Goal: Task Accomplishment & Management: Use online tool/utility

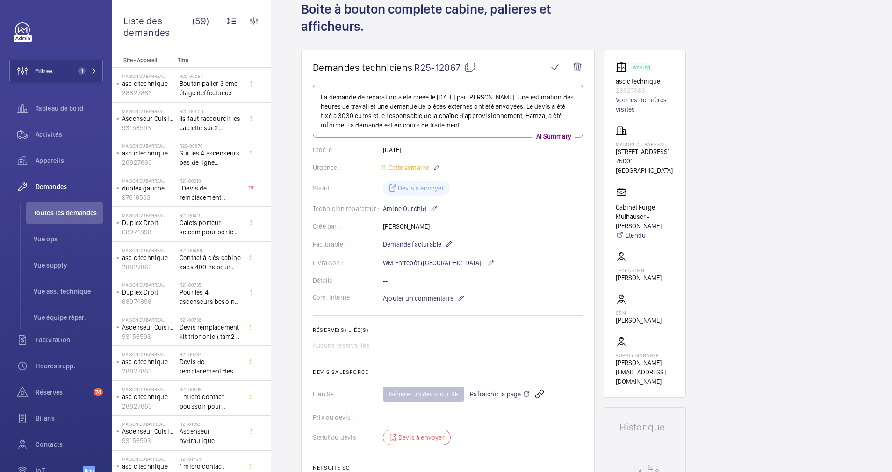
scroll to position [39, 0]
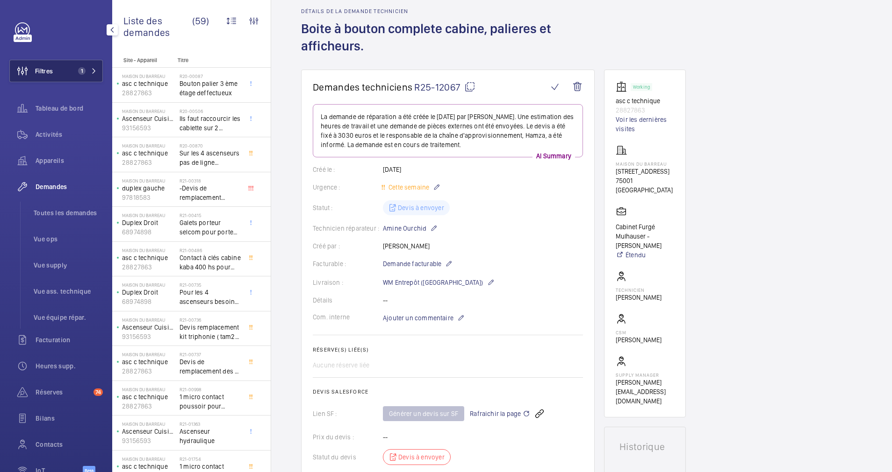
click at [83, 70] on span "1" at bounding box center [85, 70] width 22 height 7
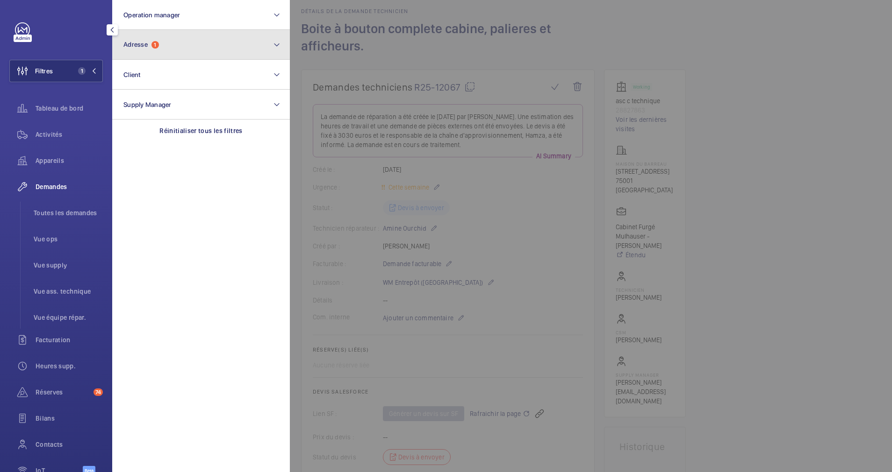
click at [188, 48] on button "Adresse 1" at bounding box center [201, 45] width 178 height 30
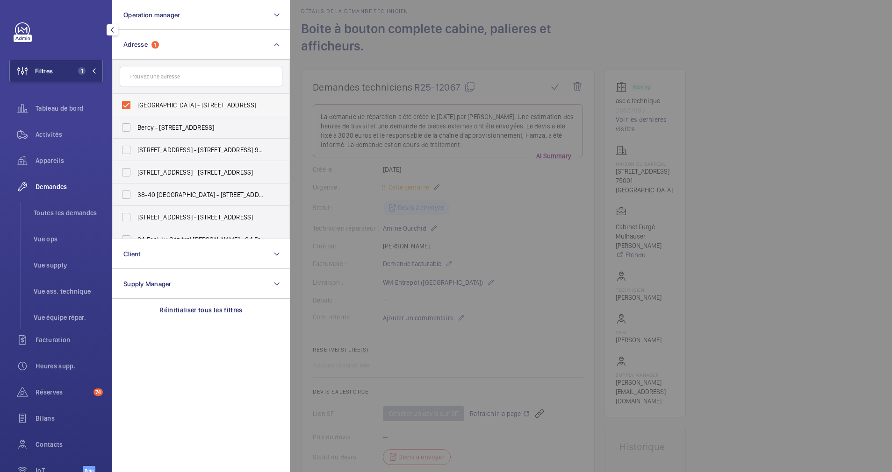
click at [134, 99] on label "Maison du Barreau - 2-4 Rue de Harlay, 75001 PARIS, PARIS 75001" at bounding box center [194, 105] width 163 height 22
click at [134, 99] on input "Maison du Barreau - 2-4 Rue de Harlay, 75001 PARIS, PARIS 75001" at bounding box center [126, 105] width 19 height 19
checkbox input "false"
click at [226, 20] on button "Operation manager" at bounding box center [201, 15] width 178 height 30
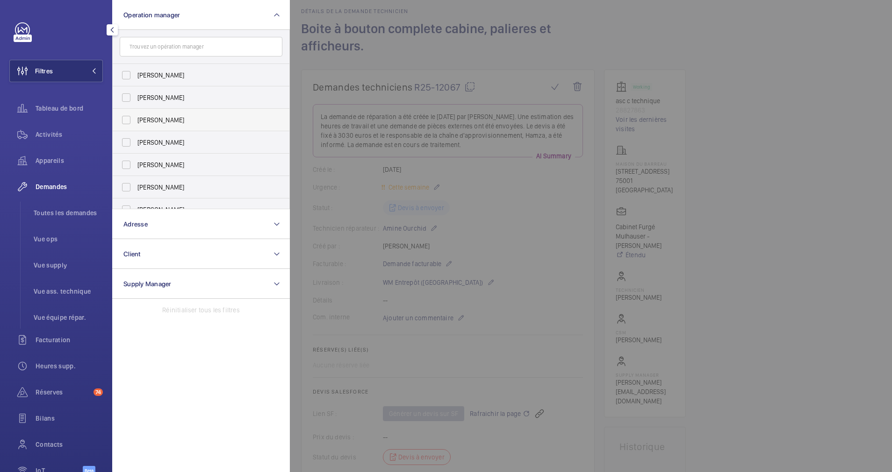
click at [150, 112] on label "[PERSON_NAME]" at bounding box center [194, 120] width 163 height 22
click at [136, 112] on input "[PERSON_NAME]" at bounding box center [126, 120] width 19 height 19
checkbox input "true"
click at [57, 189] on span "Demandes" at bounding box center [69, 186] width 67 height 9
click at [57, 130] on span "Activités" at bounding box center [69, 134] width 67 height 9
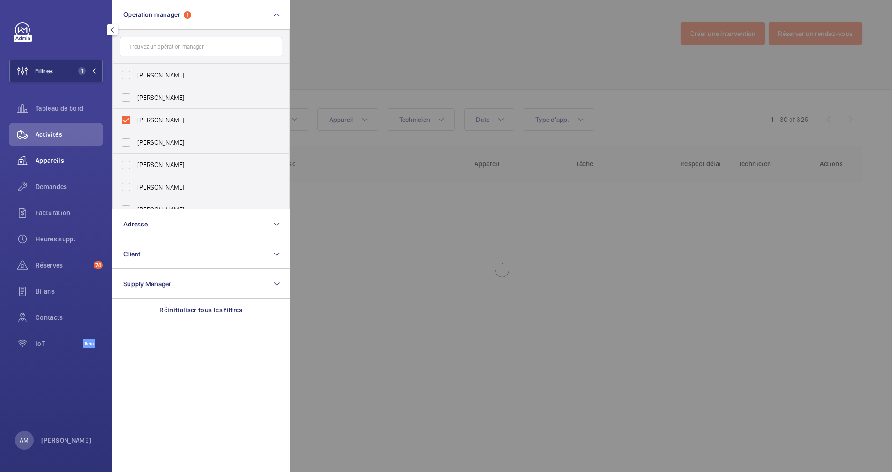
click at [55, 157] on span "Appareils" at bounding box center [69, 160] width 67 height 9
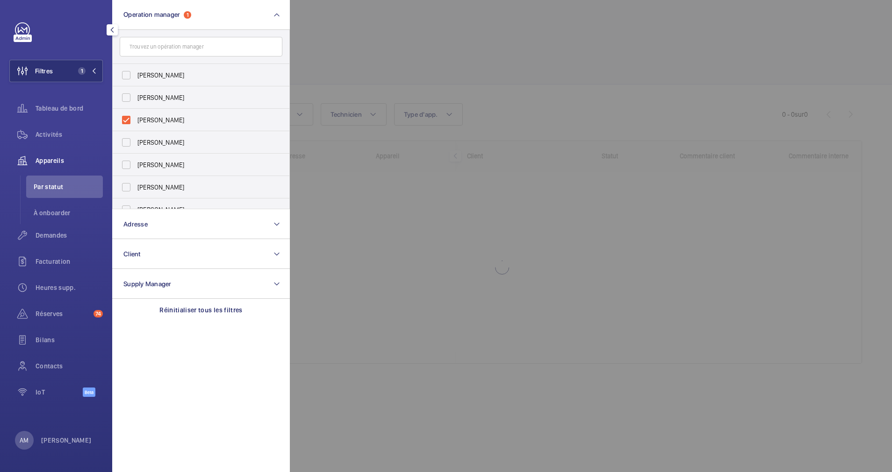
click at [599, 64] on div at bounding box center [736, 236] width 892 height 472
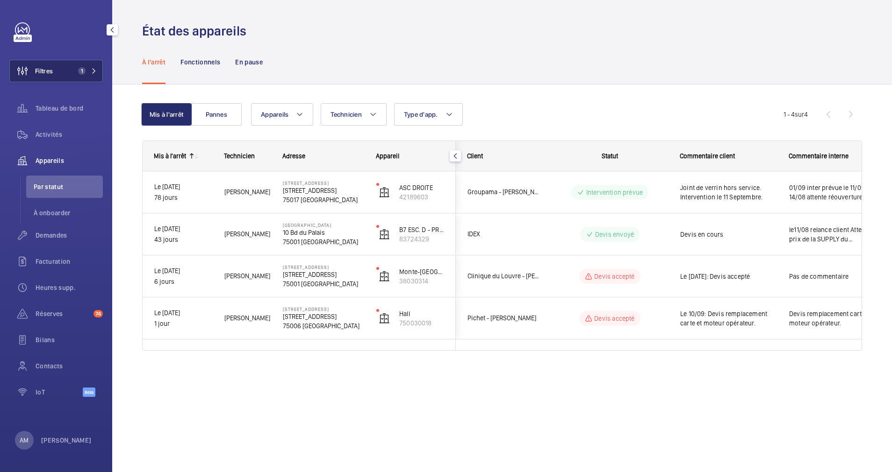
click at [92, 70] on mat-icon at bounding box center [94, 71] width 6 height 6
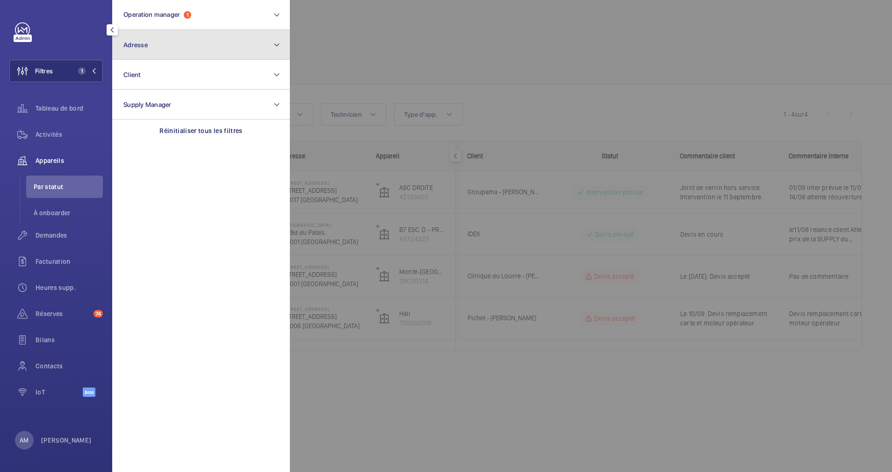
click at [189, 52] on button "Adresse" at bounding box center [201, 45] width 178 height 30
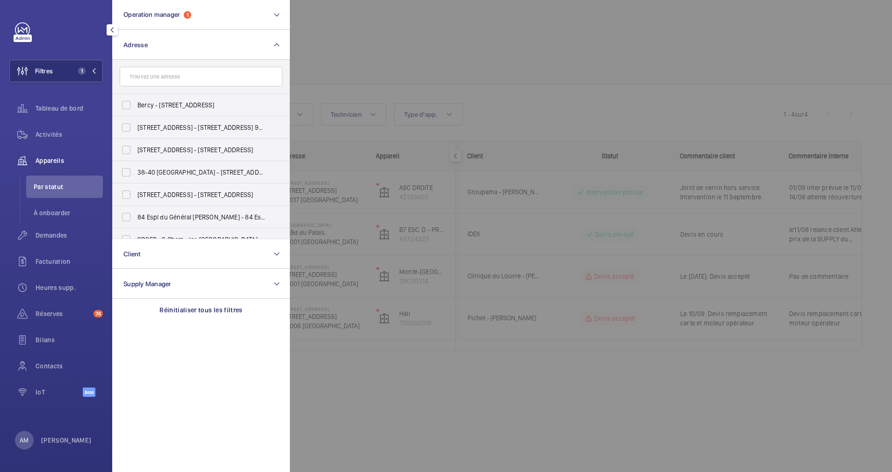
click at [422, 72] on div at bounding box center [736, 236] width 892 height 472
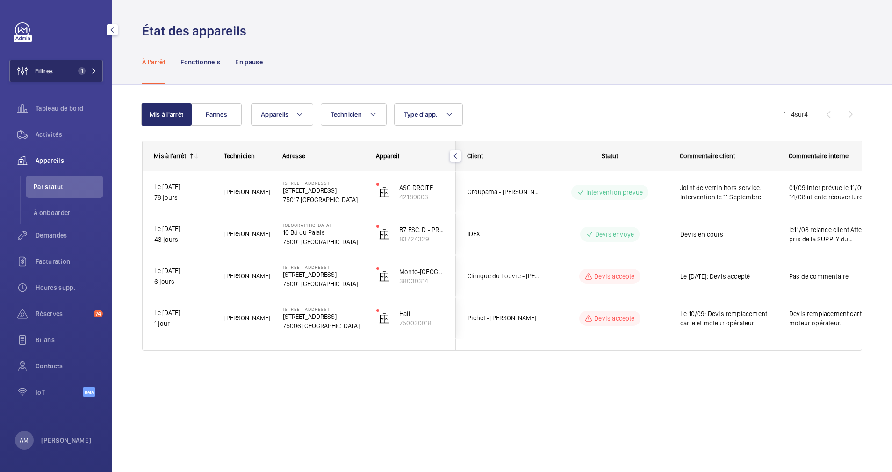
click at [86, 71] on span "1" at bounding box center [85, 70] width 22 height 7
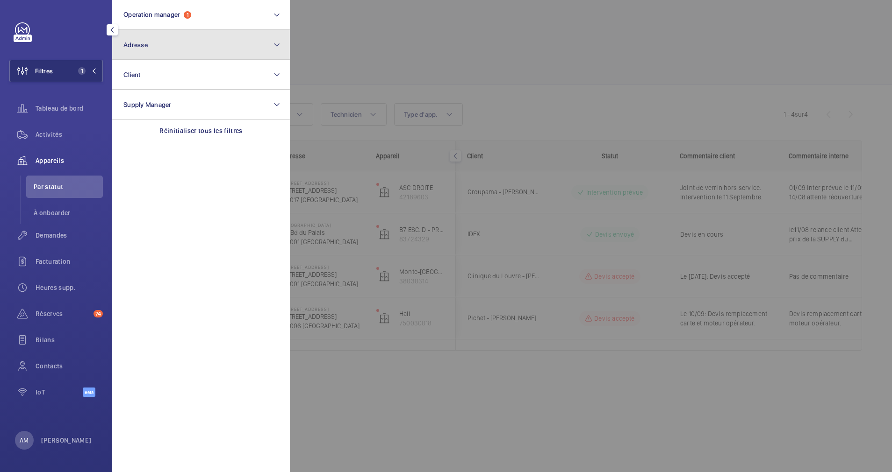
click at [193, 57] on button "Adresse" at bounding box center [201, 45] width 178 height 30
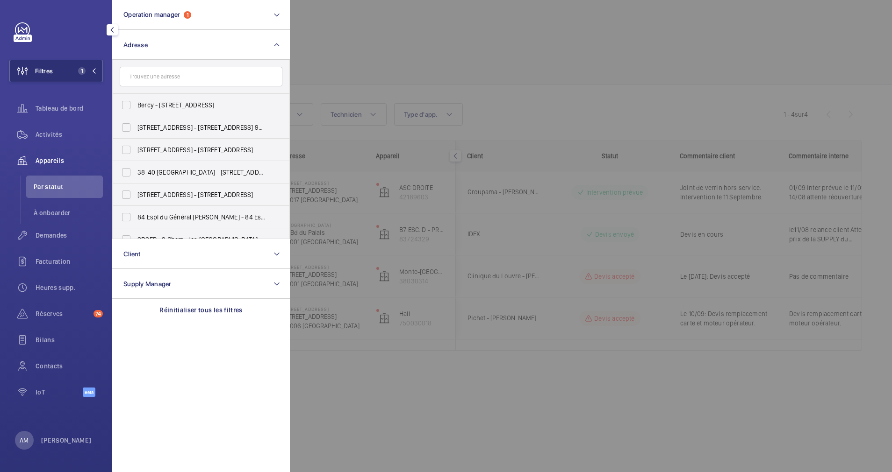
click at [445, 67] on div at bounding box center [736, 236] width 892 height 472
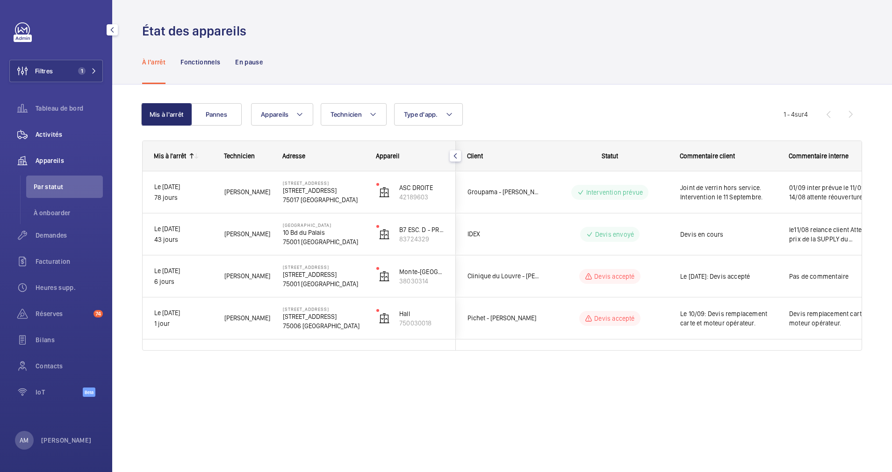
click at [50, 130] on span "Activités" at bounding box center [69, 134] width 67 height 9
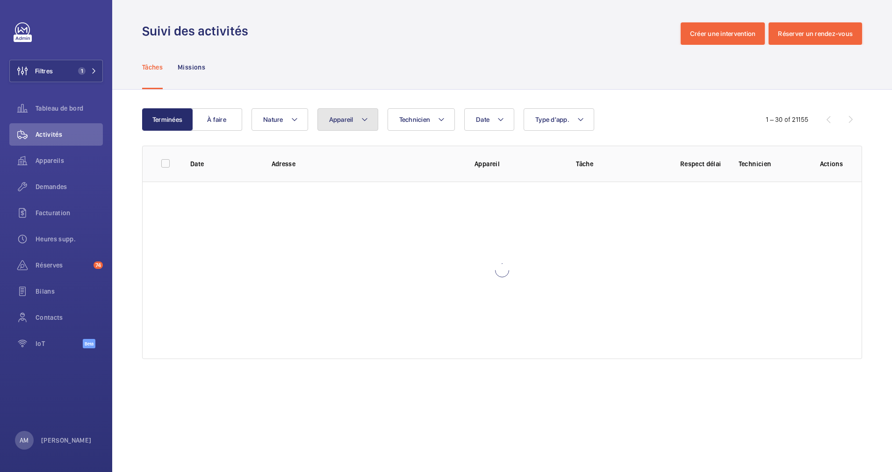
click at [360, 122] on button "Appareil" at bounding box center [347, 119] width 61 height 22
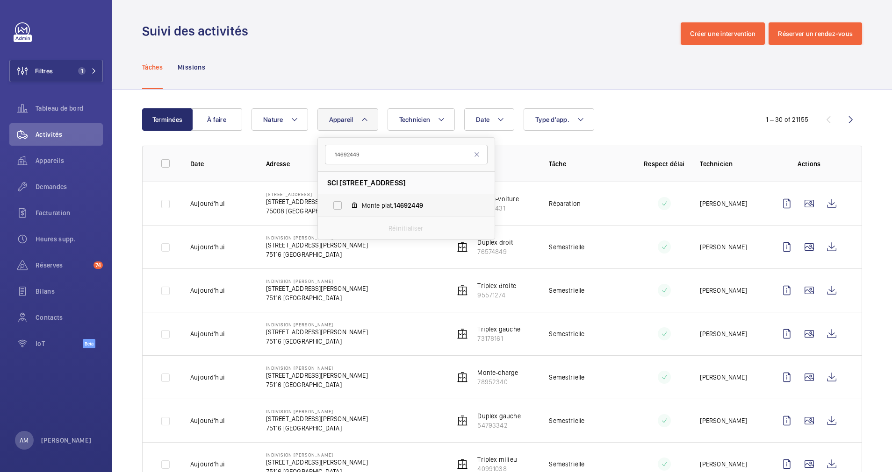
type input "14692449"
click at [360, 203] on label "Monte plat, 14692449" at bounding box center [399, 205] width 162 height 22
click at [347, 203] on input "Monte plat, 14692449" at bounding box center [337, 205] width 19 height 19
checkbox input "true"
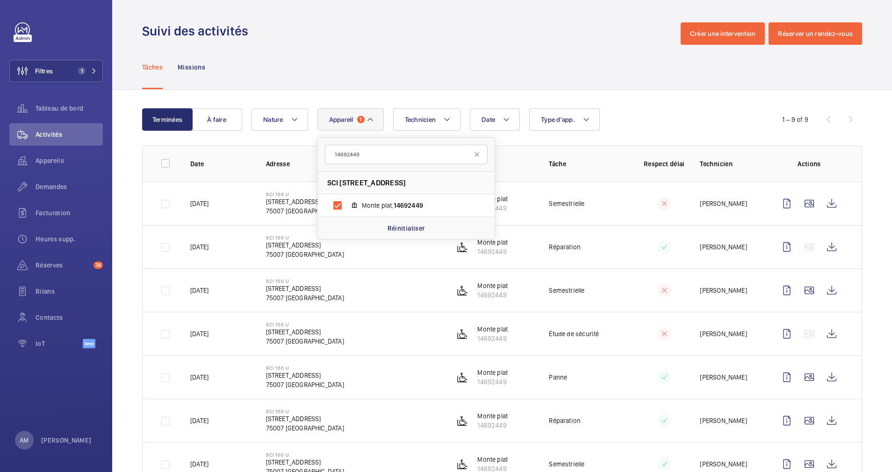
click at [669, 110] on div "Date Technicien Appareil 1 14692449 SCI 100 U - 100 rue de l'université, 75007 …" at bounding box center [500, 119] width 498 height 22
drag, startPoint x: 260, startPoint y: 202, endPoint x: 331, endPoint y: 200, distance: 71.5
click at [331, 200] on td "SCI 100 U 100 rue de l'université 75007 PARIS" at bounding box center [345, 203] width 189 height 43
drag, startPoint x: 331, startPoint y: 200, endPoint x: 322, endPoint y: 200, distance: 8.9
copy p "100 rue de l'université"
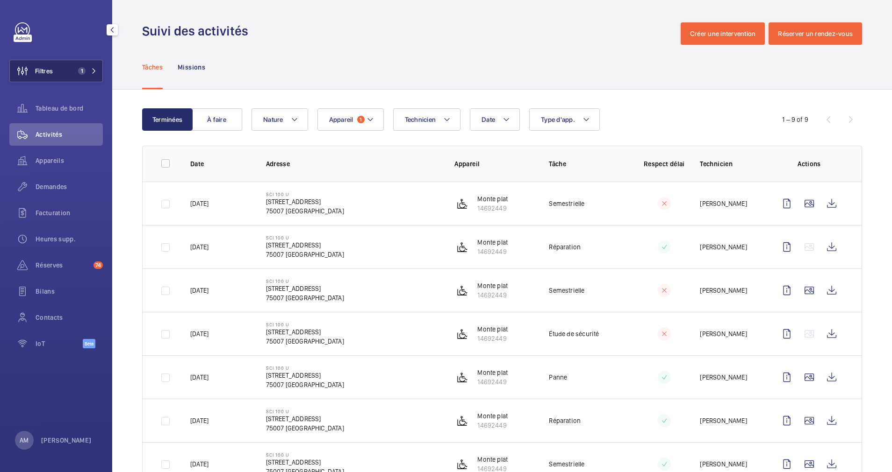
drag, startPoint x: 46, startPoint y: 65, endPoint x: 85, endPoint y: 69, distance: 39.0
click at [47, 65] on span "Filtres" at bounding box center [31, 71] width 43 height 22
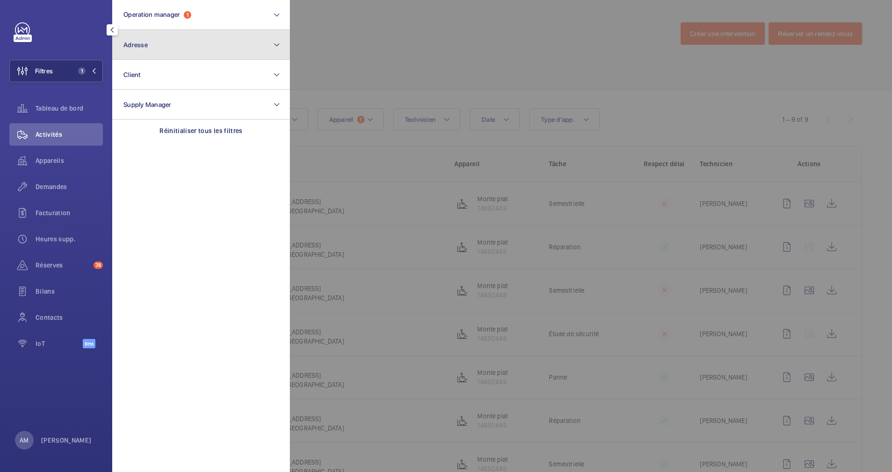
click at [165, 58] on button "Adresse" at bounding box center [201, 45] width 178 height 30
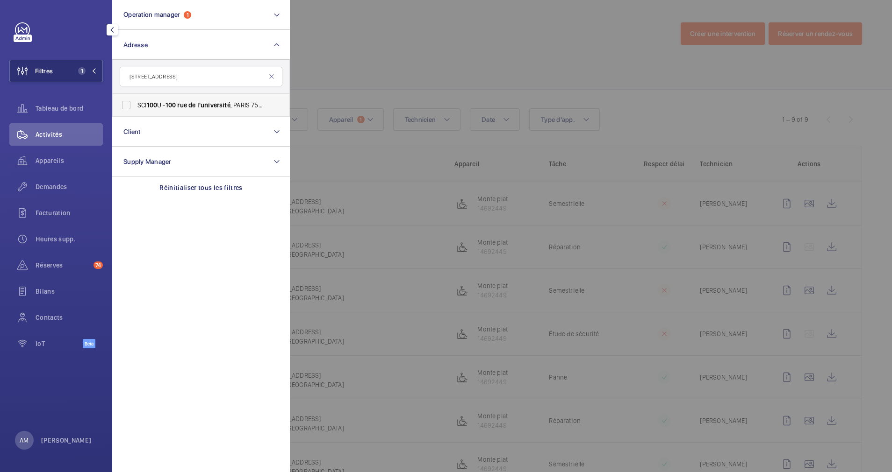
type input "100 rue de l'université"
click at [162, 100] on label "SCI 100 U - 100 rue de l'université , PARIS 75007" at bounding box center [194, 105] width 163 height 22
click at [136, 100] on input "SCI 100 U - 100 rue de l'université , PARIS 75007" at bounding box center [126, 105] width 19 height 19
checkbox input "true"
click at [468, 93] on div at bounding box center [736, 236] width 892 height 472
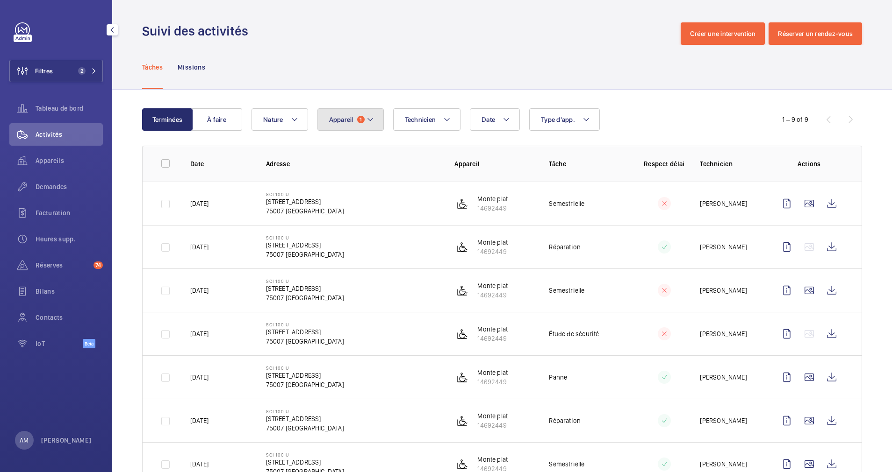
click at [346, 115] on button "Appareil 1" at bounding box center [350, 119] width 66 height 22
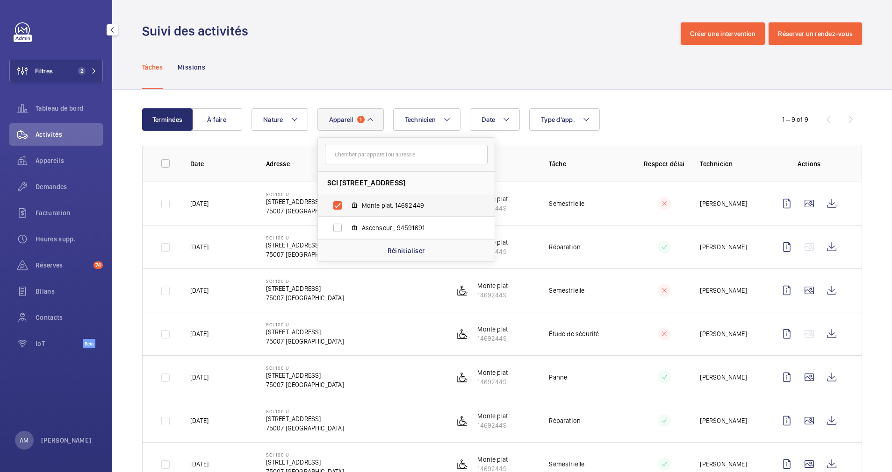
click at [336, 203] on label "Monte plat, 14692449" at bounding box center [399, 205] width 162 height 22
click at [336, 203] on input "Monte plat, 14692449" at bounding box center [337, 205] width 19 height 19
checkbox input "false"
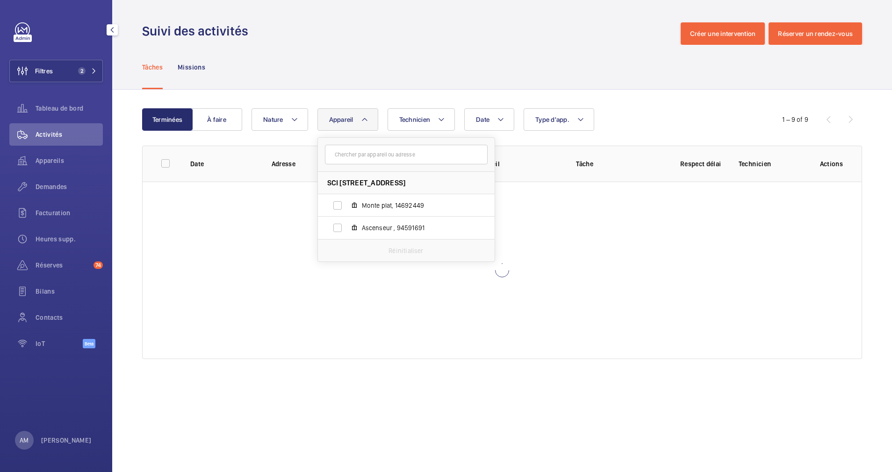
click at [643, 117] on div "Date Technicien Appareil SCI 100 U - 100 rue de l'université, 75007 PARIS Monte…" at bounding box center [500, 119] width 498 height 22
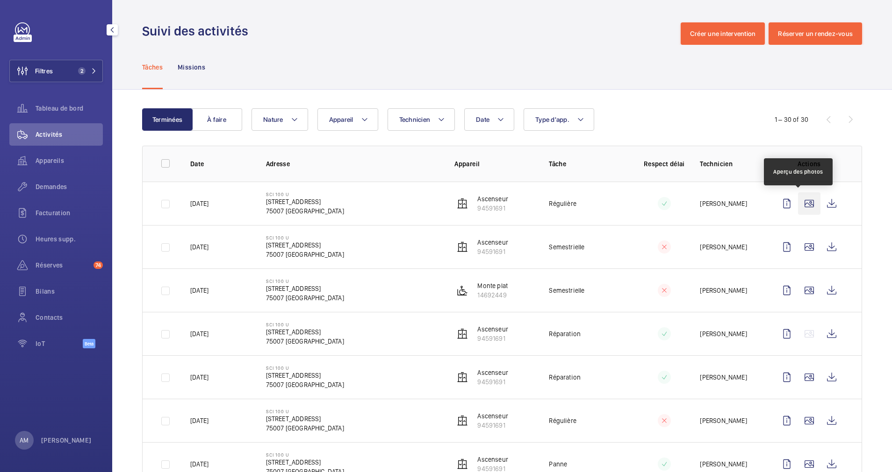
click at [798, 203] on wm-front-icon-button at bounding box center [809, 204] width 22 height 22
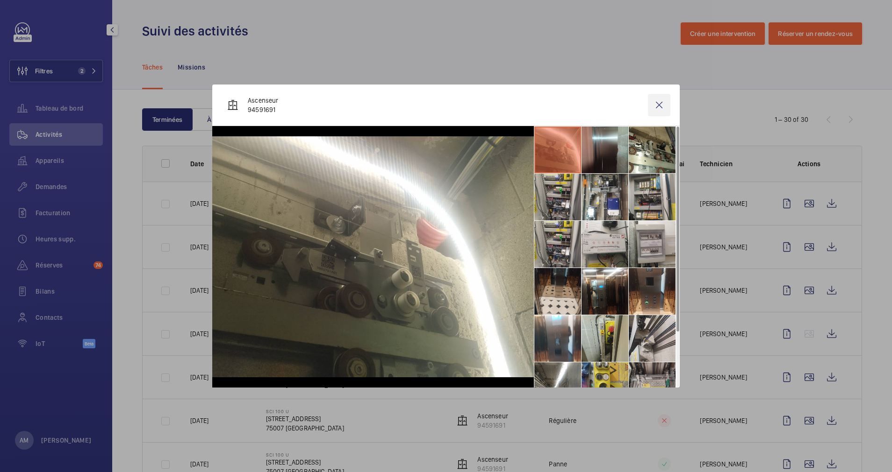
click at [650, 104] on wm-front-icon-button at bounding box center [659, 105] width 22 height 22
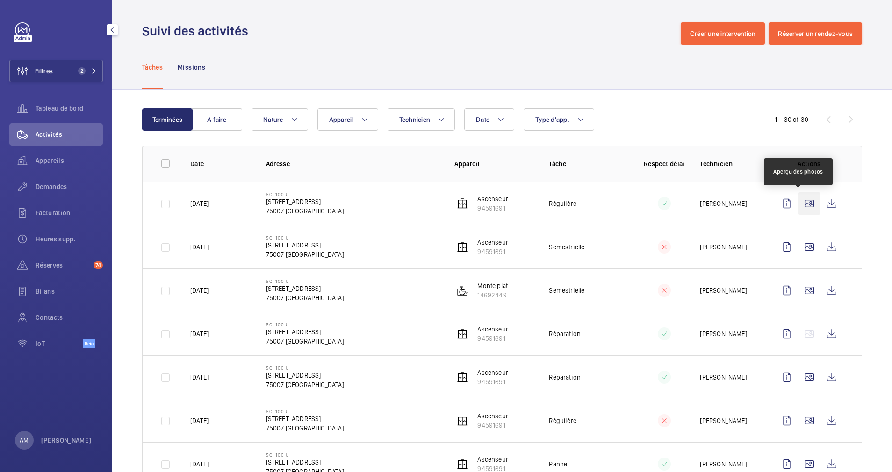
click at [800, 202] on wm-front-icon-button at bounding box center [809, 204] width 22 height 22
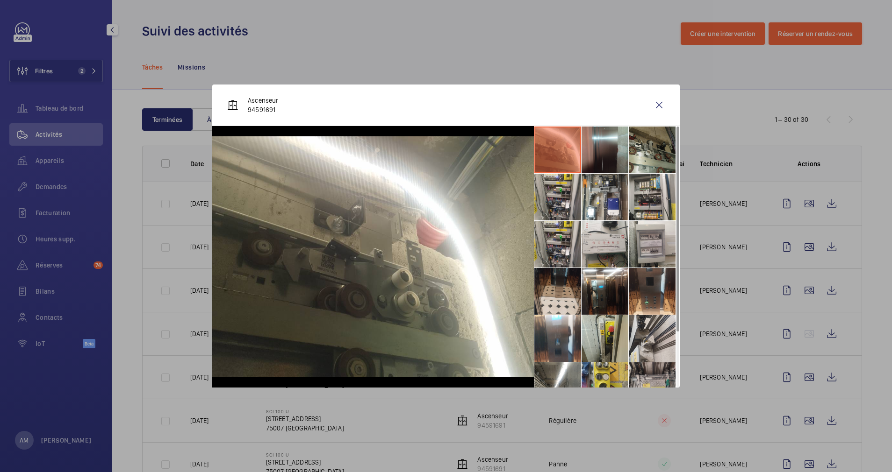
click at [646, 157] on li at bounding box center [652, 150] width 47 height 47
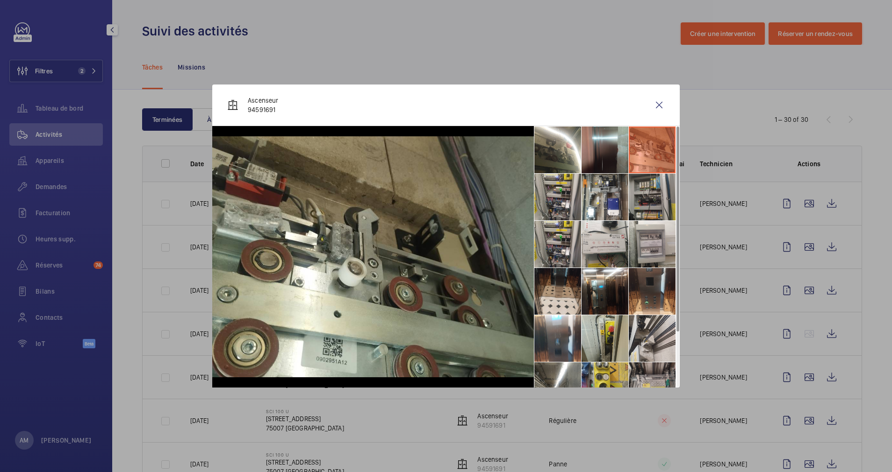
click at [651, 194] on li at bounding box center [652, 197] width 47 height 47
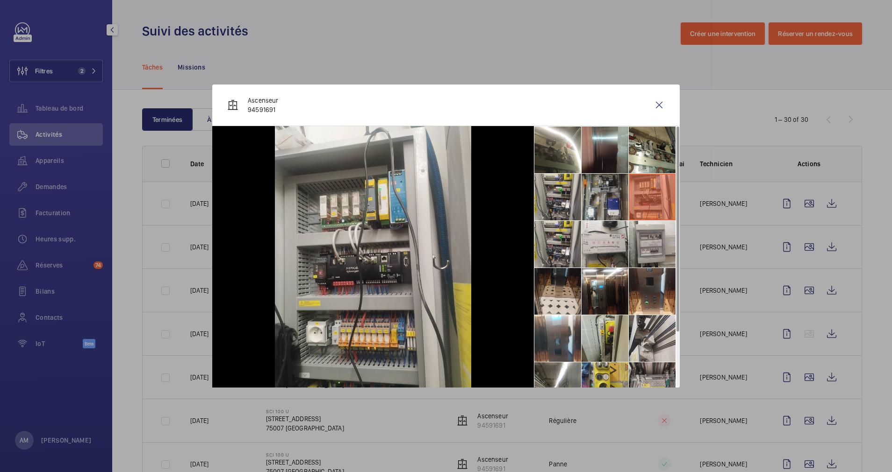
click at [597, 198] on li at bounding box center [604, 197] width 47 height 47
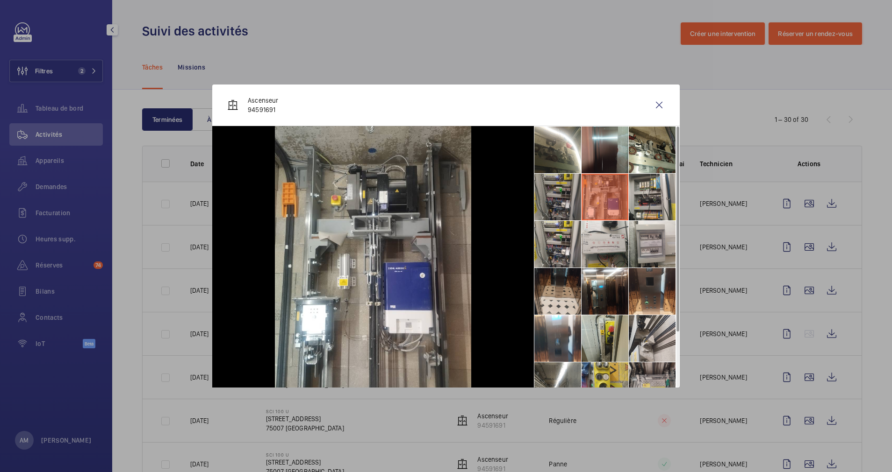
click at [556, 198] on li at bounding box center [557, 197] width 47 height 47
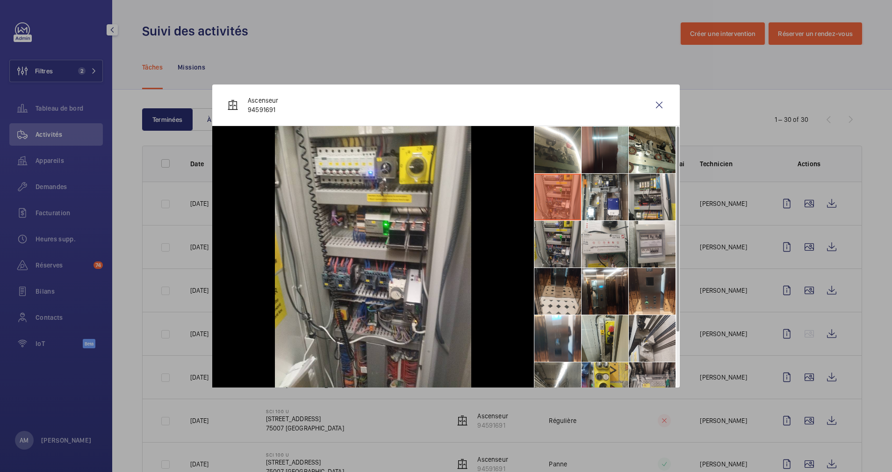
click at [547, 244] on li at bounding box center [557, 244] width 47 height 47
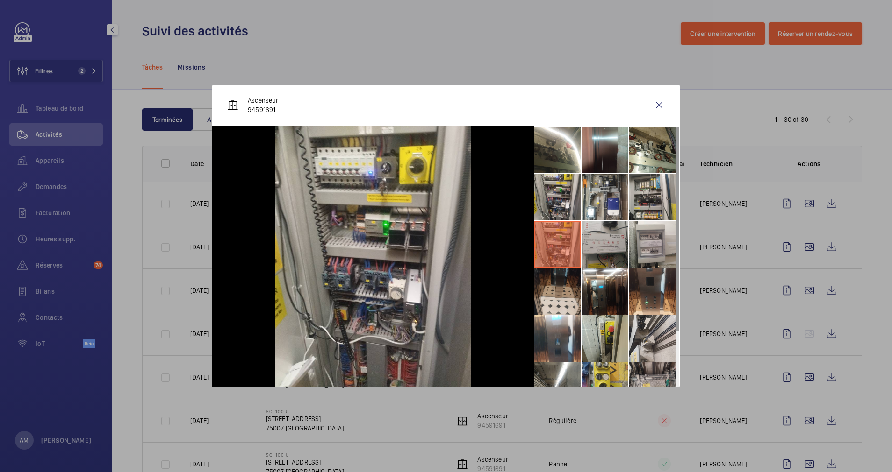
click at [600, 238] on li at bounding box center [604, 244] width 47 height 47
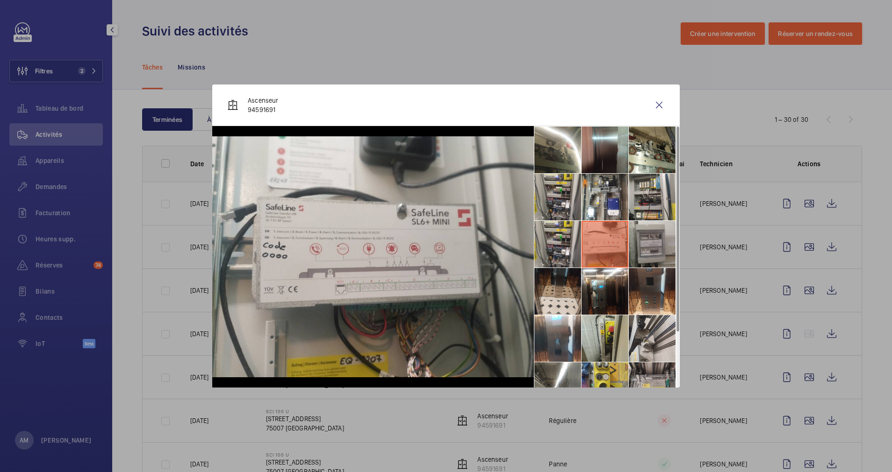
click at [651, 239] on li at bounding box center [652, 244] width 47 height 47
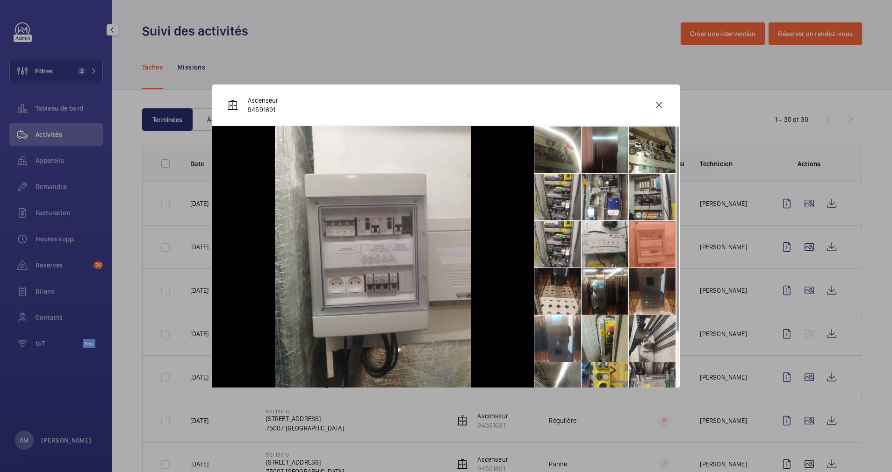
click at [644, 288] on li at bounding box center [652, 291] width 47 height 47
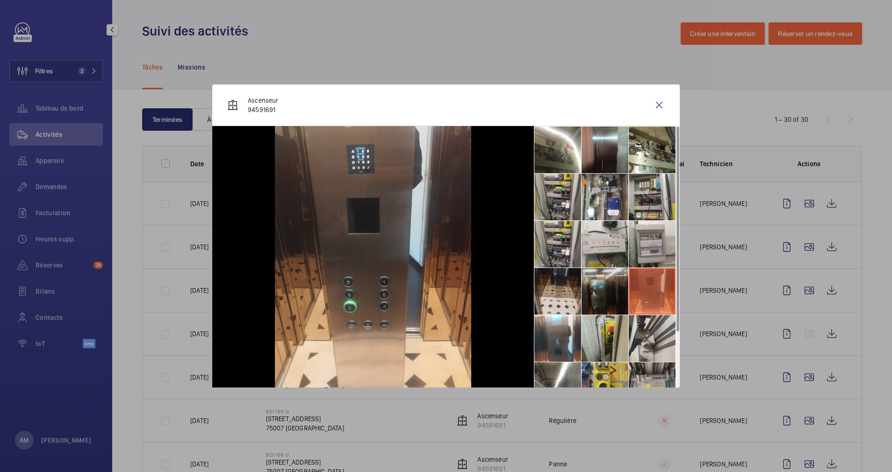
click at [608, 297] on li at bounding box center [604, 291] width 47 height 47
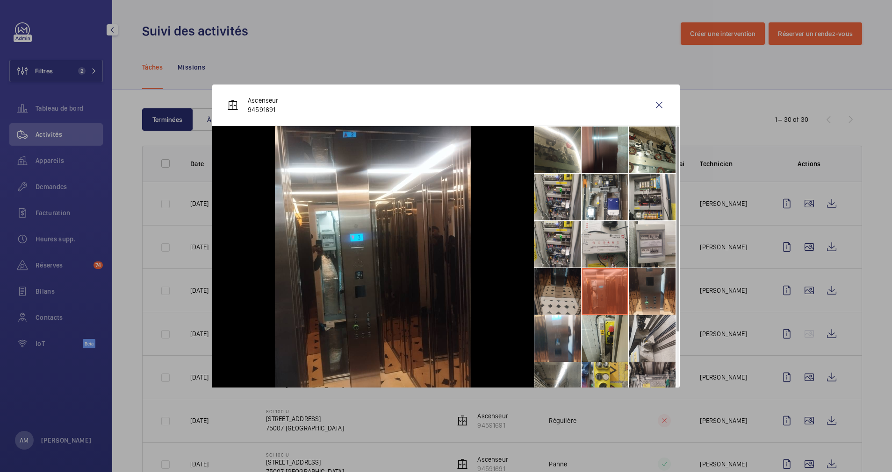
click at [567, 279] on li at bounding box center [557, 291] width 47 height 47
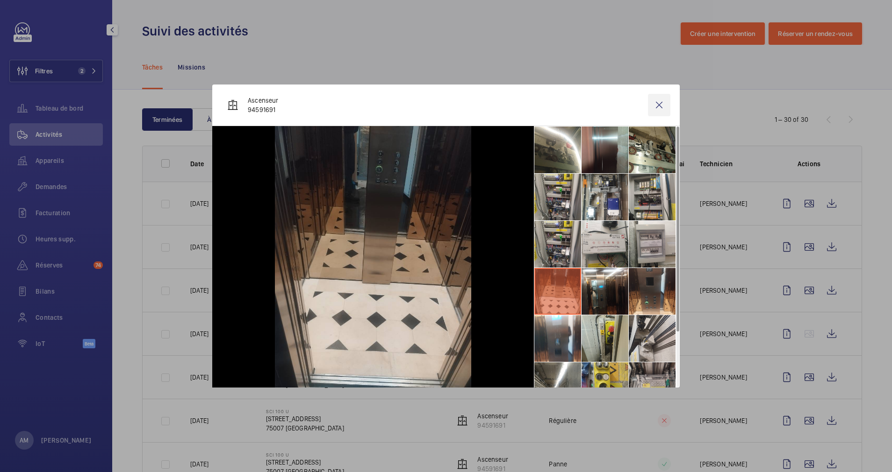
click at [658, 103] on wm-front-icon-button at bounding box center [659, 105] width 22 height 22
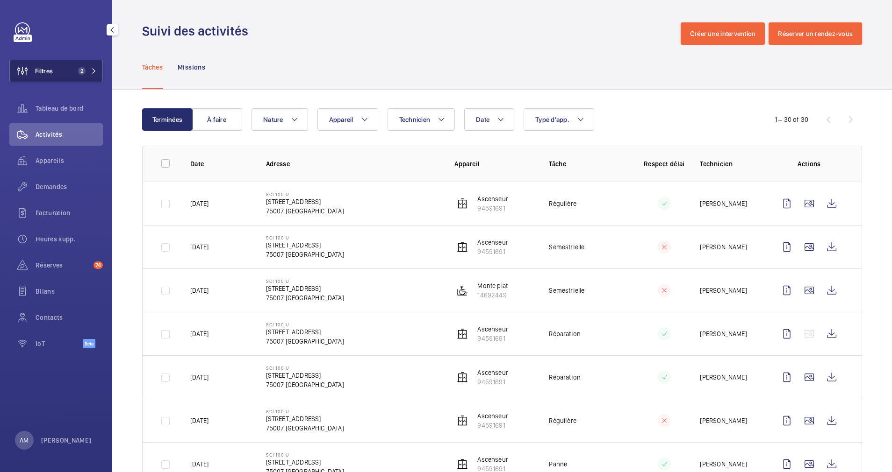
click at [89, 67] on button "Filtres 2" at bounding box center [55, 71] width 93 height 22
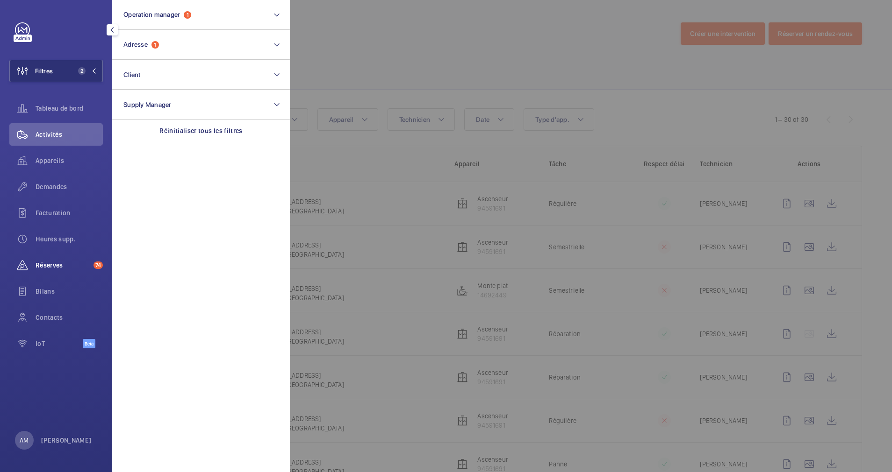
click at [50, 264] on span "Réserves" at bounding box center [63, 265] width 54 height 9
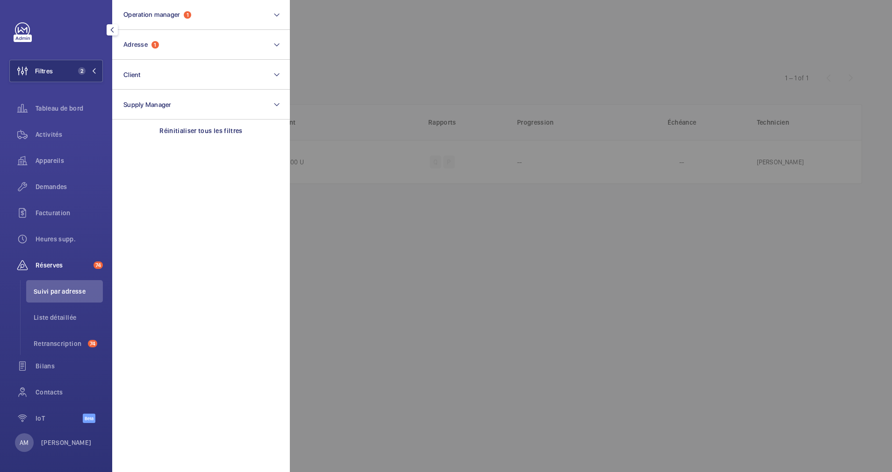
click at [494, 57] on div at bounding box center [736, 236] width 892 height 472
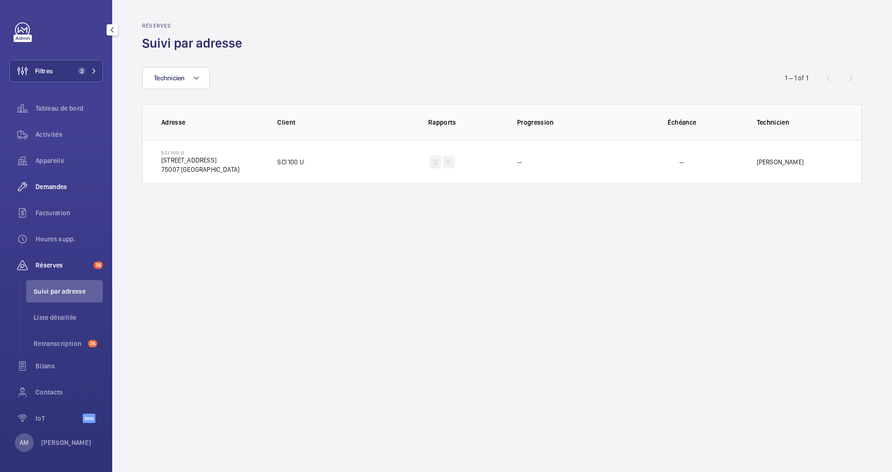
click at [57, 179] on div "Demandes" at bounding box center [55, 187] width 93 height 22
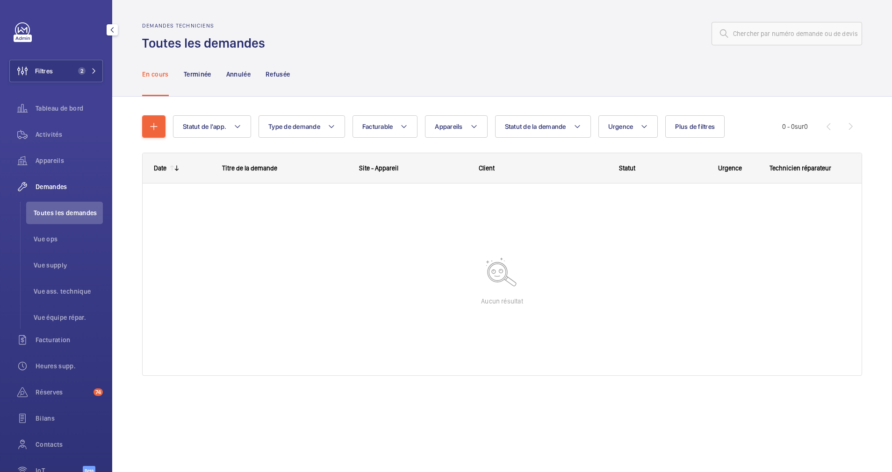
drag, startPoint x: 56, startPoint y: 68, endPoint x: 103, endPoint y: 63, distance: 47.4
click at [56, 68] on button "Filtres 2" at bounding box center [55, 71] width 93 height 22
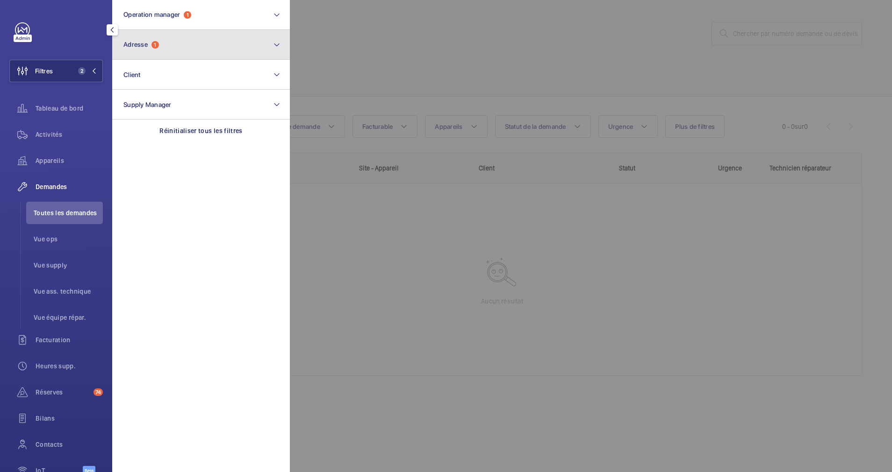
click at [163, 45] on button "Adresse 1" at bounding box center [201, 45] width 178 height 30
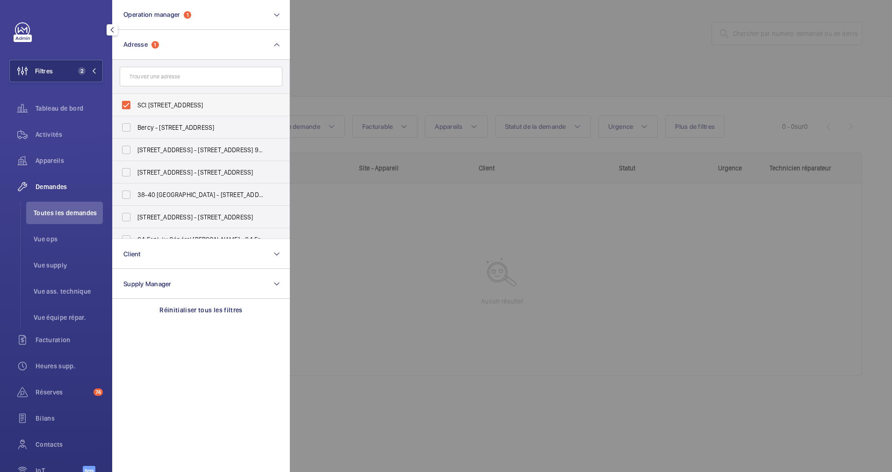
click at [128, 101] on label "SCI 100 U - 100 rue de l'université, PARIS 75007" at bounding box center [194, 105] width 163 height 22
click at [128, 101] on input "SCI 100 U - 100 rue de l'université, PARIS 75007" at bounding box center [126, 105] width 19 height 19
checkbox input "false"
click at [490, 34] on div at bounding box center [736, 236] width 892 height 472
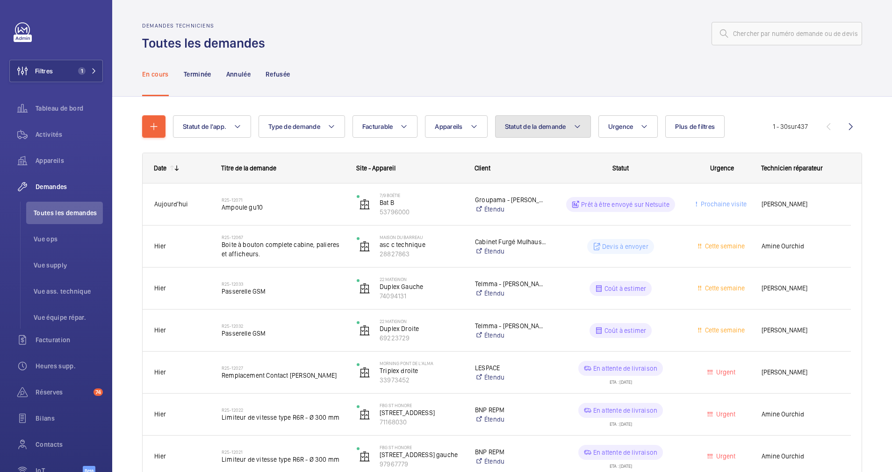
click at [564, 124] on span "Statut de la demande" at bounding box center [535, 126] width 61 height 7
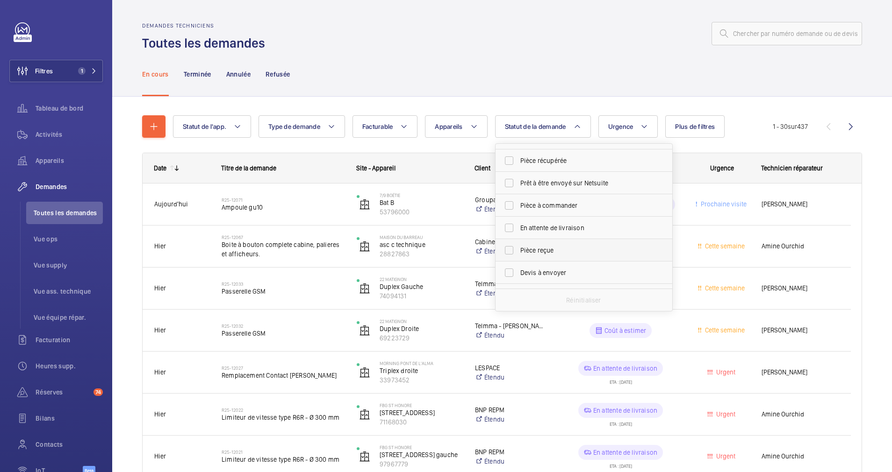
scroll to position [70, 0]
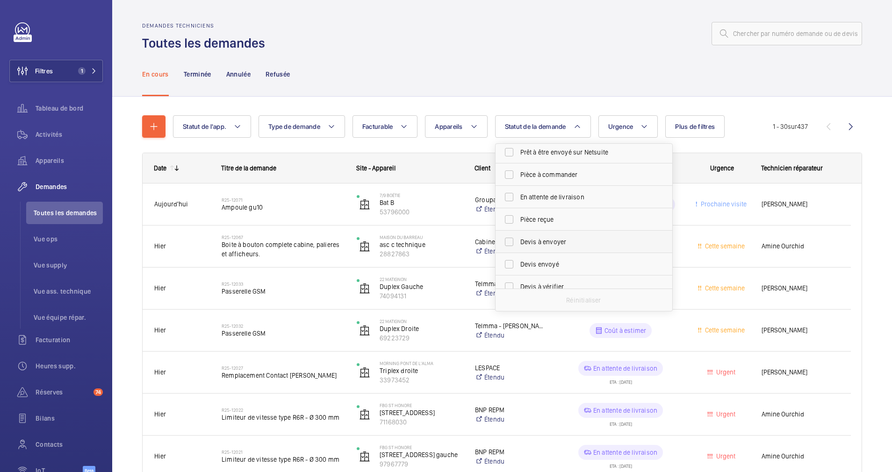
click at [562, 237] on label "Devis à envoyer" at bounding box center [576, 242] width 163 height 22
click at [518, 237] on input "Devis à envoyer" at bounding box center [509, 242] width 19 height 19
checkbox input "true"
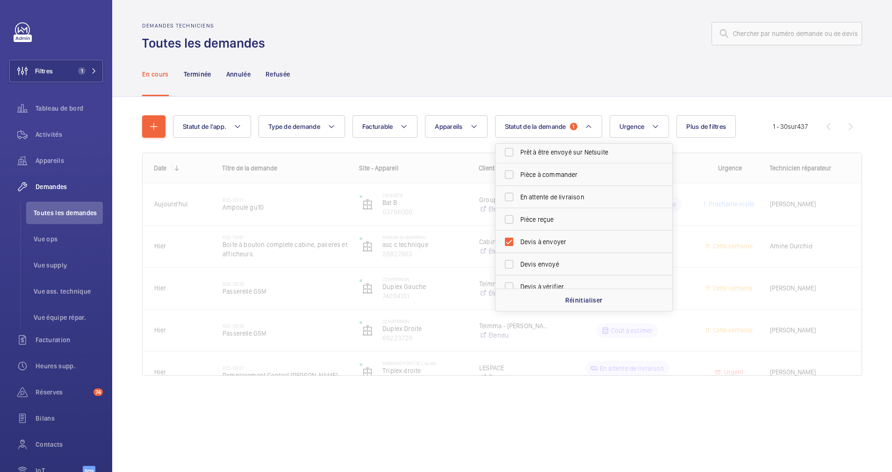
click at [692, 88] on div "En cours Terminée Annulée Refusée" at bounding box center [502, 74] width 720 height 44
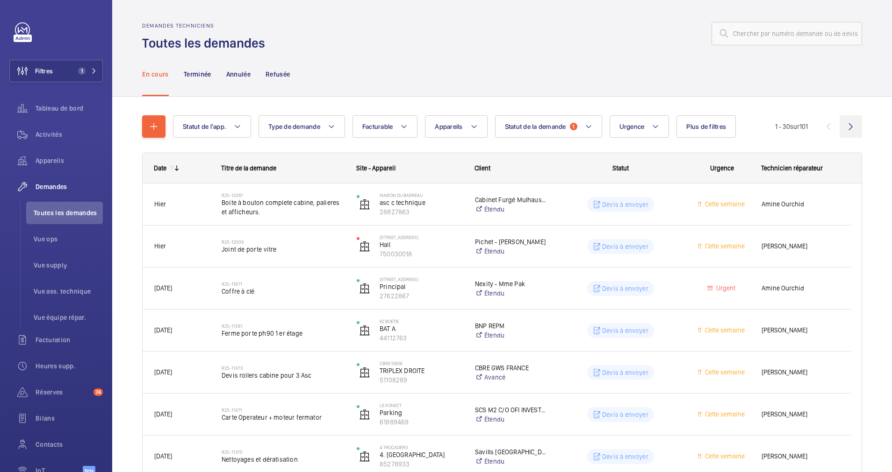
click at [843, 126] on wm-front-icon-button at bounding box center [850, 126] width 22 height 22
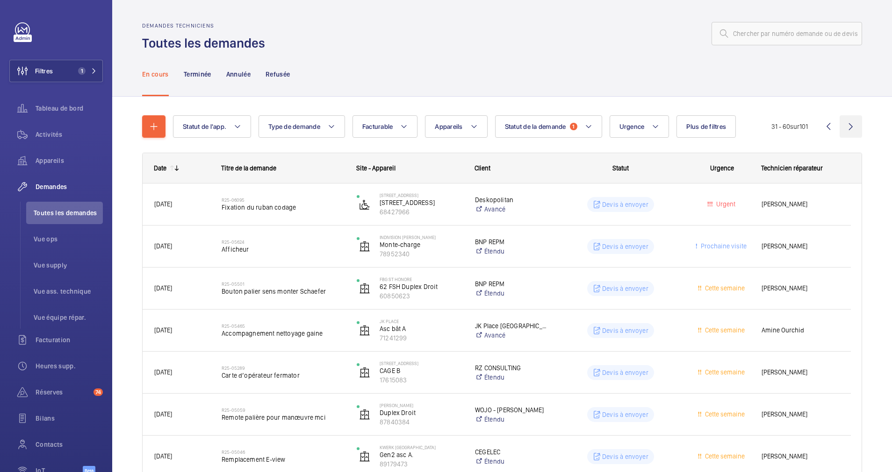
click at [840, 121] on wm-front-icon-button at bounding box center [850, 126] width 22 height 22
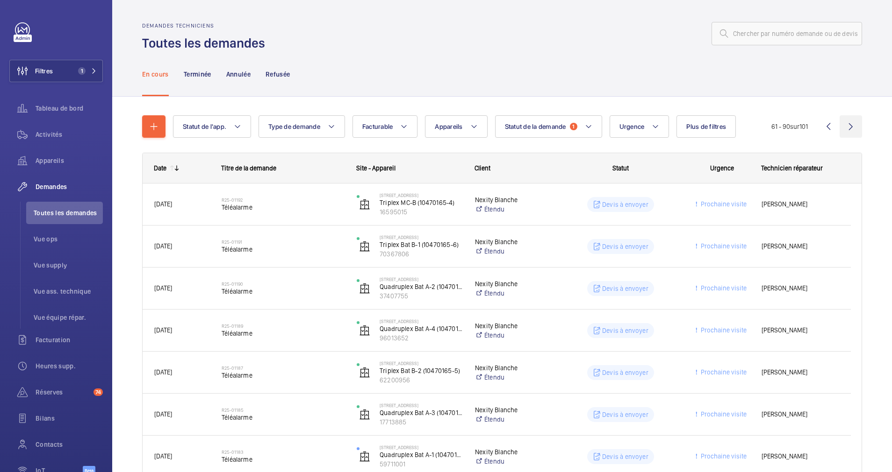
click at [841, 125] on wm-front-icon-button at bounding box center [850, 126] width 22 height 22
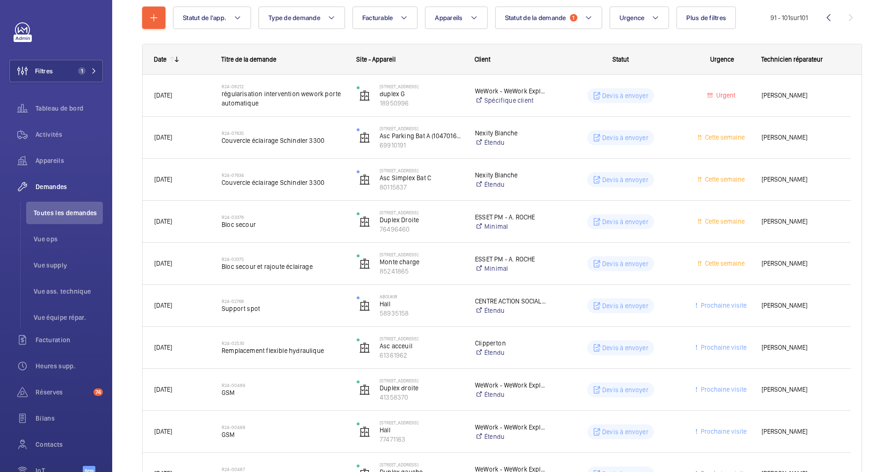
scroll to position [219, 0]
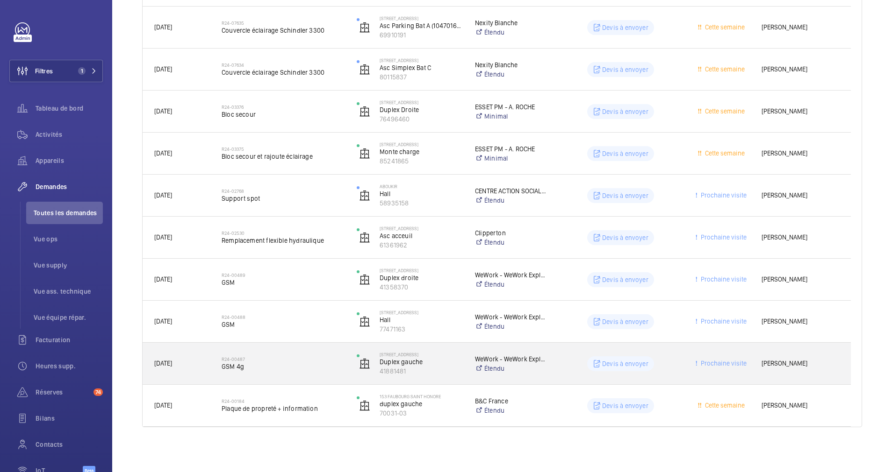
click at [292, 357] on h2 "R24-00487" at bounding box center [283, 360] width 123 height 6
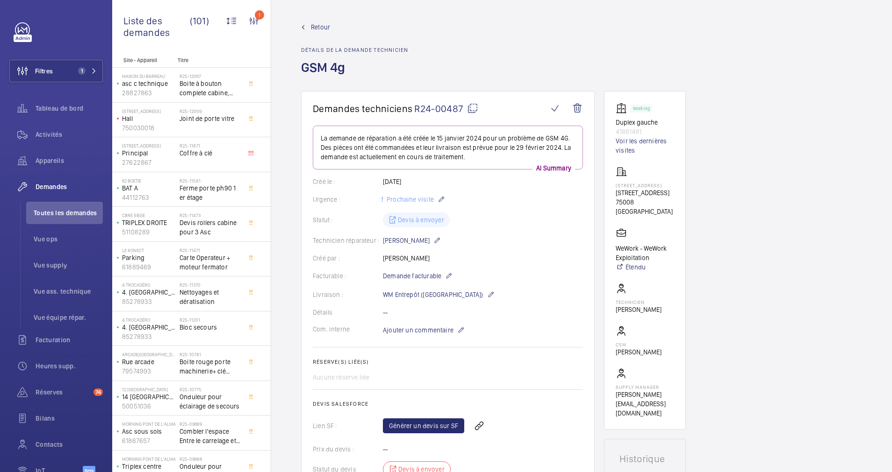
drag, startPoint x: 612, startPoint y: 195, endPoint x: 663, endPoint y: 207, distance: 52.4
click at [663, 207] on wm-front-card "Working Duplex gauche 41881481 Voir les dernières visites 92 Avenue des Champs-…" at bounding box center [645, 260] width 82 height 339
drag, startPoint x: 663, startPoint y: 207, endPoint x: 654, endPoint y: 208, distance: 9.4
copy p "[STREET_ADDRESS]"
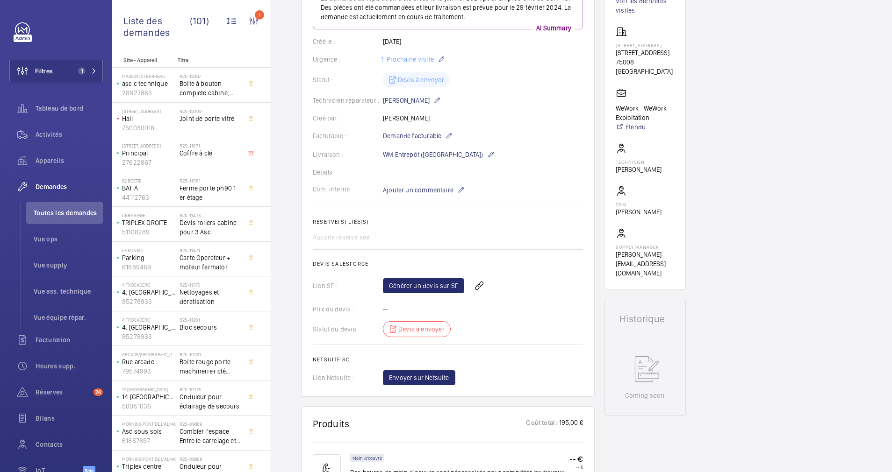
scroll to position [70, 0]
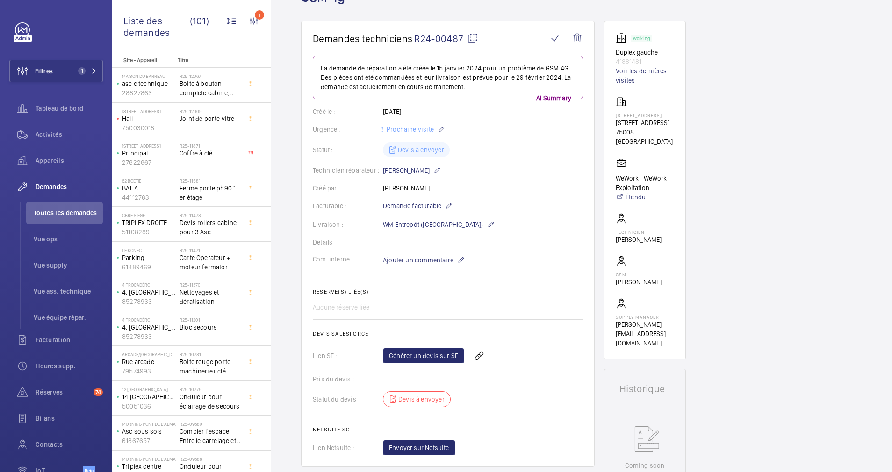
copy p "[STREET_ADDRESS]"
click at [92, 66] on button "Filtres 1" at bounding box center [55, 71] width 93 height 22
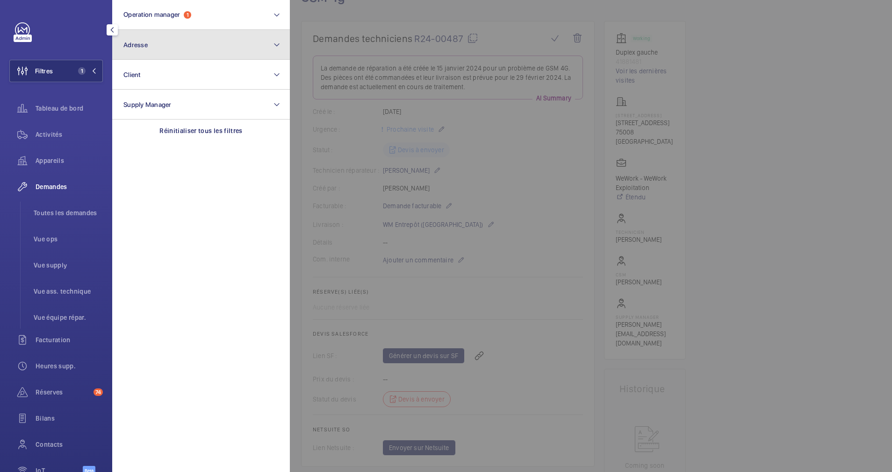
click at [146, 54] on button "Adresse" at bounding box center [201, 45] width 178 height 30
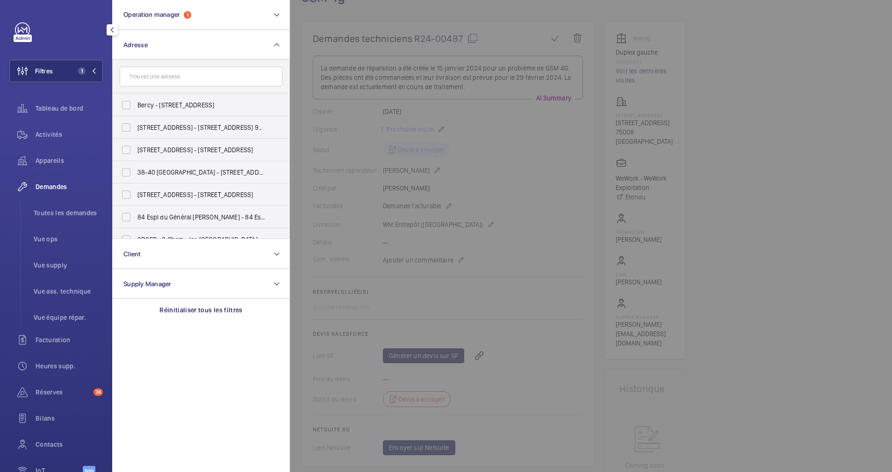
click at [313, 50] on div at bounding box center [736, 236] width 892 height 472
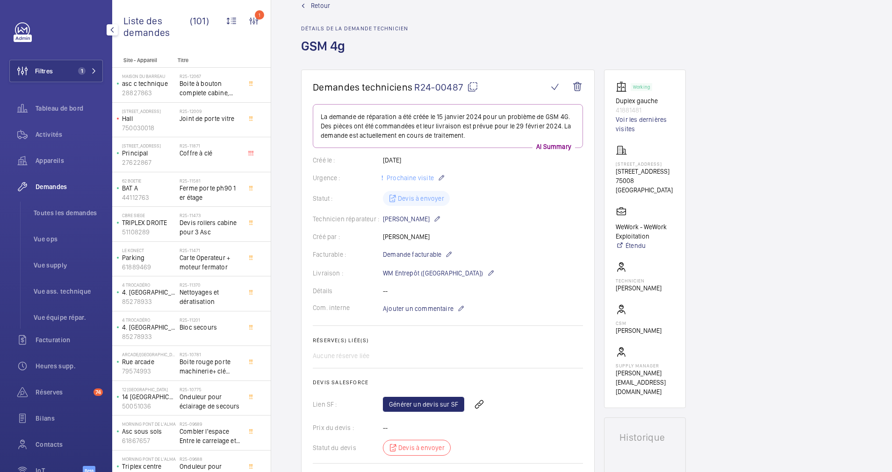
scroll to position [0, 0]
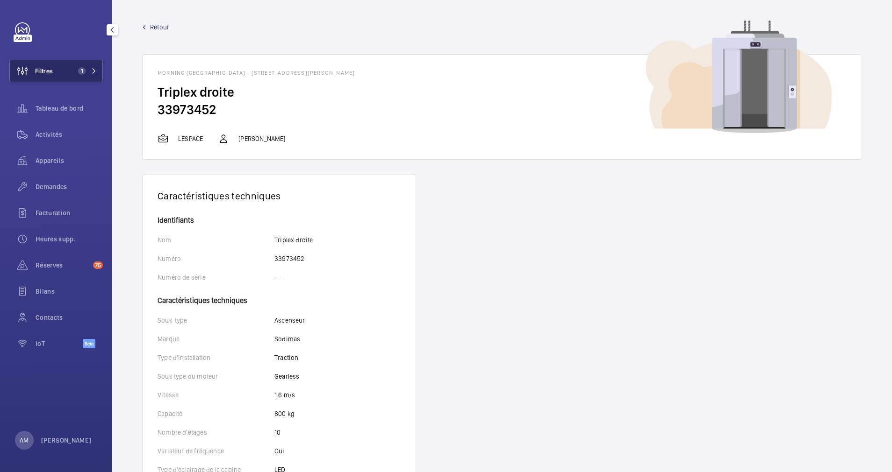
click at [88, 70] on span "1" at bounding box center [85, 70] width 22 height 7
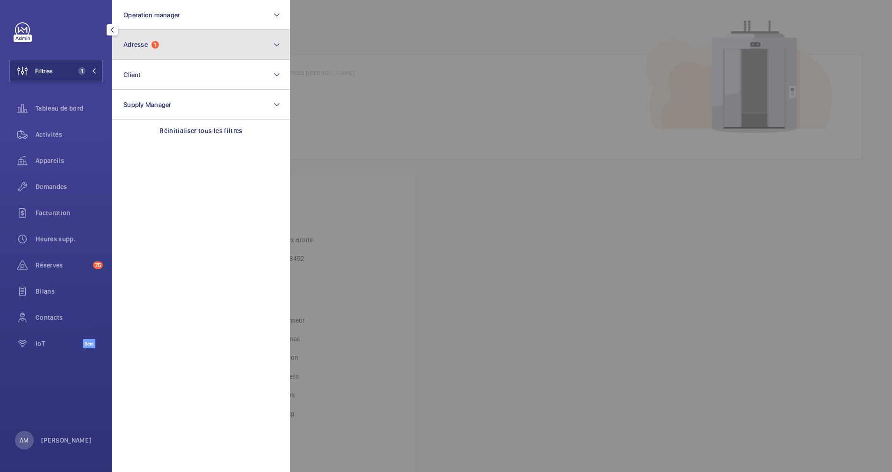
click at [218, 39] on button "Adresse 1" at bounding box center [201, 45] width 178 height 30
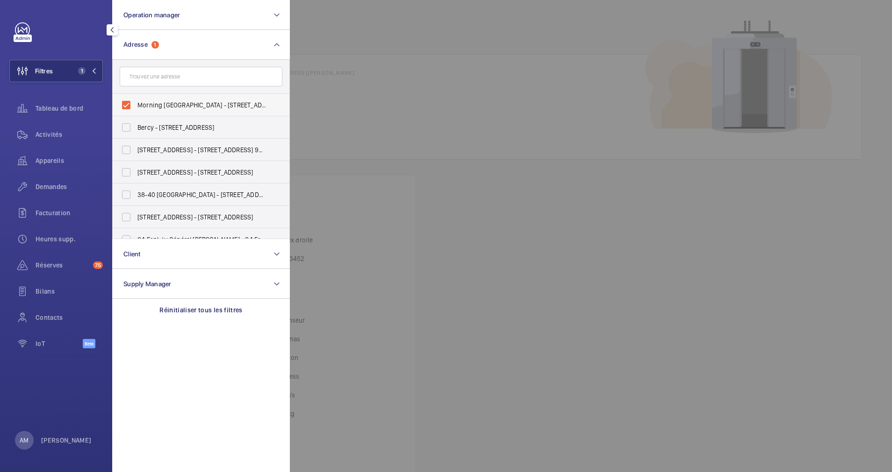
click at [123, 104] on label "Morning Pont de l'Alma - 19 Rue Cognacq Jay, PARIS 75007" at bounding box center [194, 105] width 163 height 22
click at [123, 104] on input "Morning Pont de l'Alma - 19 Rue Cognacq Jay, PARIS 75007" at bounding box center [126, 105] width 19 height 19
checkbox input "false"
click at [213, 21] on button "Operation manager" at bounding box center [201, 15] width 178 height 30
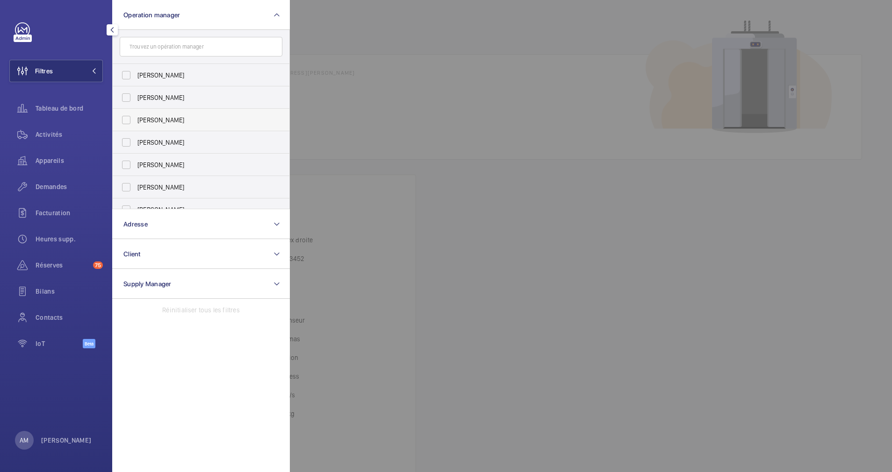
click at [129, 116] on label "[PERSON_NAME]" at bounding box center [194, 120] width 163 height 22
click at [129, 116] on input "[PERSON_NAME]" at bounding box center [126, 120] width 19 height 19
checkbox input "true"
click at [51, 186] on span "Demandes" at bounding box center [69, 186] width 67 height 9
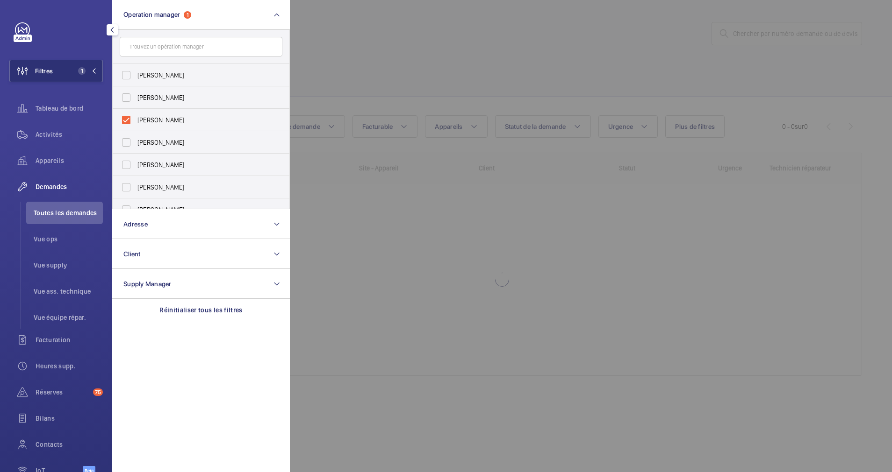
click at [420, 79] on div at bounding box center [736, 236] width 892 height 472
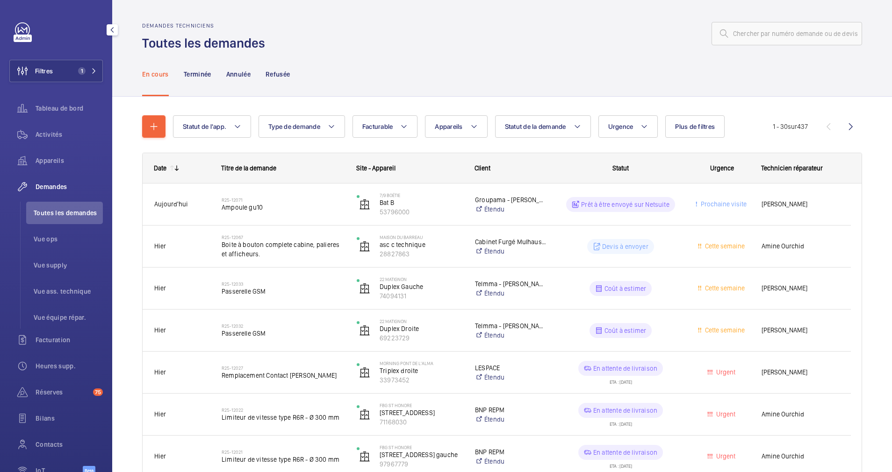
drag, startPoint x: 86, startPoint y: 71, endPoint x: 107, endPoint y: 59, distance: 24.5
click at [91, 69] on span "1" at bounding box center [85, 70] width 22 height 7
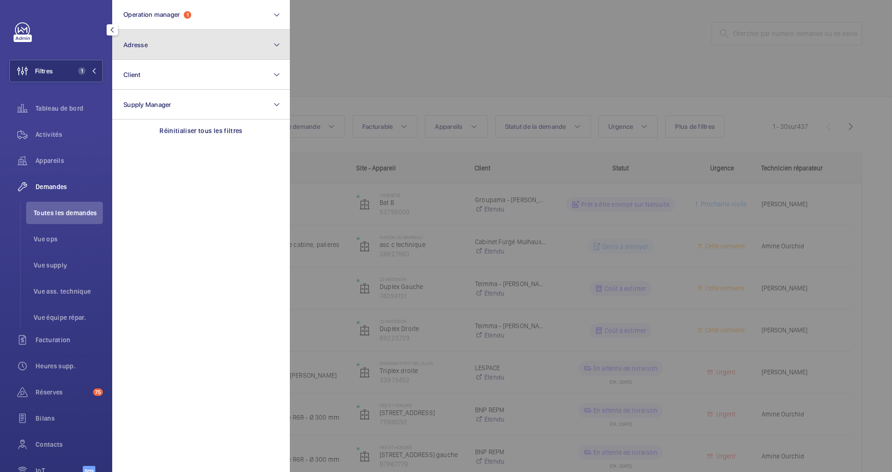
click at [153, 46] on button "Adresse" at bounding box center [201, 45] width 178 height 30
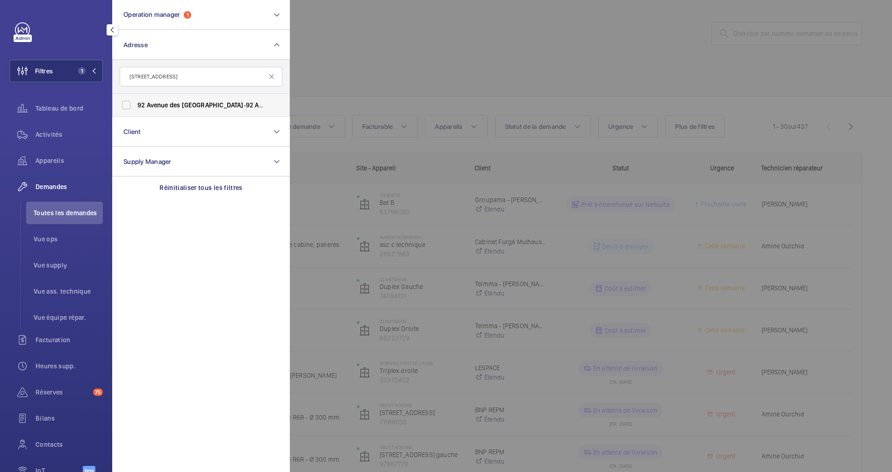
type input "[STREET_ADDRESS]"
click at [174, 107] on span "des" at bounding box center [175, 104] width 11 height 7
click at [136, 107] on input "92 Avenue des Champs-Élysées - 92 Avenue des Champs-Élysées , PARIS 75008" at bounding box center [126, 105] width 19 height 19
checkbox input "true"
click at [334, 49] on div at bounding box center [736, 236] width 892 height 472
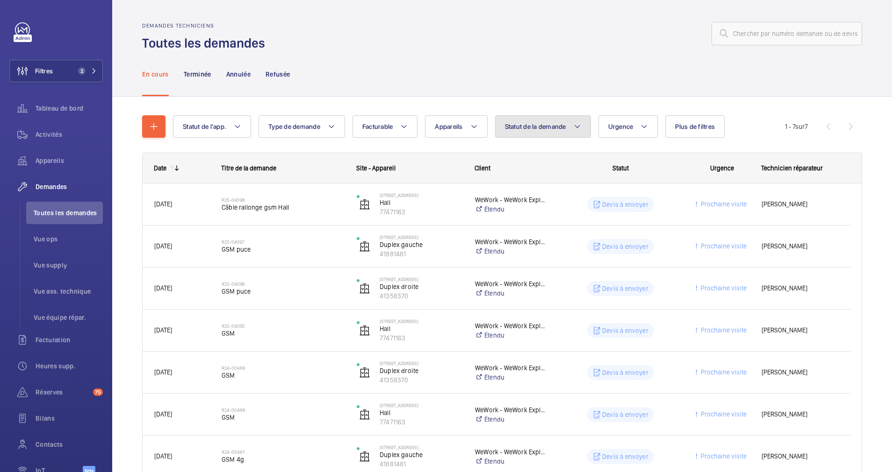
click at [574, 124] on button "Statut de la demande" at bounding box center [543, 126] width 96 height 22
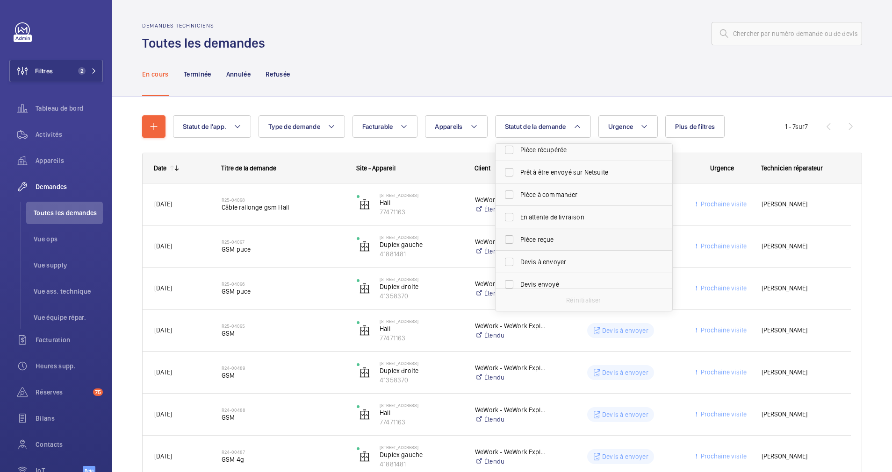
scroll to position [70, 0]
click at [507, 243] on label "Devis à envoyer" at bounding box center [576, 242] width 163 height 22
click at [507, 243] on input "Devis à envoyer" at bounding box center [509, 242] width 19 height 19
checkbox input "true"
click at [670, 99] on div "Statut de l'app. Type de demande Facturable Appareils Statut de la demande 1 Co…" at bounding box center [501, 310] width 779 height 427
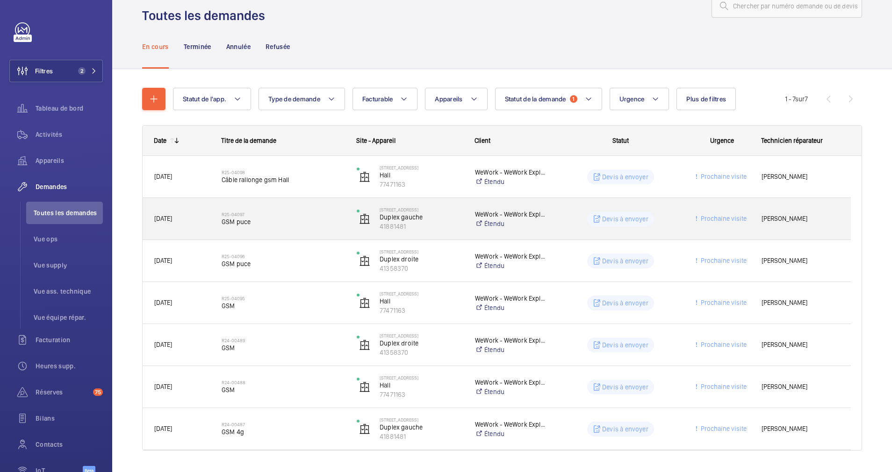
scroll to position [51, 0]
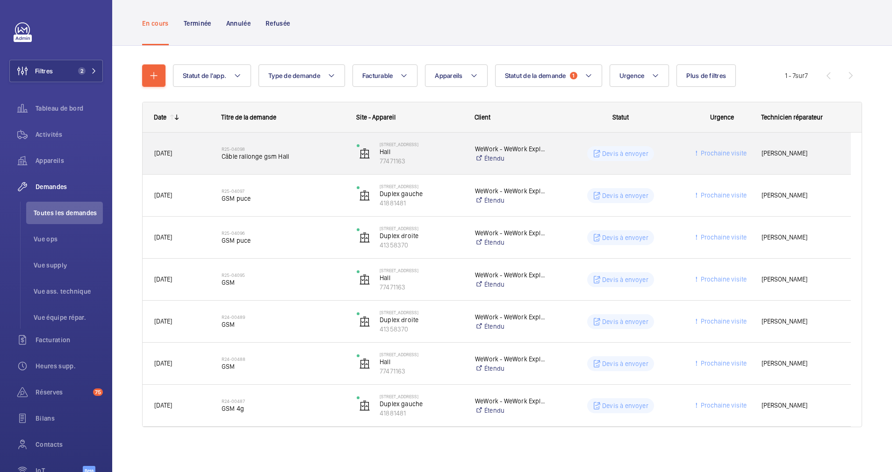
click at [325, 152] on span "Câble rallonge gsm Hall" at bounding box center [283, 156] width 123 height 9
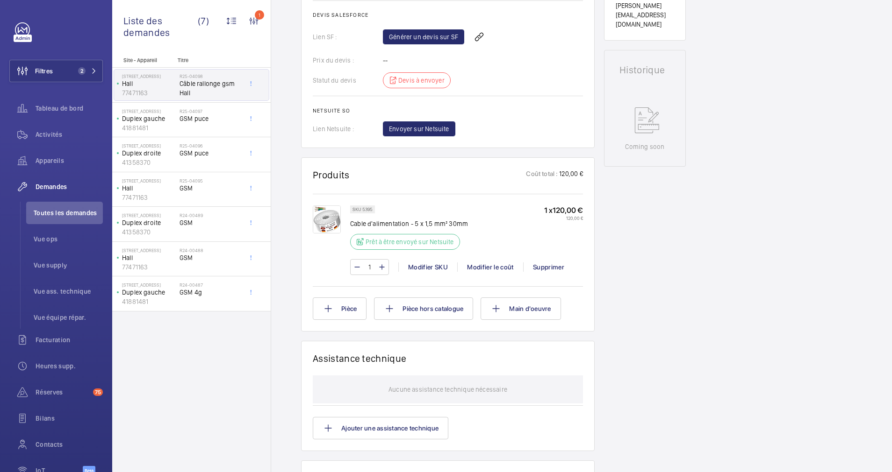
scroll to position [421, 0]
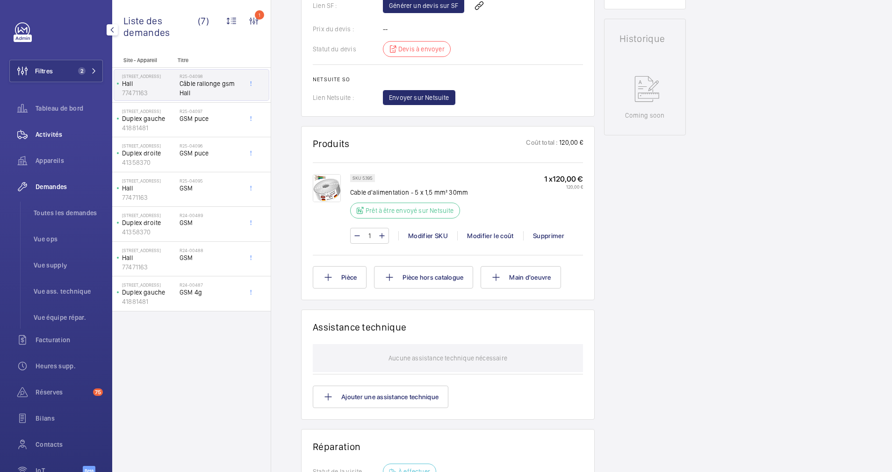
click at [47, 130] on span "Activités" at bounding box center [69, 134] width 67 height 9
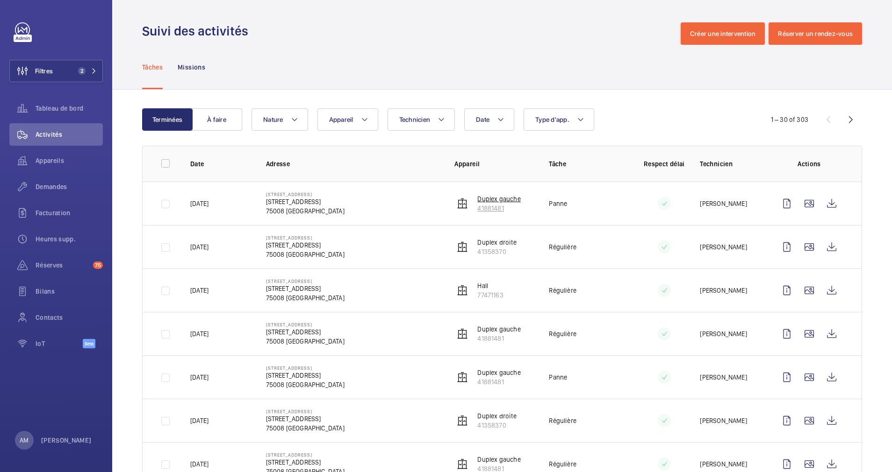
click at [483, 201] on p "Duplex gauche" at bounding box center [498, 198] width 43 height 9
click at [60, 183] on span "Demandes" at bounding box center [69, 186] width 67 height 9
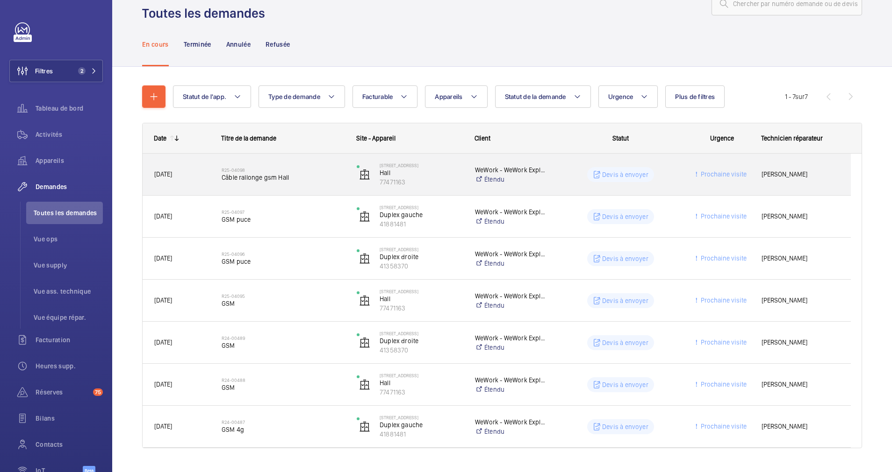
scroll to position [51, 0]
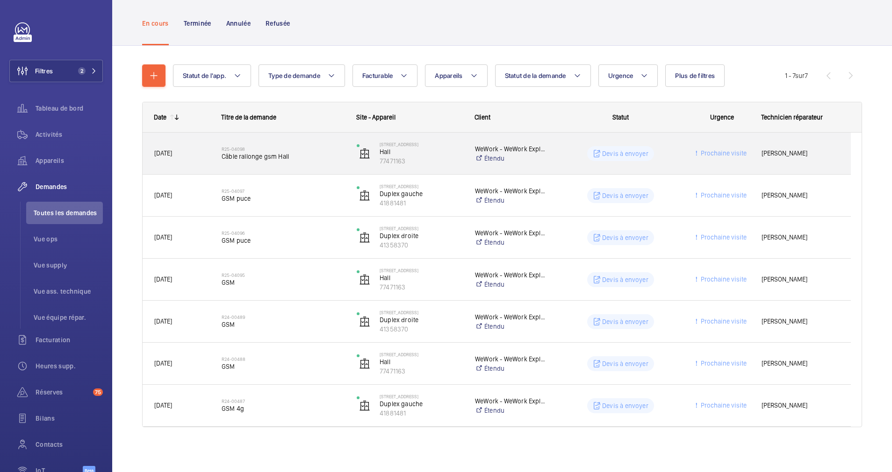
click at [316, 166] on div "R25-04098 Câble rallonge gsm Hall" at bounding box center [283, 153] width 123 height 27
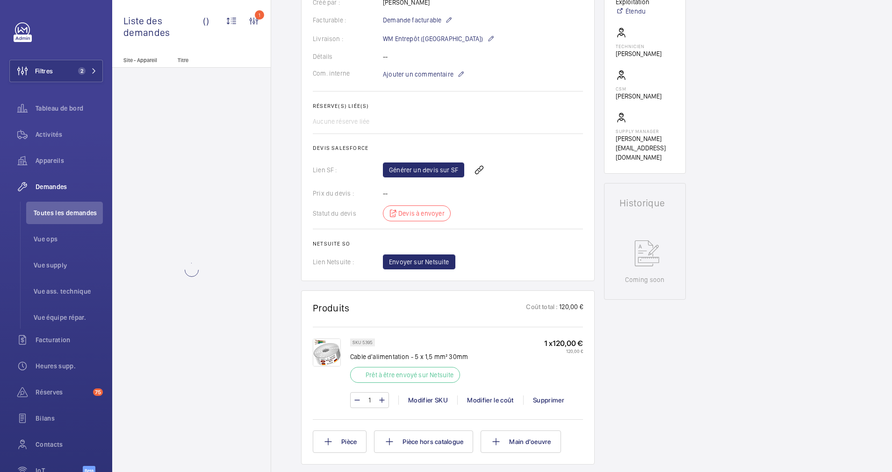
scroll to position [280, 0]
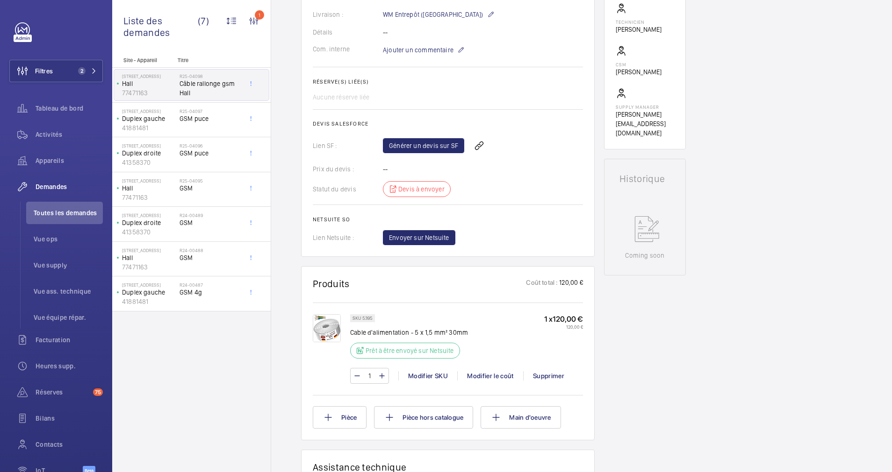
click at [329, 327] on img at bounding box center [327, 328] width 28 height 28
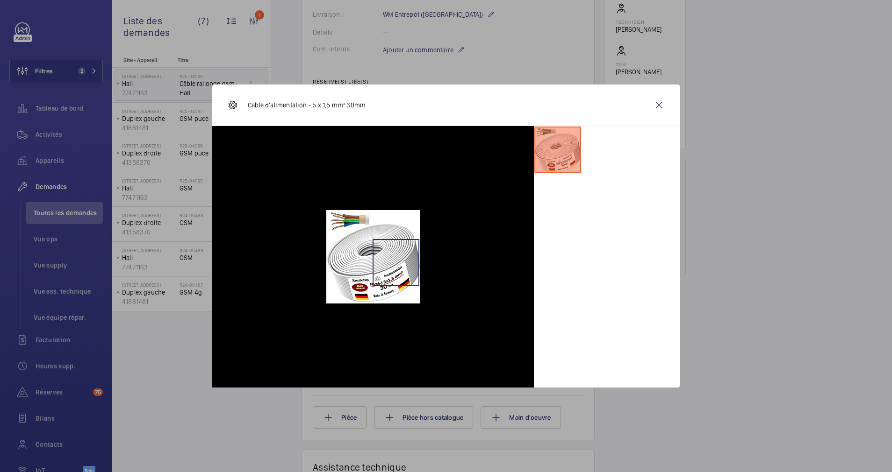
click at [396, 262] on img at bounding box center [372, 256] width 93 height 93
click at [657, 105] on wm-front-icon-button at bounding box center [659, 105] width 22 height 22
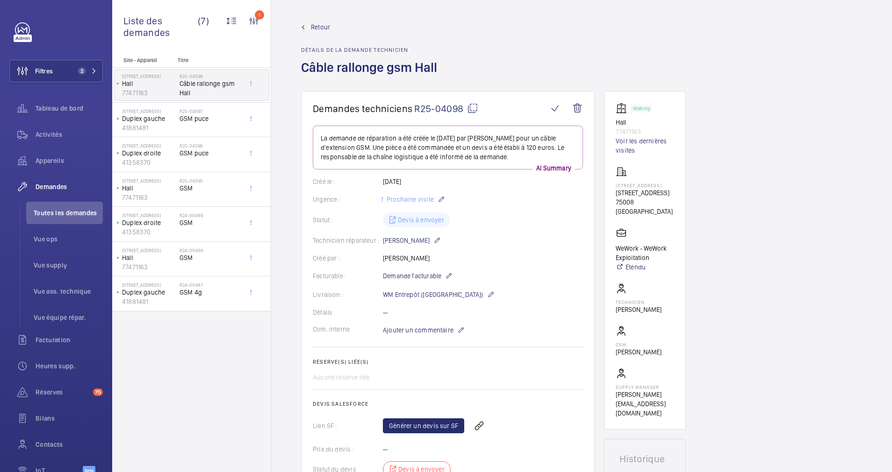
click at [316, 25] on span "Retour" at bounding box center [320, 26] width 19 height 9
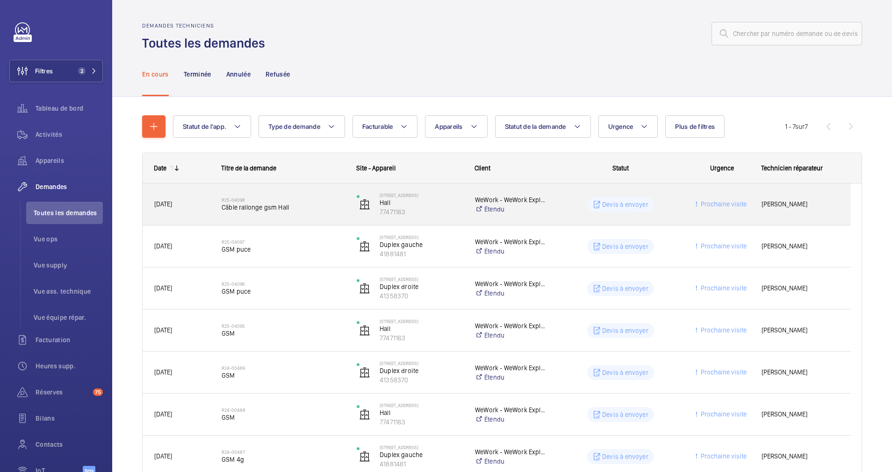
scroll to position [51, 0]
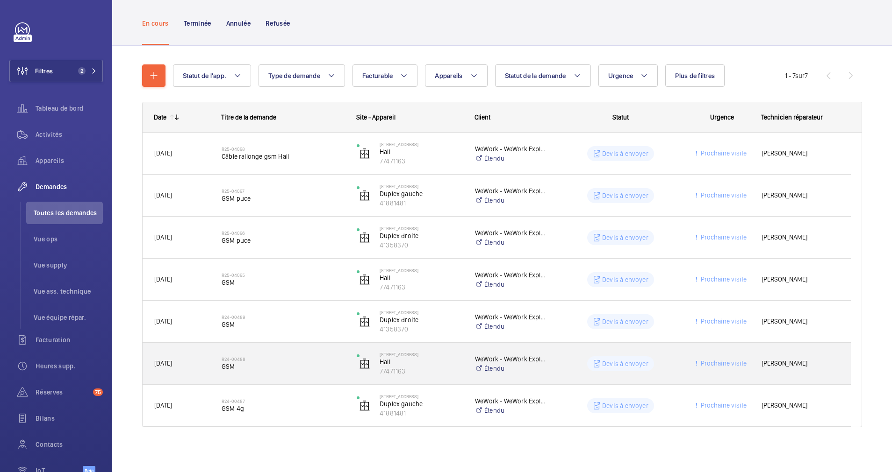
click at [279, 365] on span "GSM" at bounding box center [283, 366] width 123 height 9
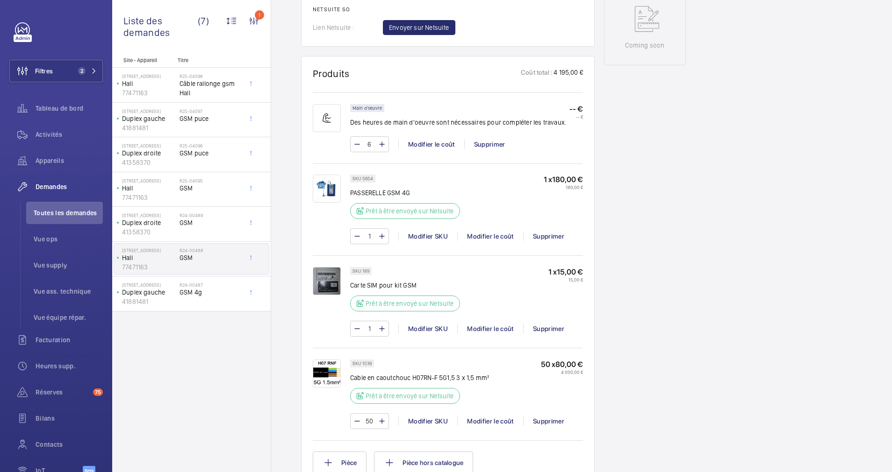
scroll to position [561, 0]
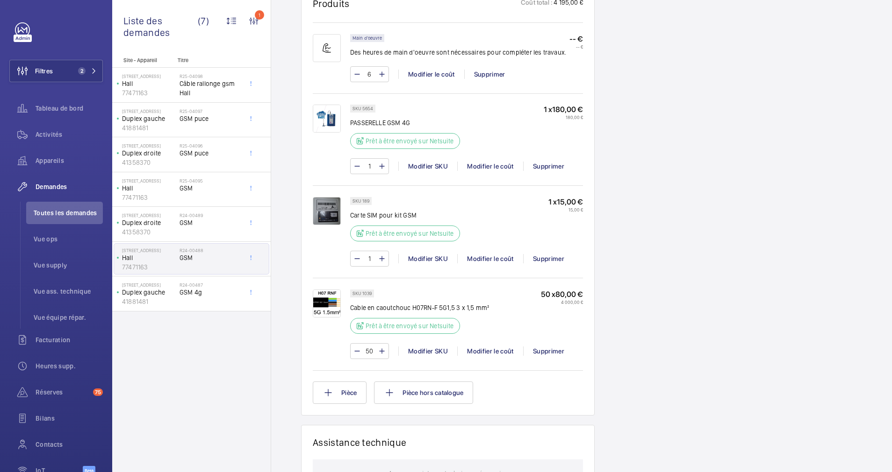
click at [321, 309] on img at bounding box center [327, 304] width 28 height 28
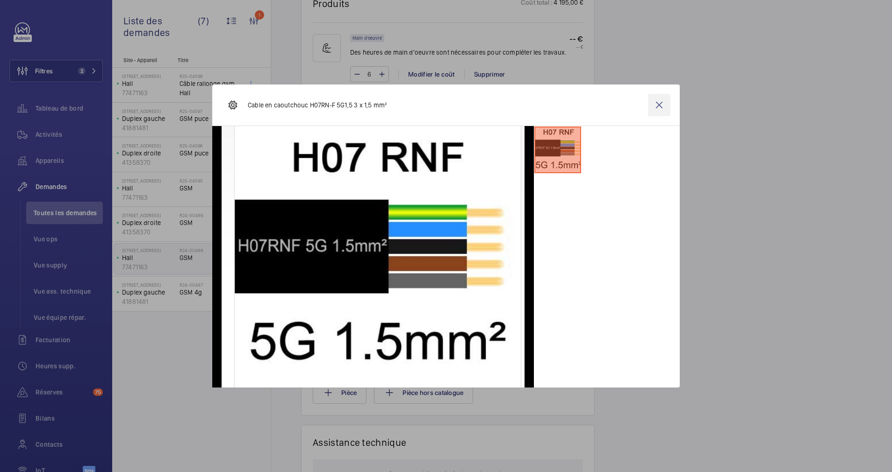
click at [661, 102] on wm-front-icon-button at bounding box center [659, 105] width 22 height 22
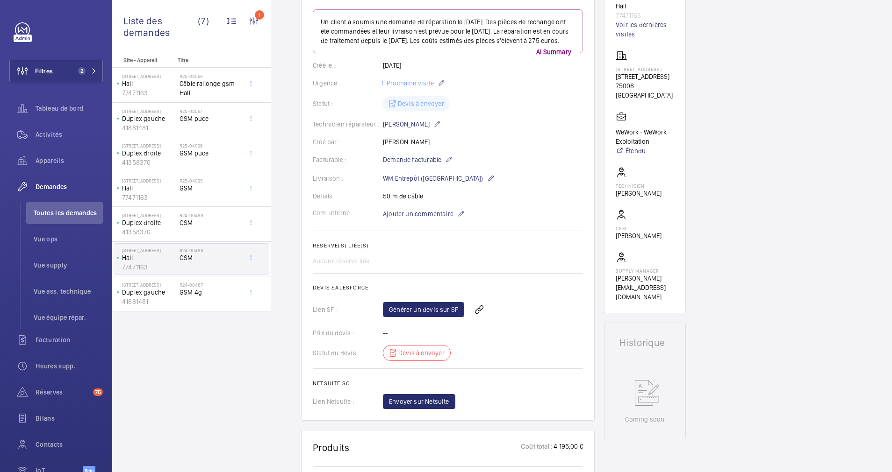
drag, startPoint x: 615, startPoint y: 81, endPoint x: 661, endPoint y: 91, distance: 46.8
click at [661, 81] on p "[STREET_ADDRESS]" at bounding box center [644, 76] width 58 height 9
copy p "[STREET_ADDRESS]"
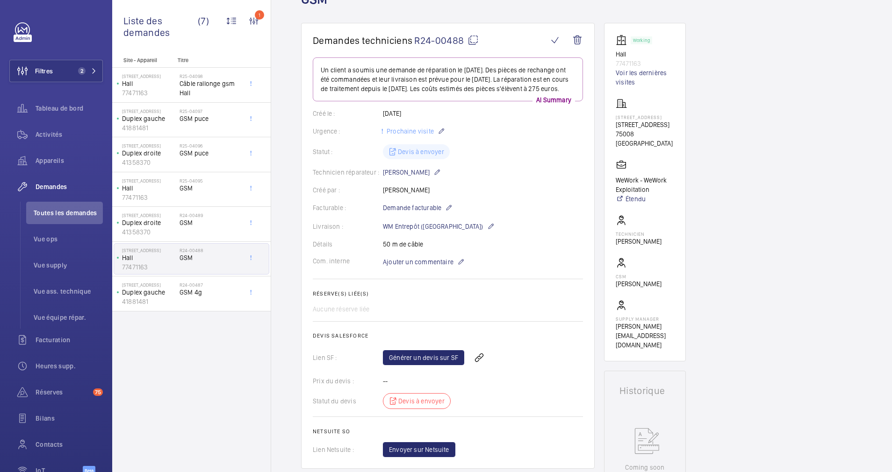
scroll to position [46, 0]
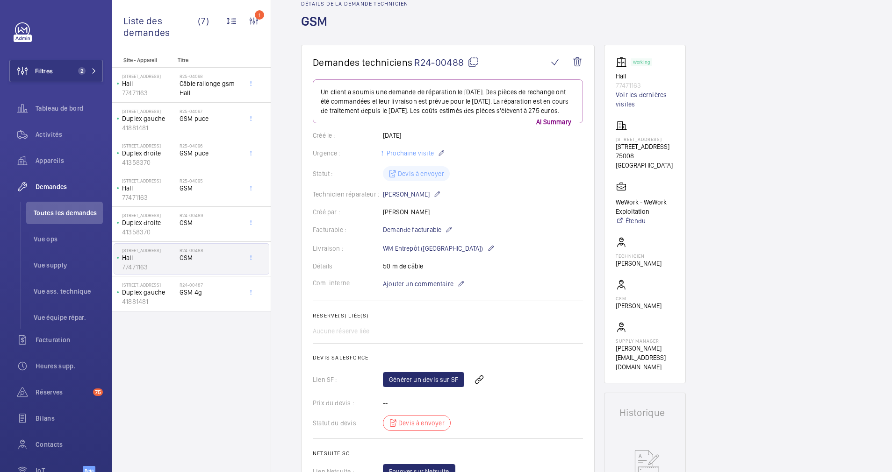
drag, startPoint x: 657, startPoint y: 143, endPoint x: 607, endPoint y: 136, distance: 51.4
click at [607, 136] on wm-front-card "Working Hall 77471163 Voir les dernières visites 92 Avenue des Champs-Élysées 9…" at bounding box center [645, 214] width 82 height 339
drag, startPoint x: 607, startPoint y: 136, endPoint x: 622, endPoint y: 141, distance: 16.6
copy p "[STREET_ADDRESS]"
drag, startPoint x: 664, startPoint y: 80, endPoint x: 642, endPoint y: 83, distance: 21.7
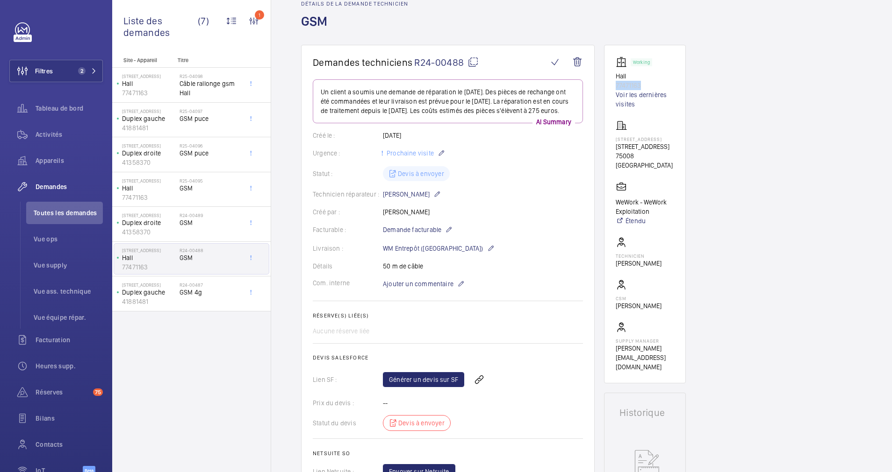
click at [642, 83] on div "Working Hall 77471163 Voir les dernières visites" at bounding box center [644, 83] width 58 height 52
drag, startPoint x: 642, startPoint y: 83, endPoint x: 635, endPoint y: 84, distance: 7.1
copy div "77471163"
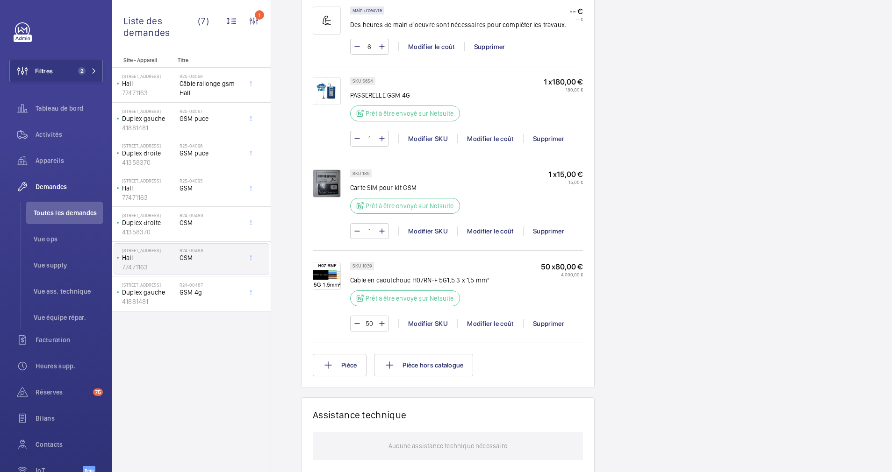
scroll to position [607, 0]
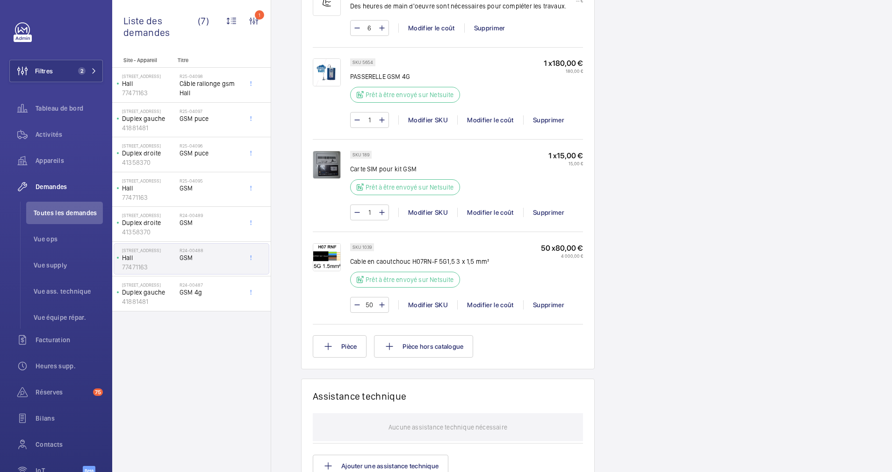
click at [322, 267] on img at bounding box center [327, 257] width 28 height 28
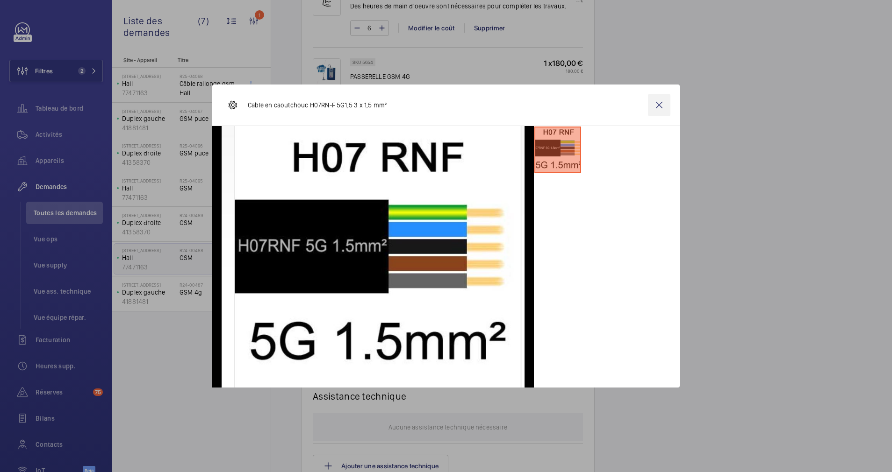
click at [656, 109] on wm-front-icon-button at bounding box center [659, 105] width 22 height 22
click at [322, 26] on div at bounding box center [331, 12] width 37 height 48
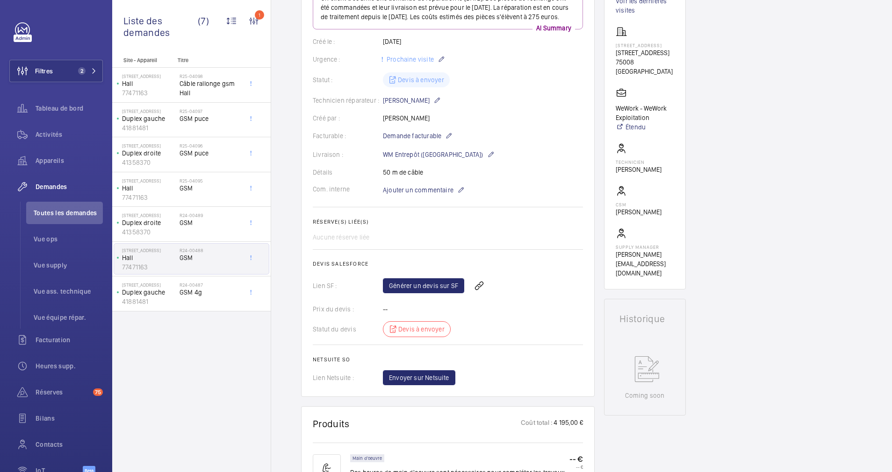
scroll to position [0, 0]
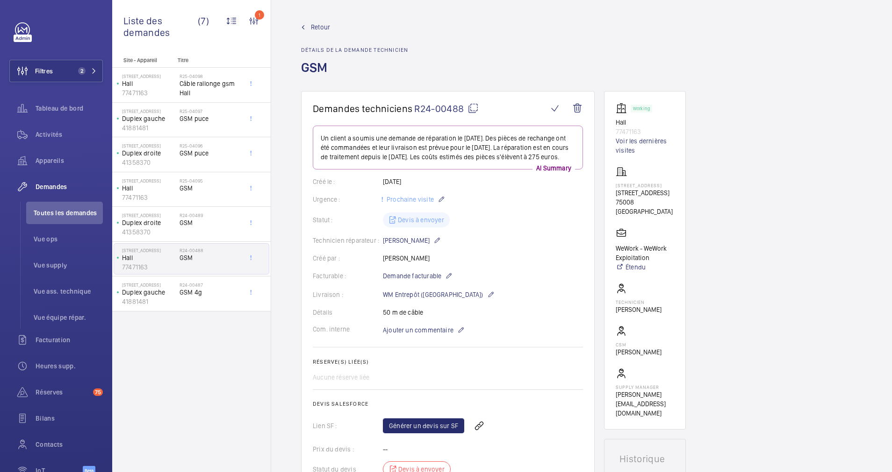
click at [319, 28] on span "Retour" at bounding box center [320, 26] width 19 height 9
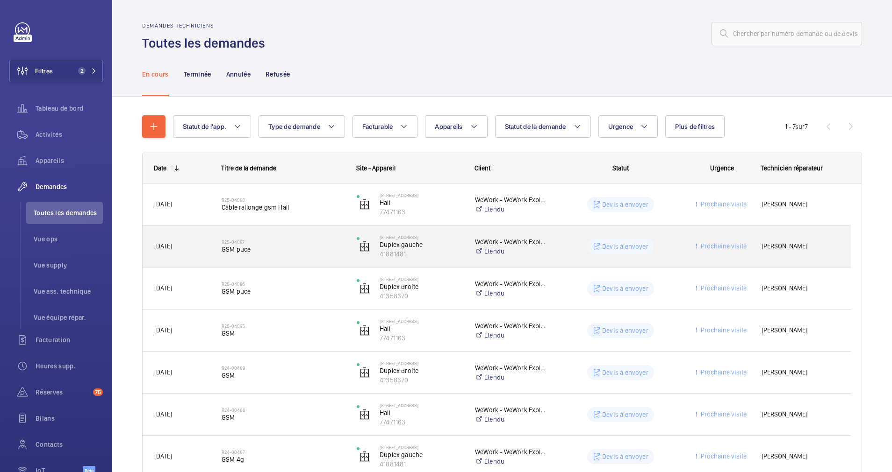
click at [302, 243] on h2 "R25-04097" at bounding box center [283, 242] width 123 height 6
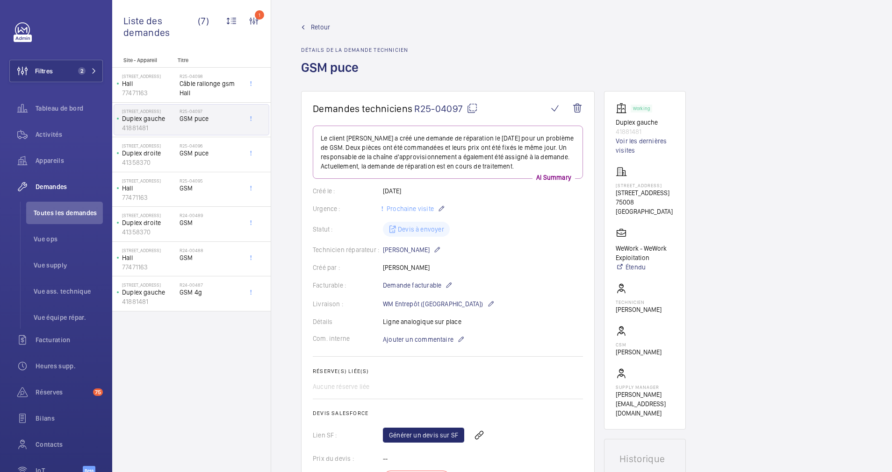
click at [314, 28] on span "Retour" at bounding box center [320, 26] width 19 height 9
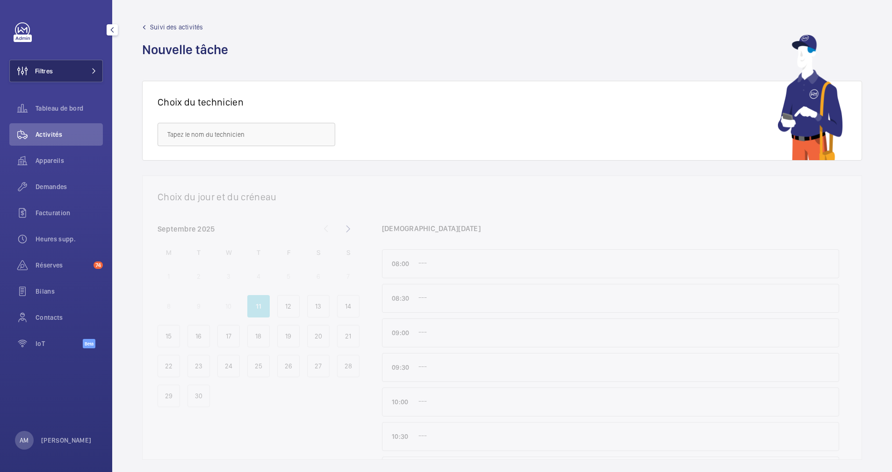
click at [87, 70] on span at bounding box center [91, 71] width 11 height 6
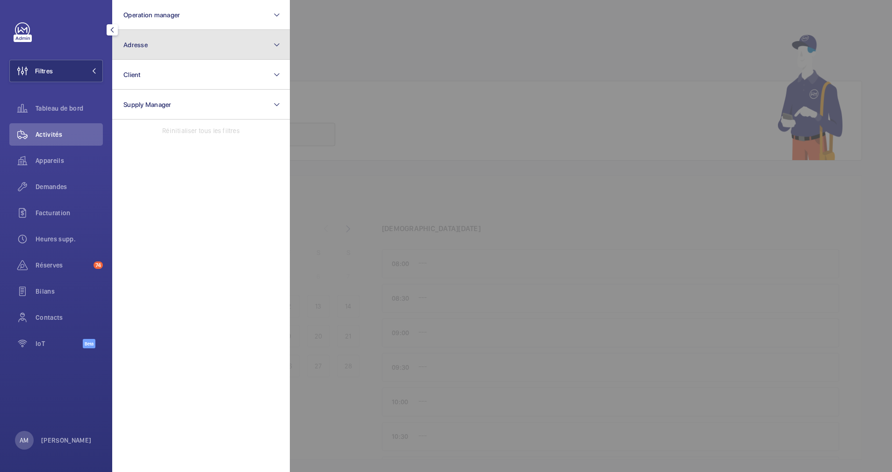
click at [195, 45] on button "Adresse" at bounding box center [201, 45] width 178 height 30
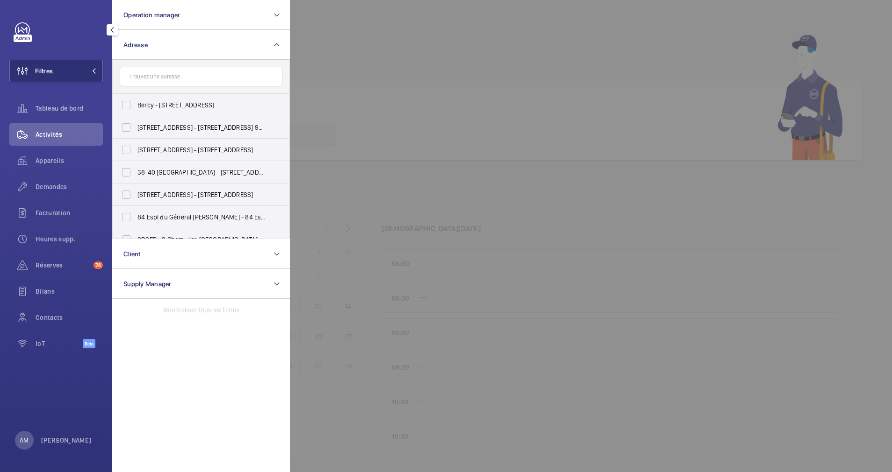
click at [185, 80] on input "text" at bounding box center [201, 77] width 163 height 20
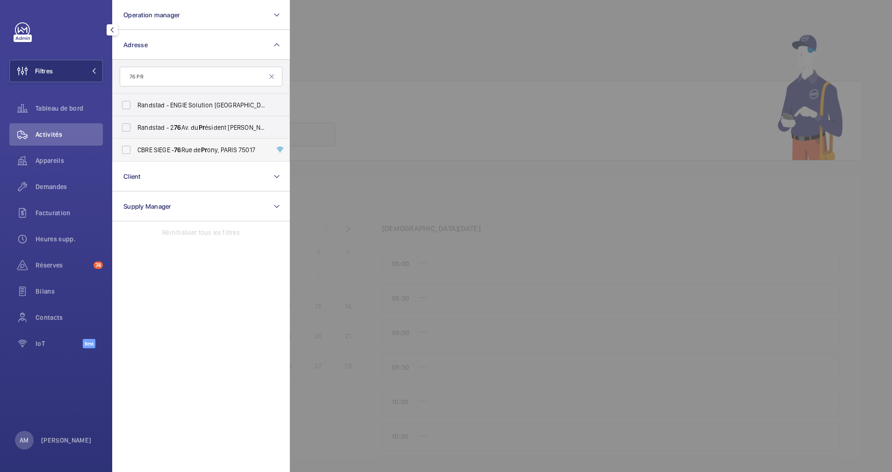
type input "76 PR"
click at [123, 148] on label "CBRE SIEGE - [STREET_ADDRESS]" at bounding box center [194, 150] width 163 height 22
click at [123, 148] on input "CBRE SIEGE - [STREET_ADDRESS]" at bounding box center [126, 150] width 19 height 19
checkbox input "true"
click at [43, 157] on span "Appareils" at bounding box center [69, 160] width 67 height 9
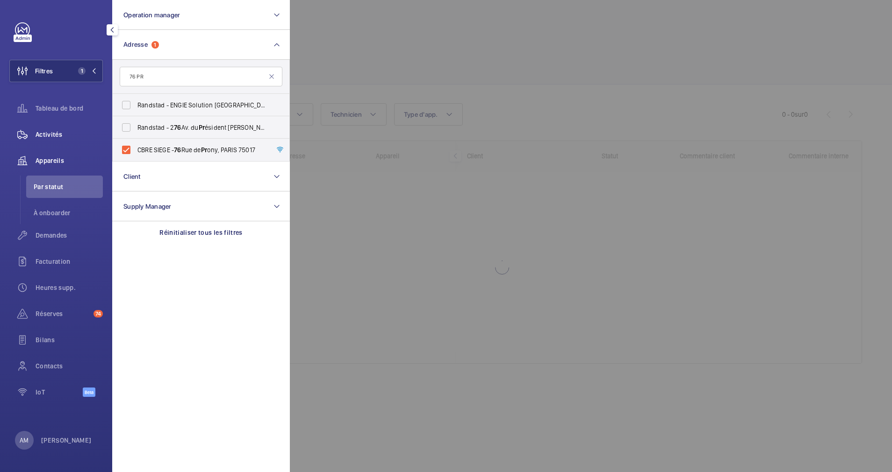
click at [50, 136] on span "Activités" at bounding box center [69, 134] width 67 height 9
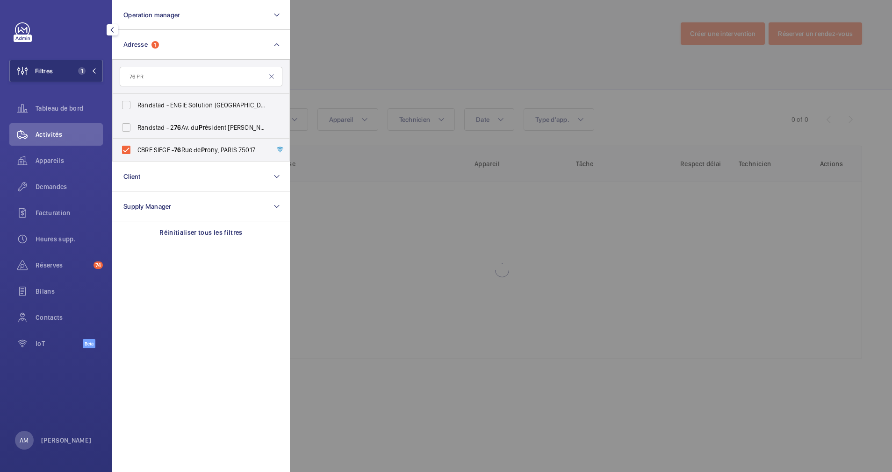
click at [400, 83] on div at bounding box center [736, 236] width 892 height 472
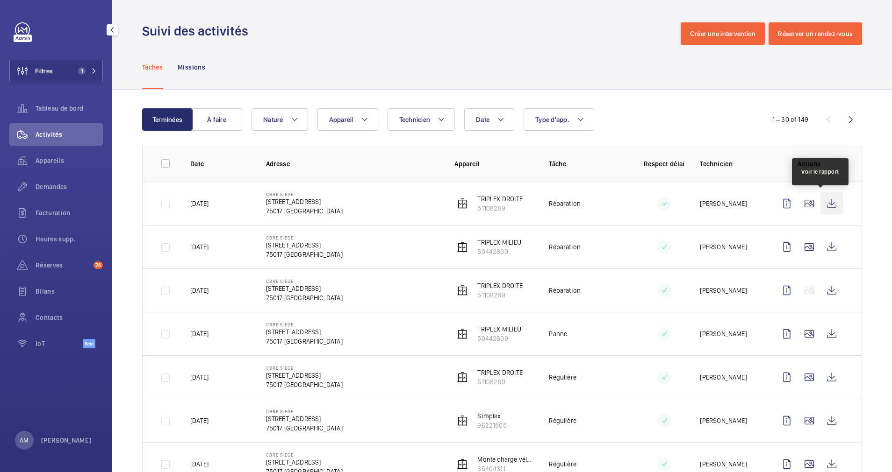
click at [823, 196] on wm-front-icon-button at bounding box center [831, 204] width 22 height 22
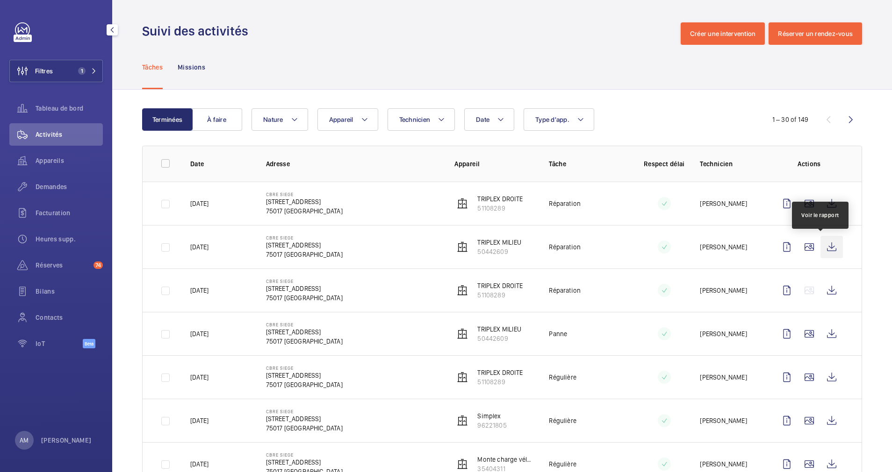
click at [820, 245] on wm-front-icon-button at bounding box center [831, 247] width 22 height 22
click at [839, 121] on wm-front-icon-button at bounding box center [850, 119] width 22 height 22
click at [842, 119] on wm-front-icon-button at bounding box center [850, 119] width 22 height 22
click at [846, 119] on wm-front-icon-button at bounding box center [850, 119] width 22 height 22
click at [845, 119] on wm-front-icon-button at bounding box center [850, 119] width 22 height 22
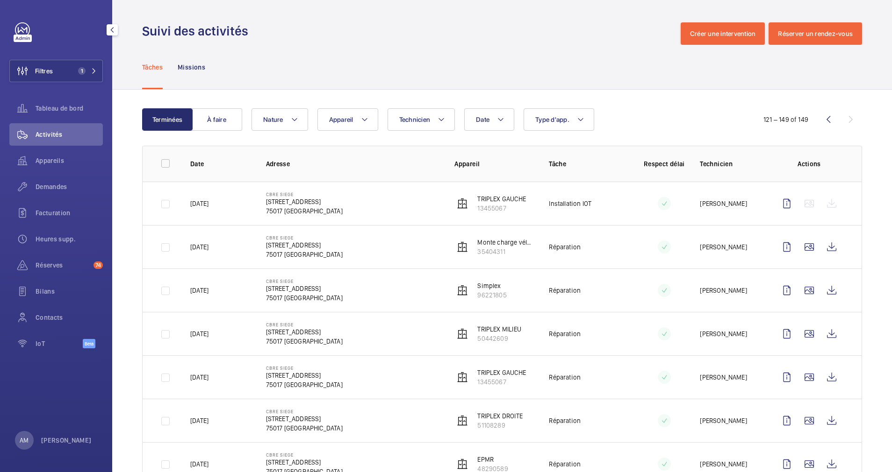
click at [845, 119] on div "121 – 149 of 149" at bounding box center [805, 119] width 114 height 11
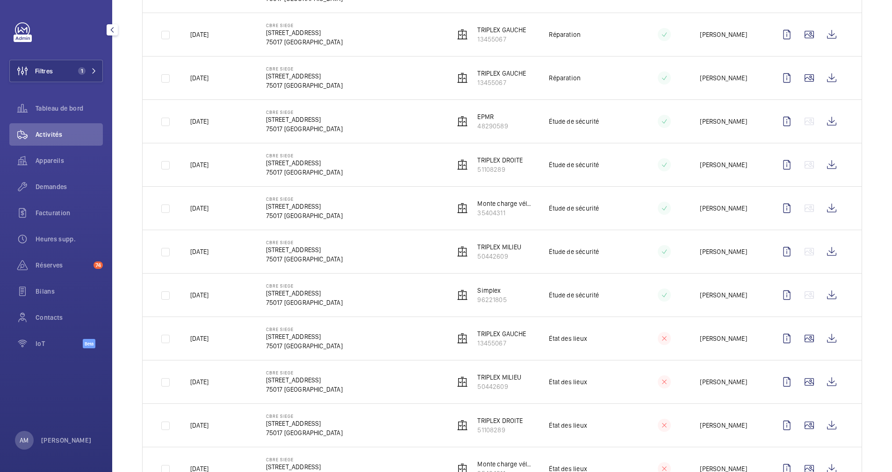
scroll to position [993, 0]
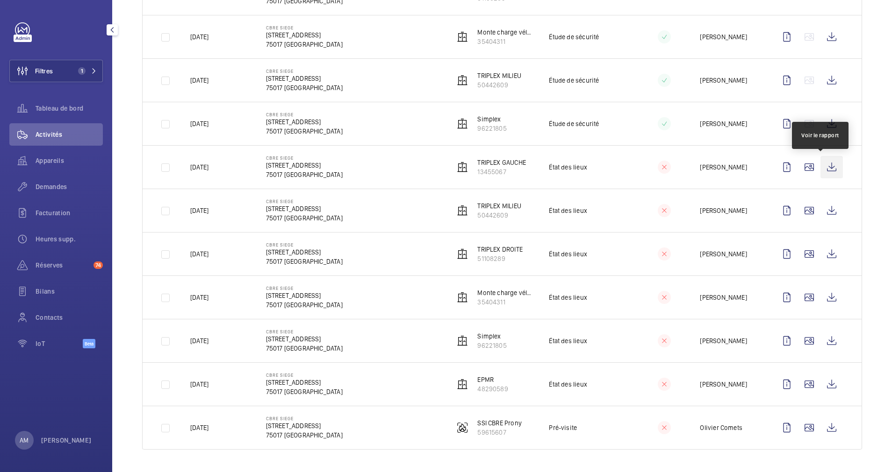
click at [829, 166] on wm-front-icon-button at bounding box center [831, 167] width 22 height 22
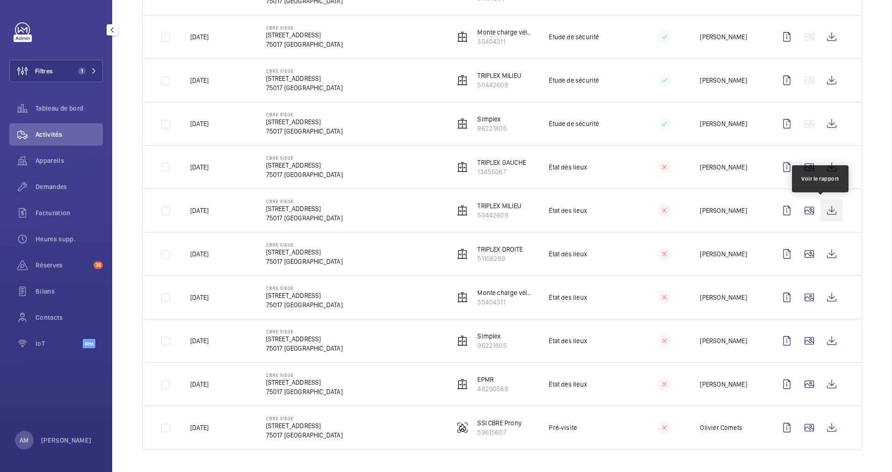
click at [822, 206] on wm-front-icon-button at bounding box center [831, 211] width 22 height 22
click at [820, 250] on wm-front-icon-button at bounding box center [831, 254] width 22 height 22
drag, startPoint x: 70, startPoint y: 77, endPoint x: 111, endPoint y: 59, distance: 45.4
click at [72, 74] on button "Filtres 1" at bounding box center [55, 71] width 93 height 22
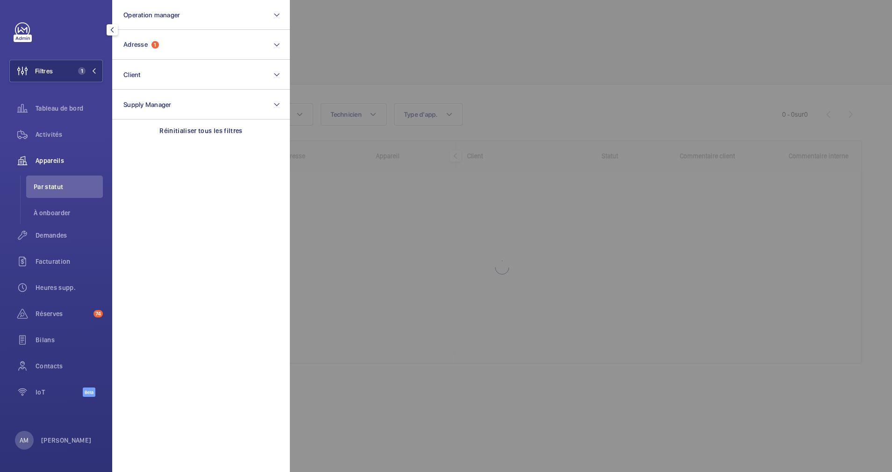
click at [362, 30] on div at bounding box center [736, 236] width 892 height 472
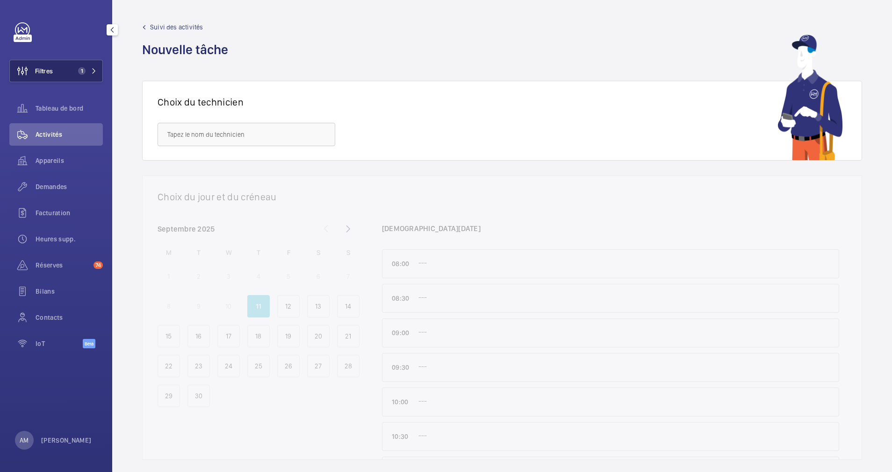
click at [98, 71] on button "Filtres 1" at bounding box center [55, 71] width 93 height 22
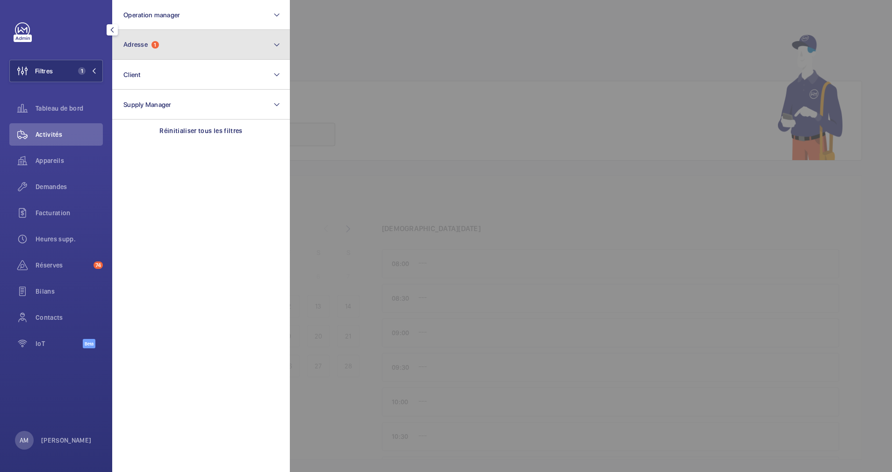
click at [148, 57] on button "Adresse 1" at bounding box center [201, 45] width 178 height 30
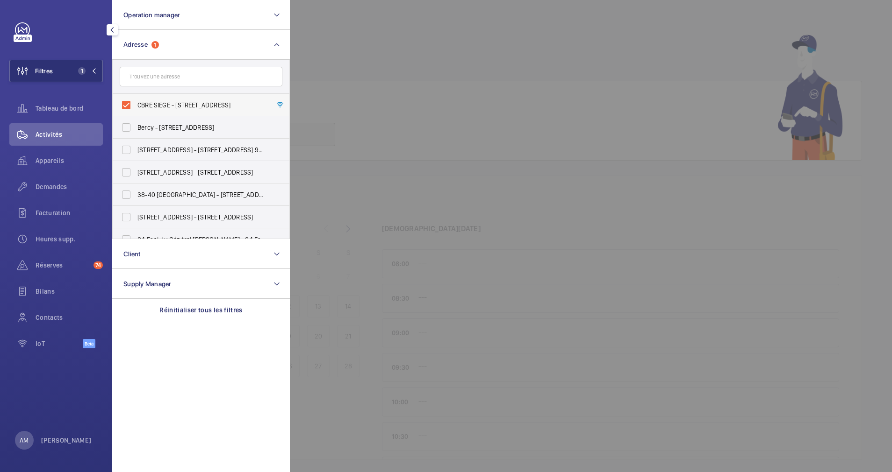
click at [129, 101] on label "CBRE SIEGE - [STREET_ADDRESS]" at bounding box center [194, 105] width 163 height 22
click at [129, 101] on input "CBRE SIEGE - [STREET_ADDRESS]" at bounding box center [126, 105] width 19 height 19
checkbox input "false"
click at [83, 66] on button "Filtres" at bounding box center [55, 71] width 93 height 22
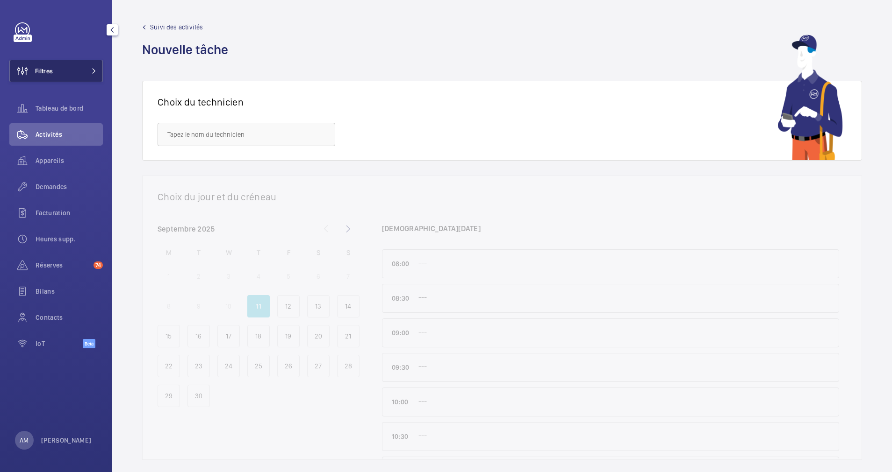
click at [93, 70] on span at bounding box center [91, 71] width 11 height 6
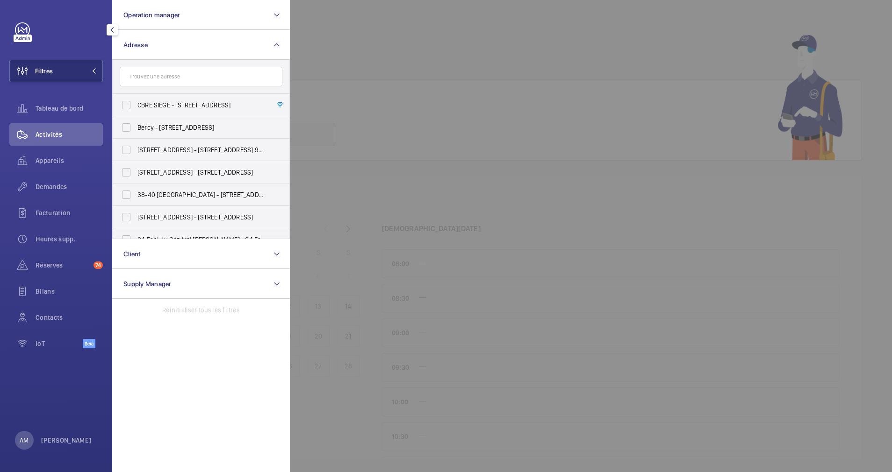
click at [198, 79] on input "text" at bounding box center [201, 77] width 163 height 20
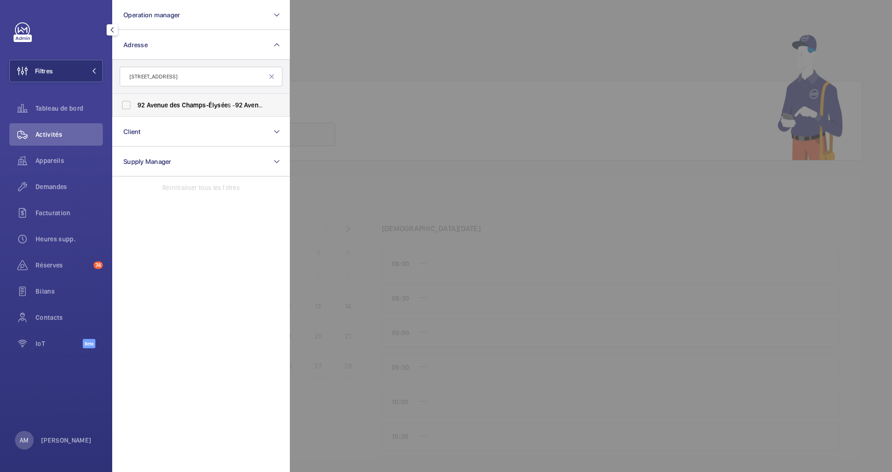
type input "[STREET_ADDRESS]"
click at [143, 102] on span "92" at bounding box center [140, 104] width 7 height 7
click at [136, 102] on input "[STREET_ADDRESS][GEOGRAPHIC_DATA][STREET_ADDRESS]" at bounding box center [126, 105] width 19 height 19
checkbox input "true"
click at [53, 161] on span "Appareils" at bounding box center [69, 160] width 67 height 9
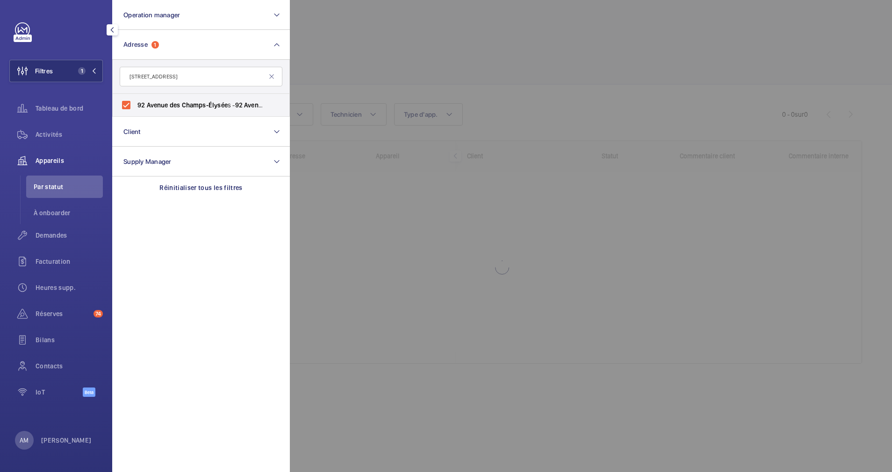
click at [456, 73] on div at bounding box center [736, 236] width 892 height 472
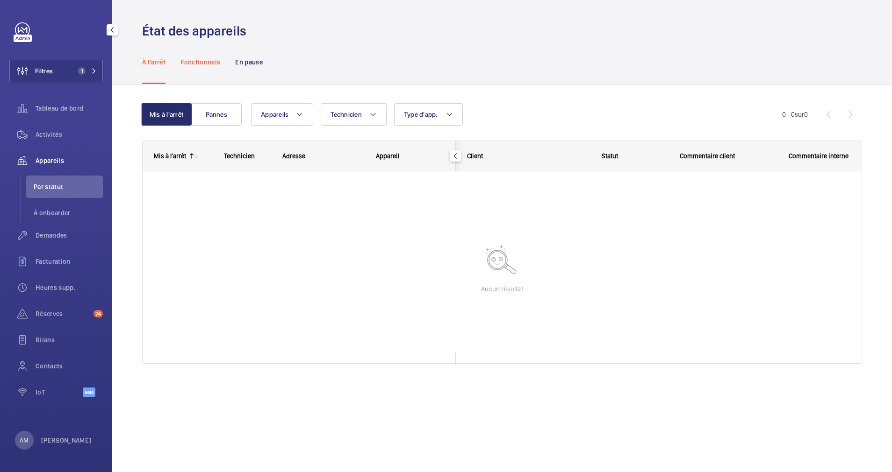
click at [204, 62] on p "Fonctionnels" at bounding box center [200, 61] width 40 height 9
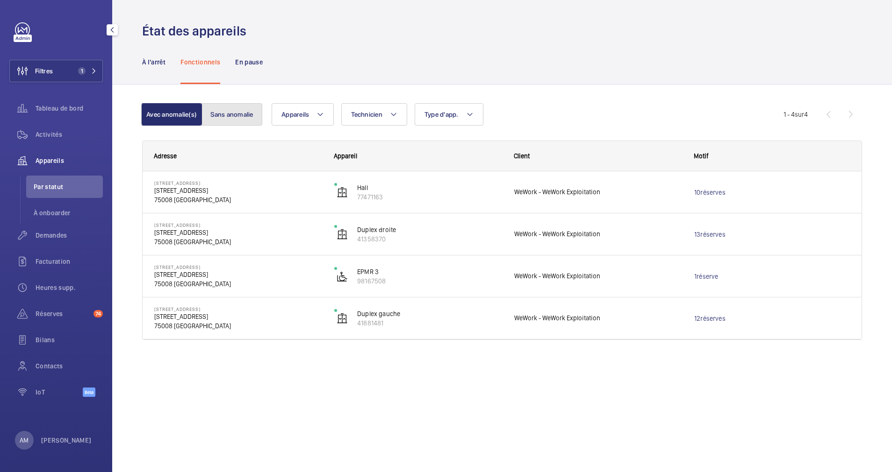
click at [236, 112] on button "Sans anomalie" at bounding box center [231, 114] width 61 height 22
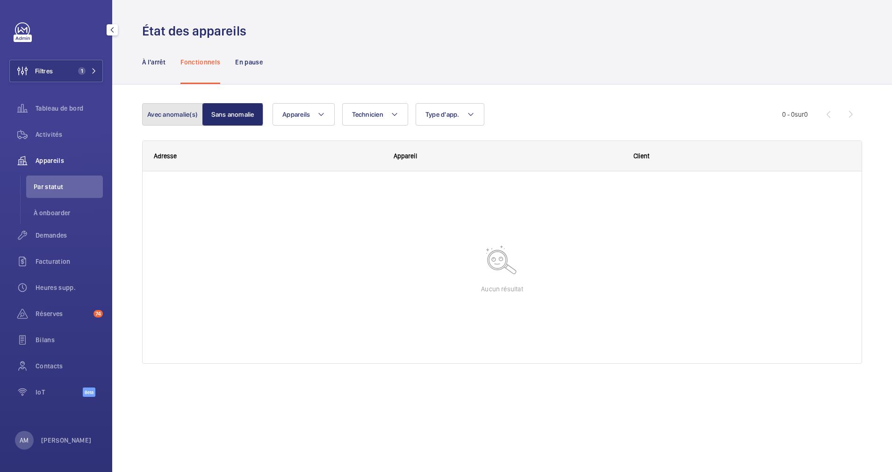
click at [170, 114] on button "Avec anomalie(s)" at bounding box center [172, 114] width 61 height 22
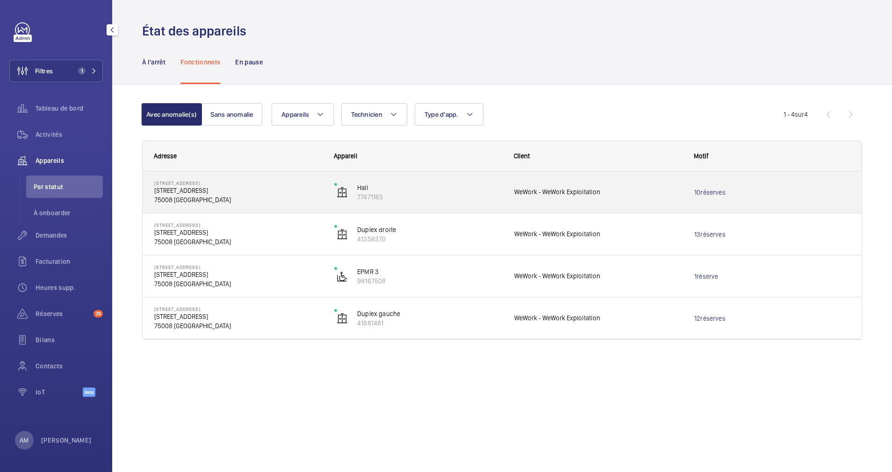
click at [254, 188] on p "[STREET_ADDRESS]" at bounding box center [238, 190] width 168 height 9
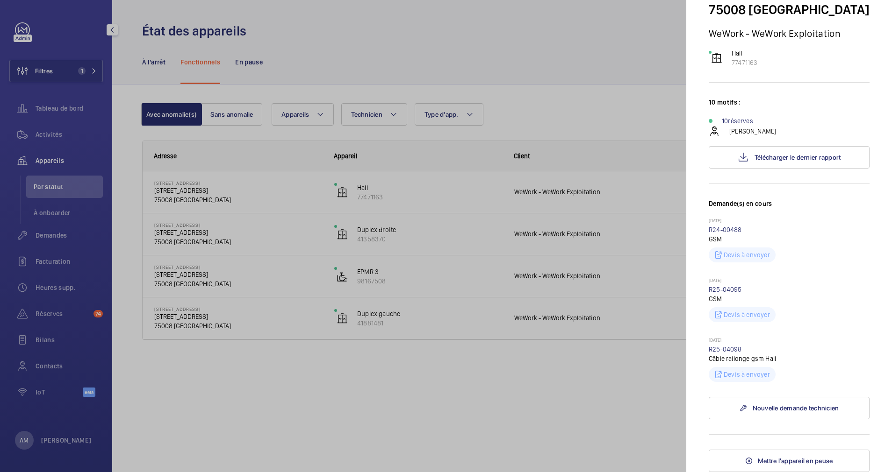
scroll to position [105, 0]
click at [731, 229] on link "R24-00488" at bounding box center [724, 229] width 33 height 7
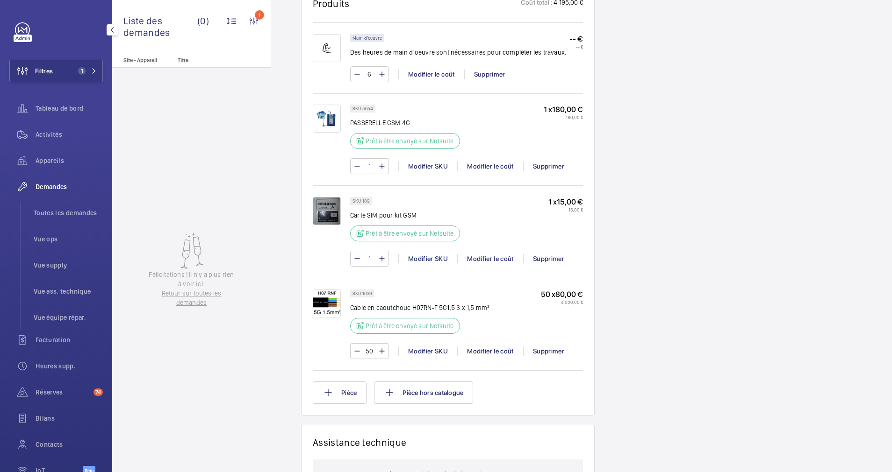
scroll to position [631, 0]
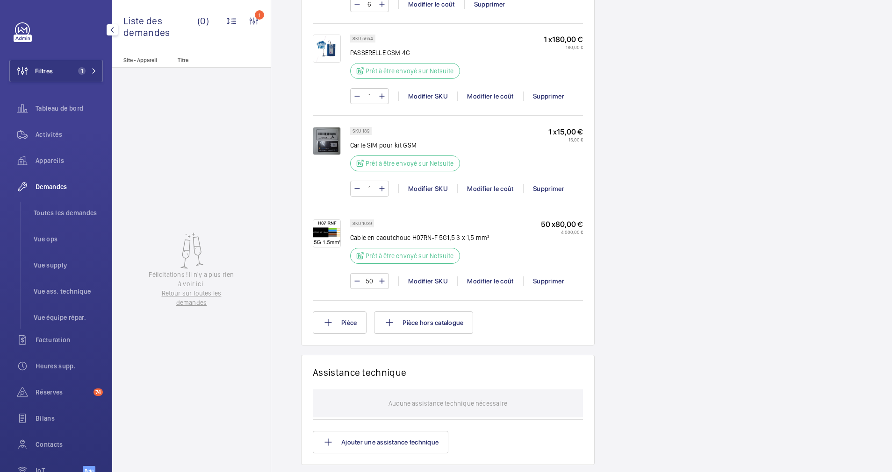
click at [336, 242] on img at bounding box center [327, 234] width 28 height 28
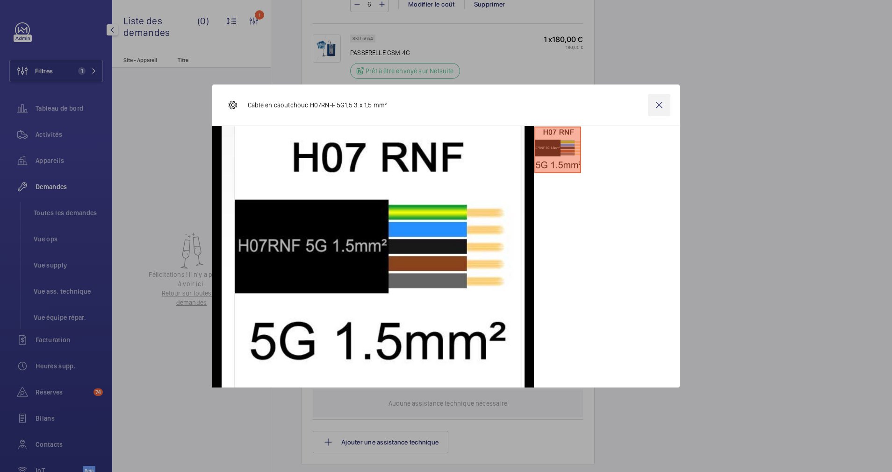
click at [656, 107] on wm-front-icon-button at bounding box center [659, 105] width 22 height 22
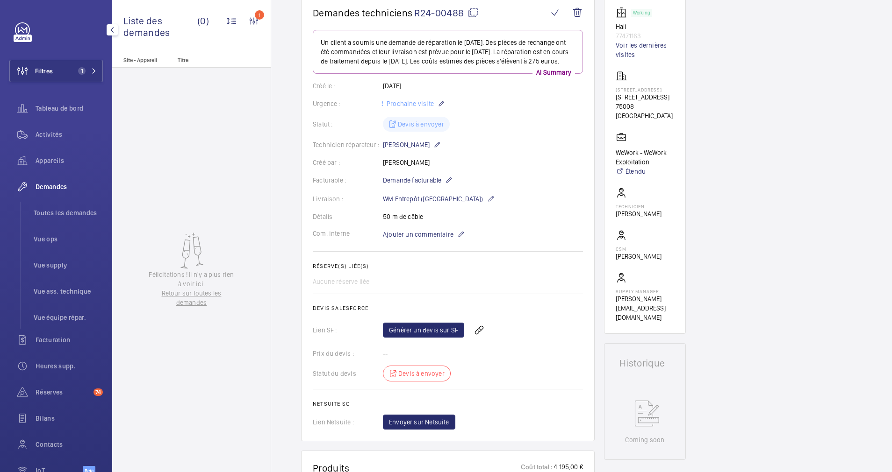
scroll to position [0, 0]
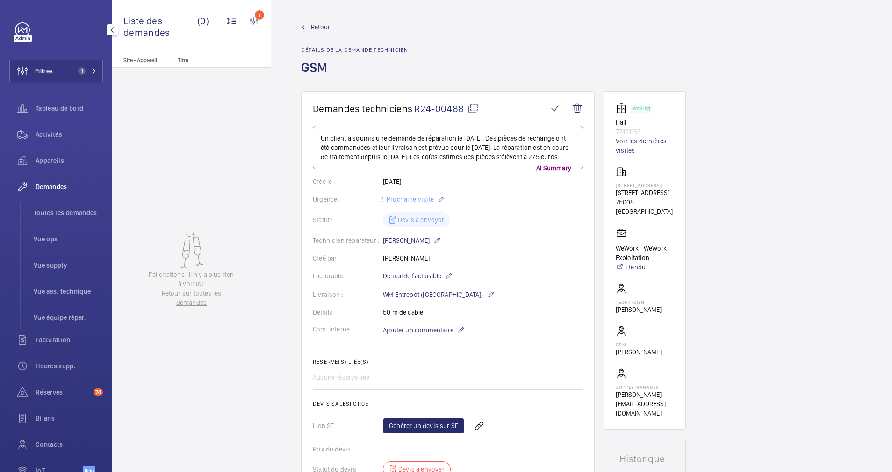
click at [474, 107] on mat-icon at bounding box center [472, 108] width 11 height 11
click at [313, 26] on span "Retour" at bounding box center [320, 26] width 19 height 9
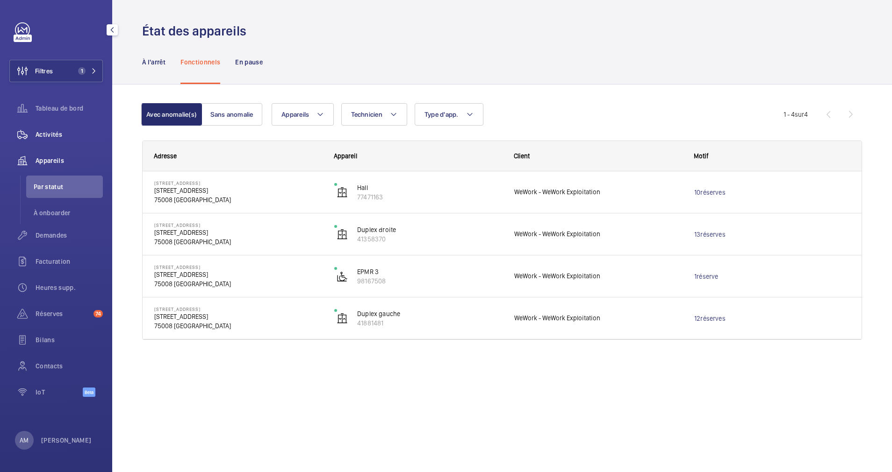
click at [49, 133] on span "Activités" at bounding box center [69, 134] width 67 height 9
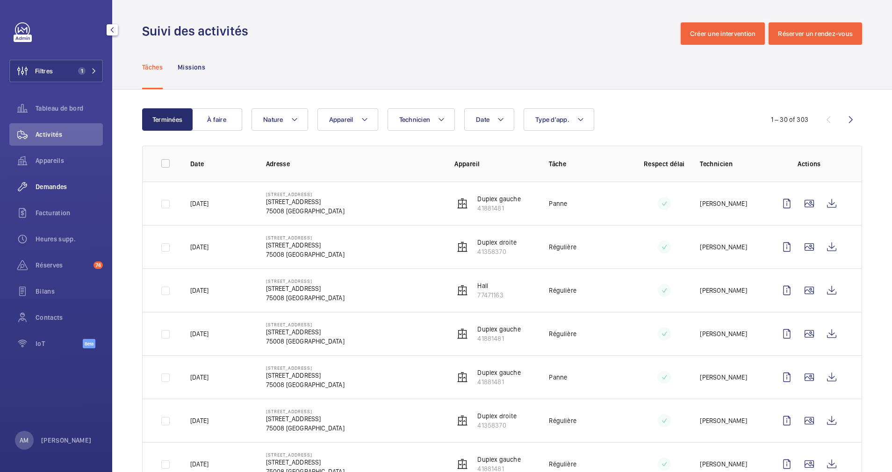
click at [50, 189] on span "Demandes" at bounding box center [69, 186] width 67 height 9
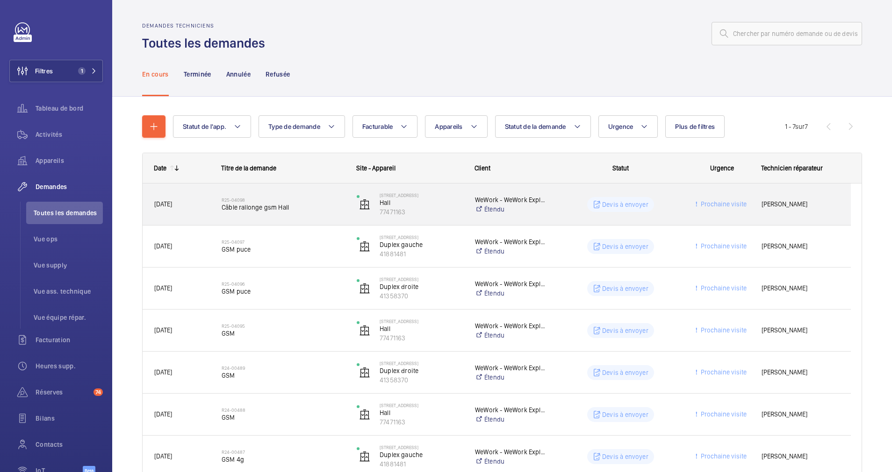
click at [315, 207] on span "Câble rallonge gsm Hall" at bounding box center [283, 207] width 123 height 9
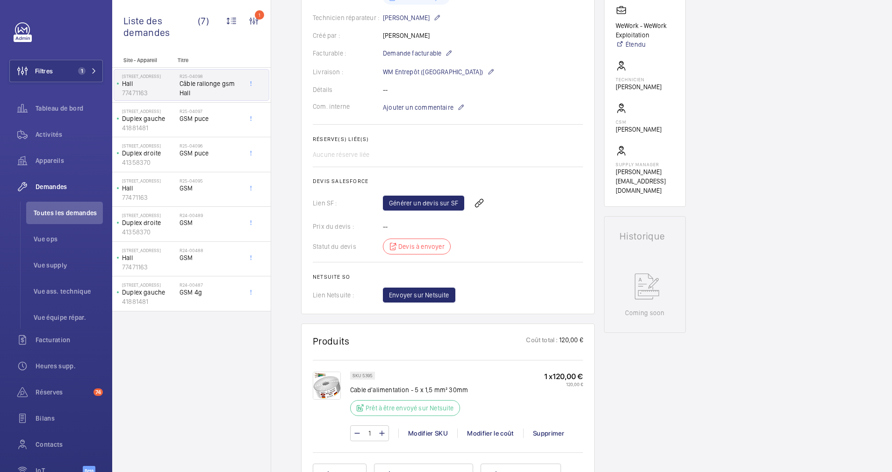
scroll to position [280, 0]
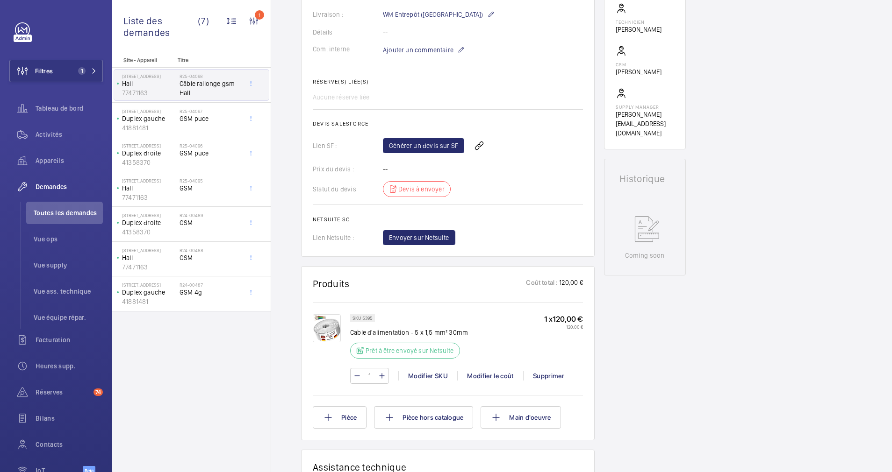
click at [331, 328] on img at bounding box center [327, 328] width 28 height 28
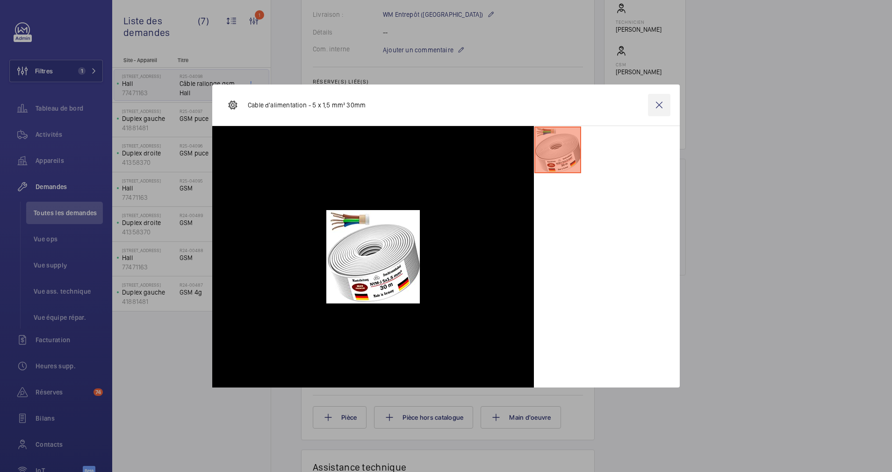
click at [653, 111] on wm-front-icon-button at bounding box center [659, 105] width 22 height 22
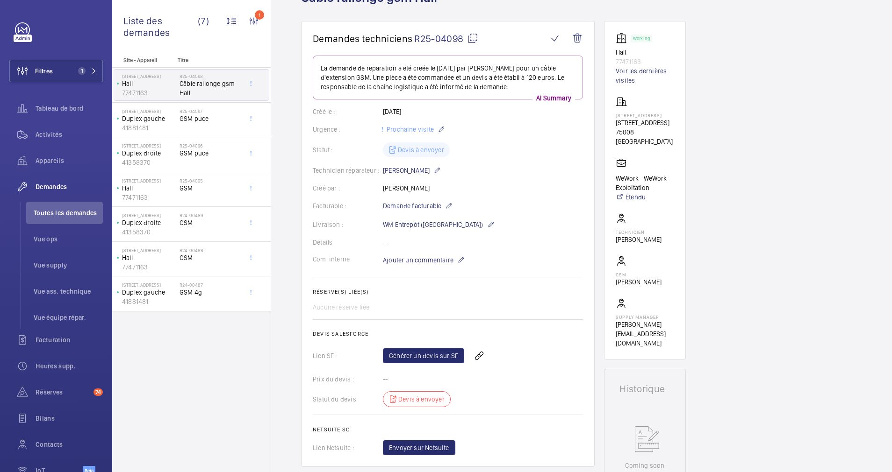
scroll to position [0, 0]
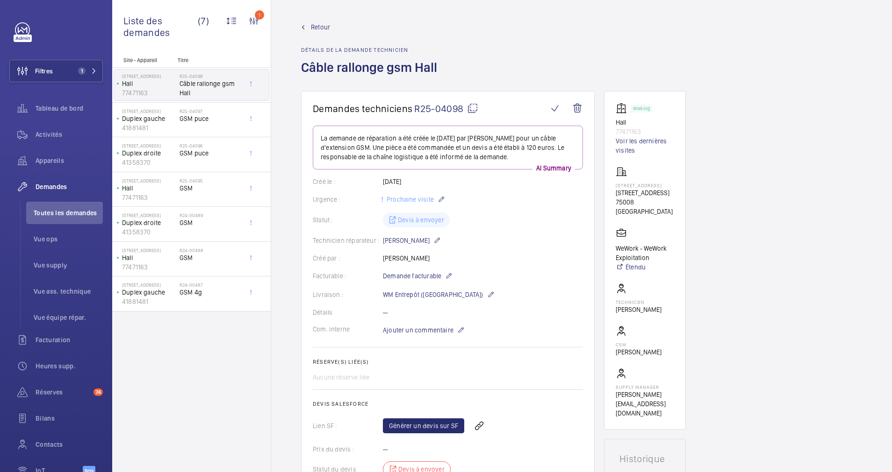
click at [316, 25] on span "Retour" at bounding box center [320, 26] width 19 height 9
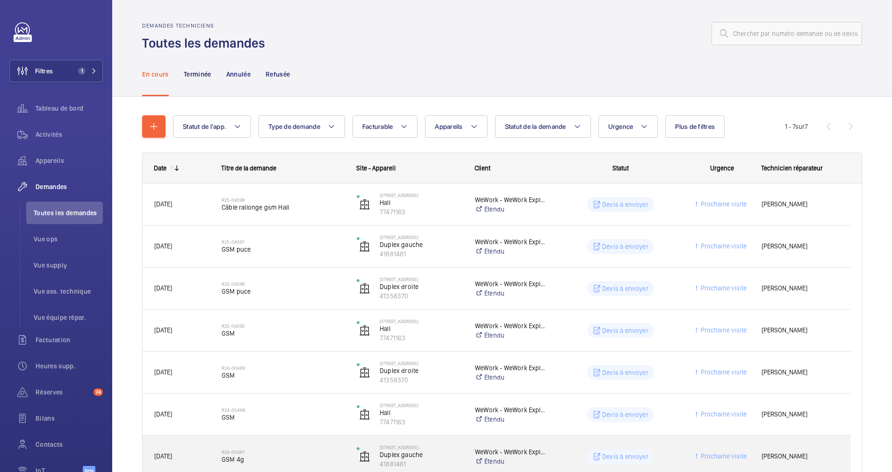
scroll to position [51, 0]
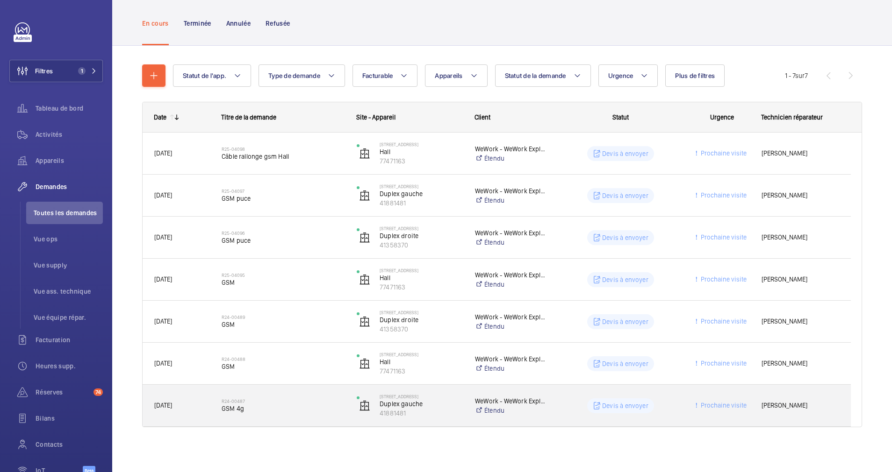
click at [301, 396] on div "R24-00487 GSM 4g" at bounding box center [283, 406] width 123 height 27
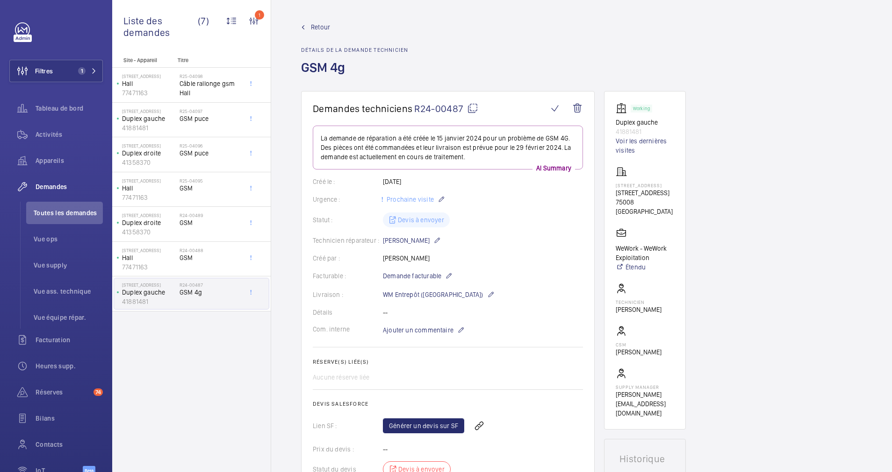
click at [329, 29] on span "Retour" at bounding box center [320, 26] width 19 height 9
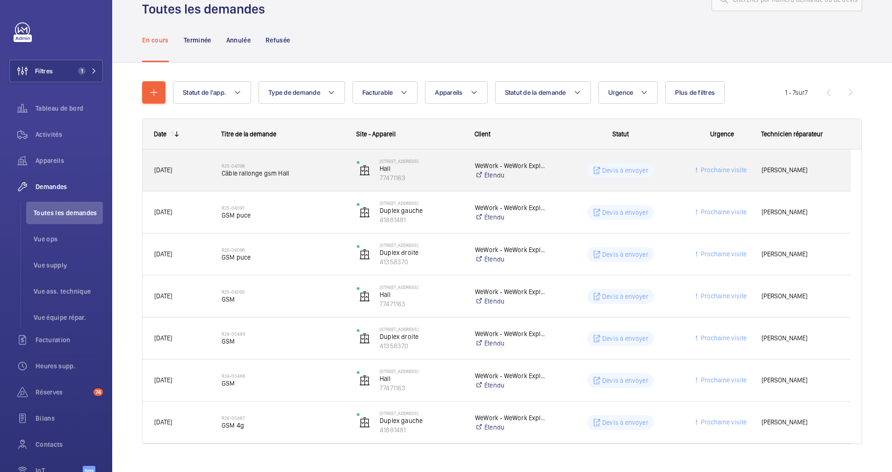
scroll to position [51, 0]
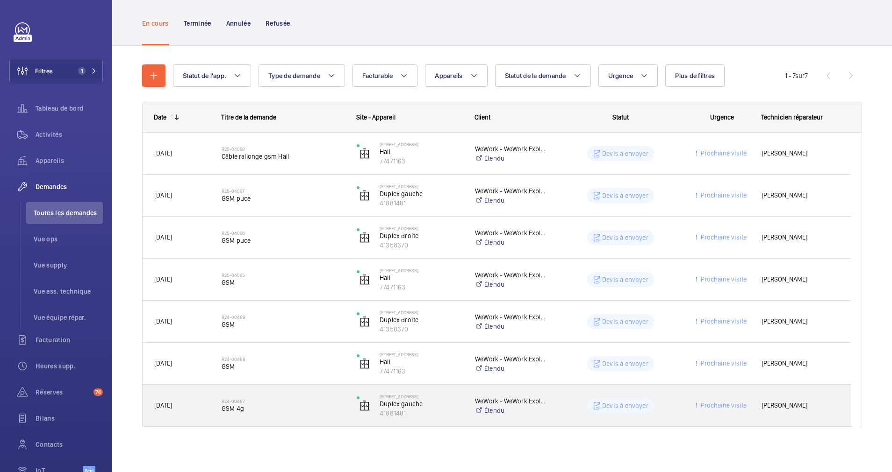
click at [322, 406] on span "GSM 4g" at bounding box center [283, 408] width 123 height 9
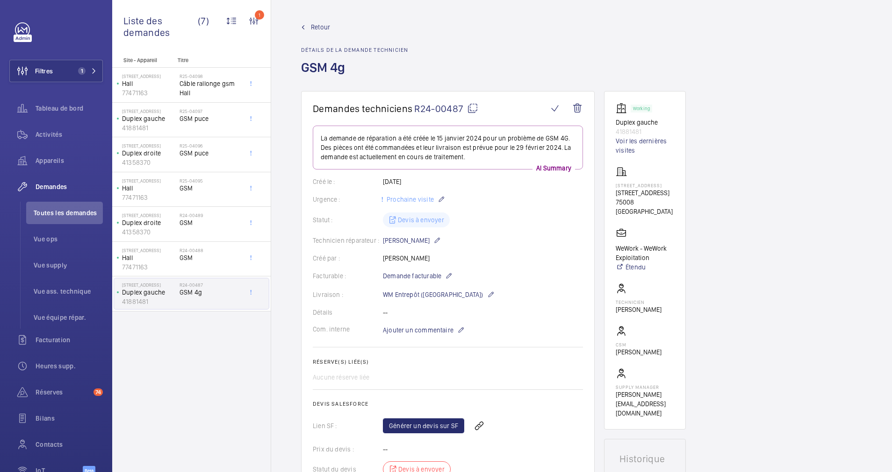
click at [315, 28] on span "Retour" at bounding box center [320, 26] width 19 height 9
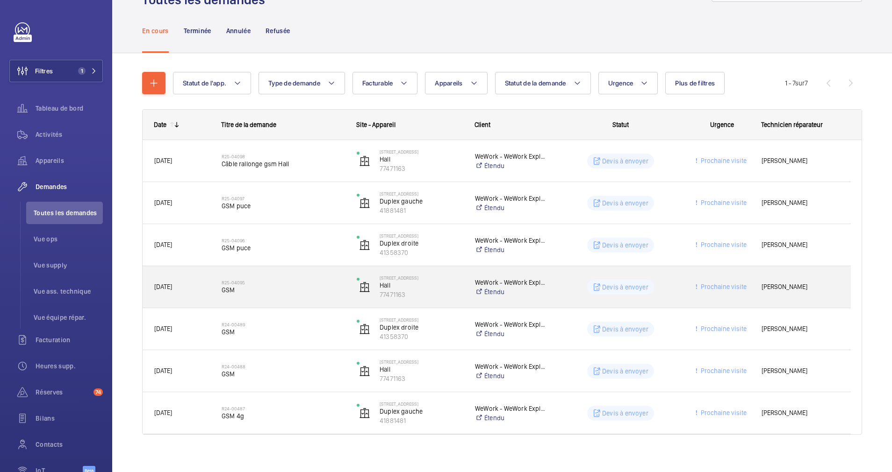
scroll to position [51, 0]
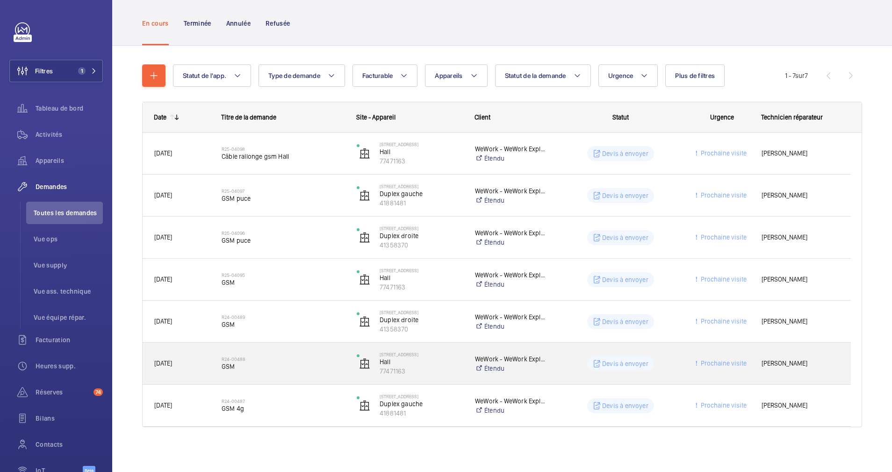
click at [322, 369] on span "GSM" at bounding box center [283, 366] width 123 height 9
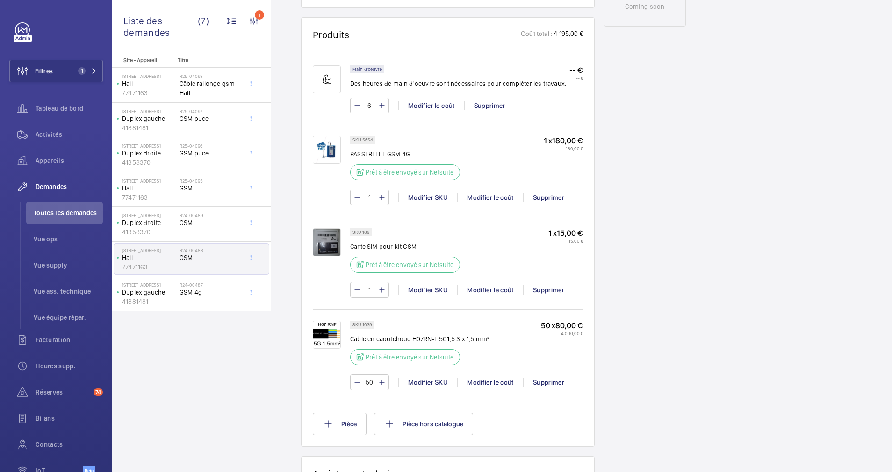
scroll to position [561, 0]
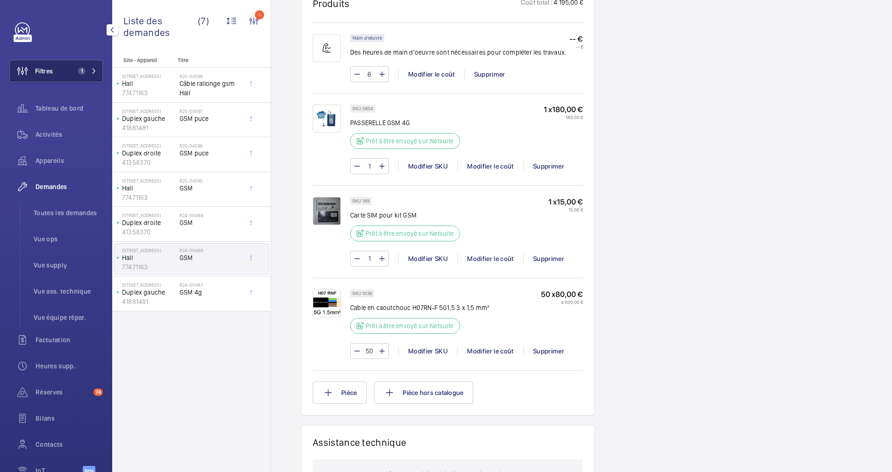
click at [81, 63] on button "Filtres 1" at bounding box center [55, 71] width 93 height 22
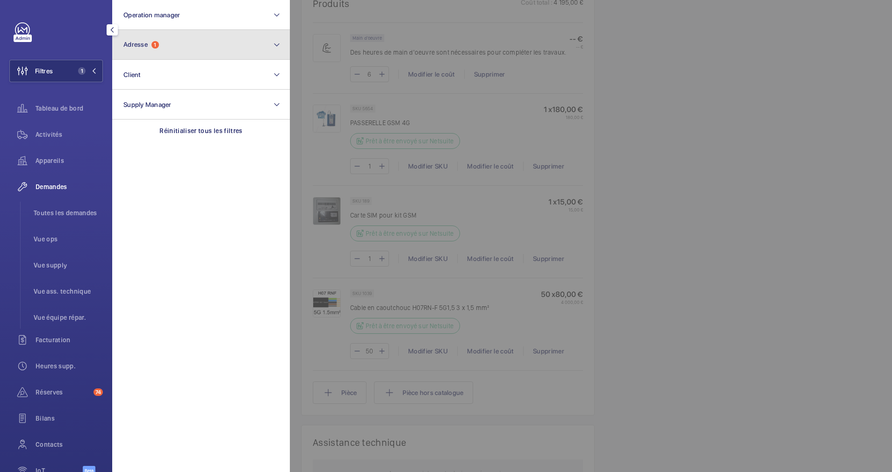
click at [170, 52] on button "Adresse 1" at bounding box center [201, 45] width 178 height 30
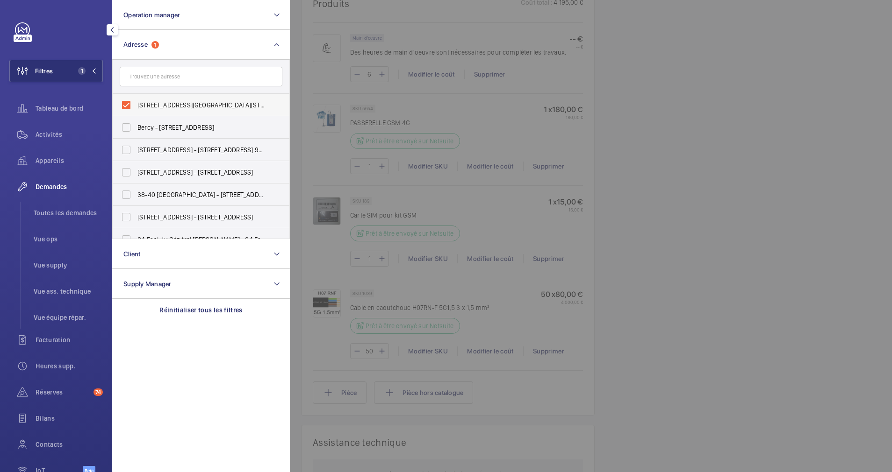
click at [123, 101] on label "[STREET_ADDRESS][GEOGRAPHIC_DATA][STREET_ADDRESS]" at bounding box center [194, 105] width 163 height 22
click at [123, 101] on input "[STREET_ADDRESS][GEOGRAPHIC_DATA][STREET_ADDRESS]" at bounding box center [126, 105] width 19 height 19
checkbox input "false"
click at [150, 79] on input "text" at bounding box center [201, 77] width 163 height 20
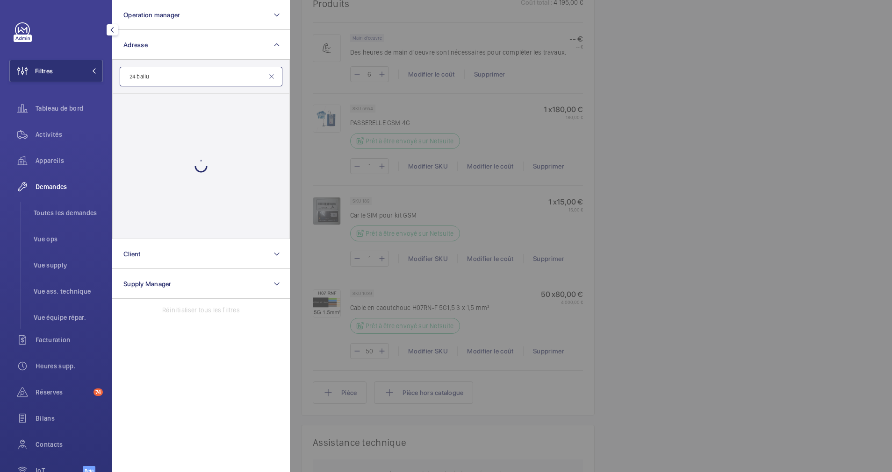
type input "24 ballu"
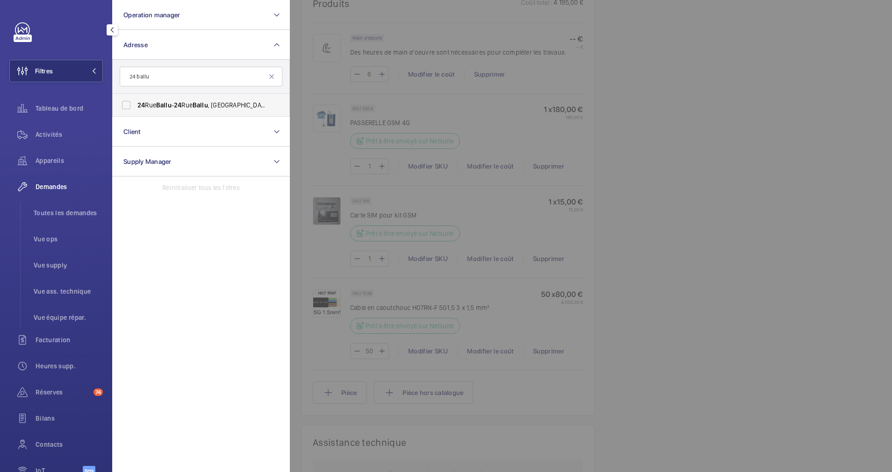
click at [140, 103] on span "24" at bounding box center [140, 104] width 7 height 7
click at [136, 103] on input "24 Rue Ballu - 24 Rue Ballu , 75009 PARIS, PARIS 75009" at bounding box center [126, 105] width 19 height 19
checkbox input "true"
click at [60, 134] on span "Activités" at bounding box center [69, 134] width 67 height 9
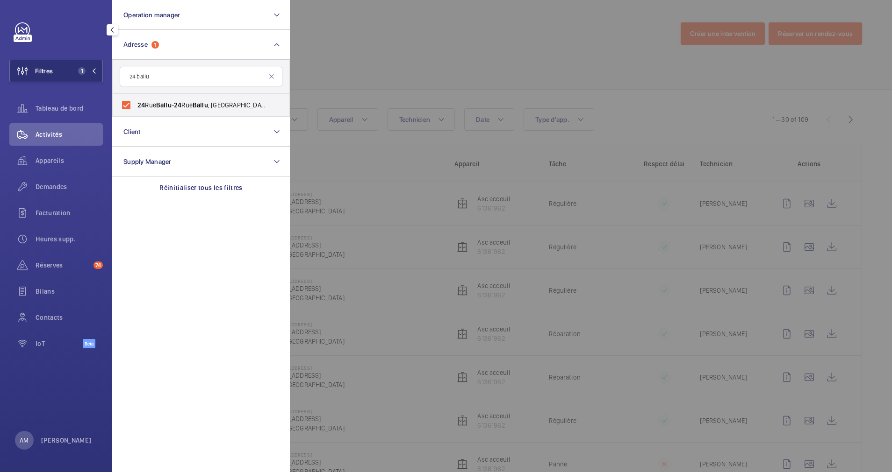
drag, startPoint x: 63, startPoint y: 186, endPoint x: 600, endPoint y: 114, distance: 542.7
click at [65, 185] on span "Demandes" at bounding box center [69, 186] width 67 height 9
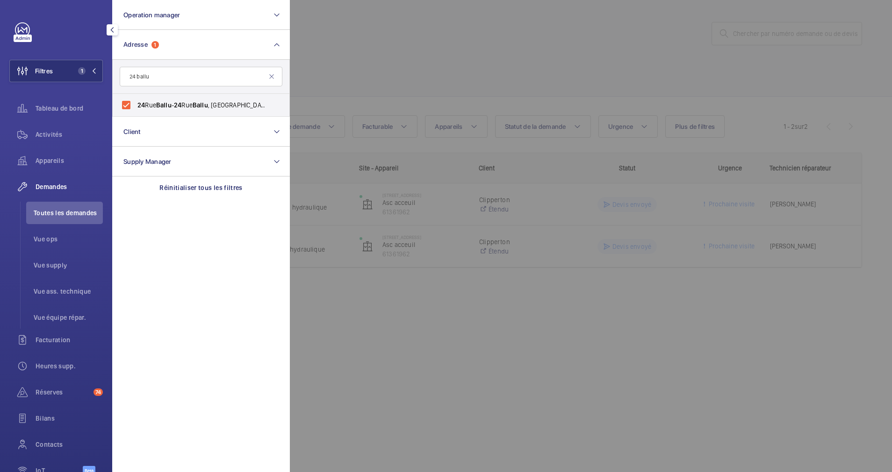
click at [552, 90] on div at bounding box center [736, 236] width 892 height 472
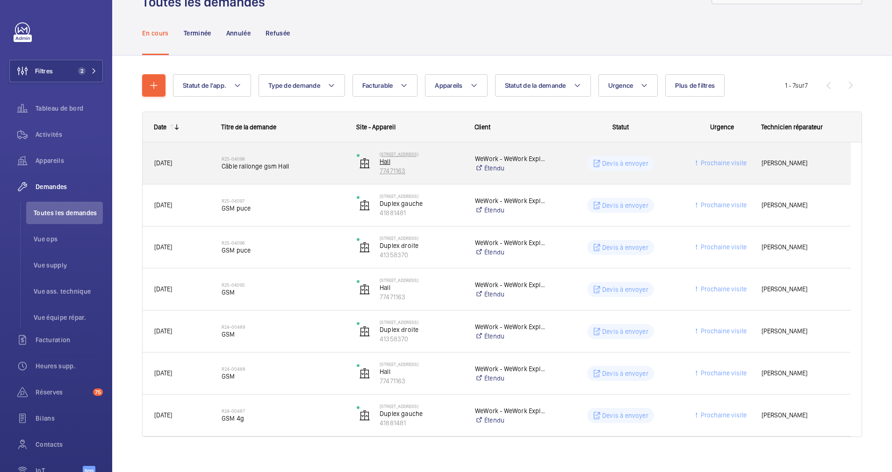
scroll to position [51, 0]
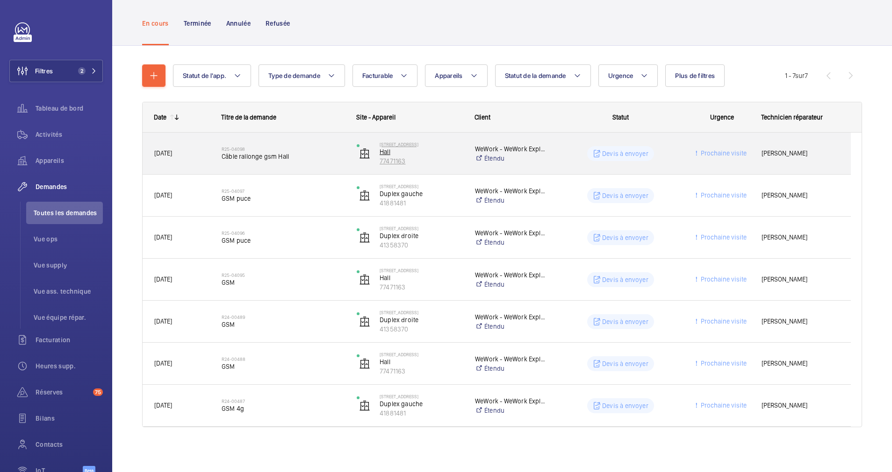
click at [427, 155] on p "Hall" at bounding box center [420, 151] width 83 height 9
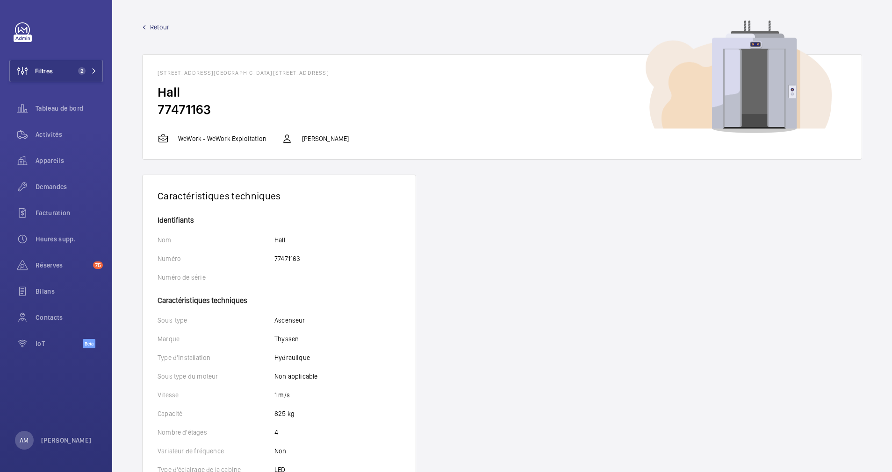
click at [164, 24] on span "Retour" at bounding box center [159, 26] width 19 height 9
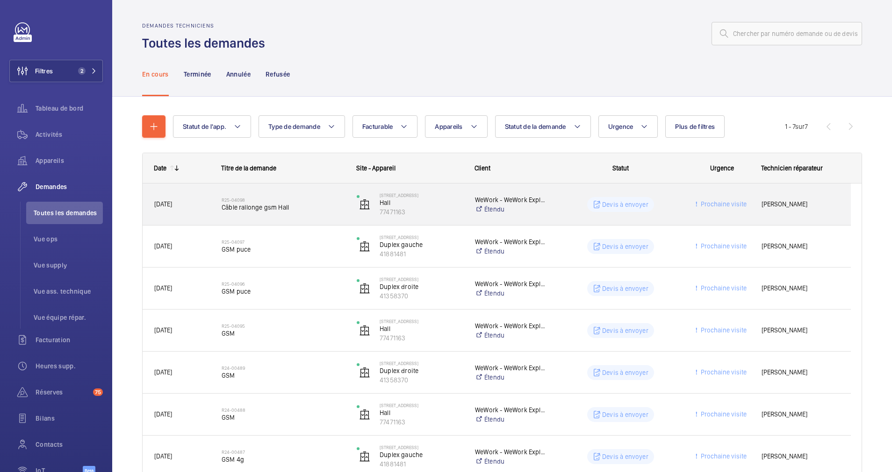
click at [572, 201] on wm-front-pills-cell "Devis à envoyer" at bounding box center [620, 204] width 123 height 15
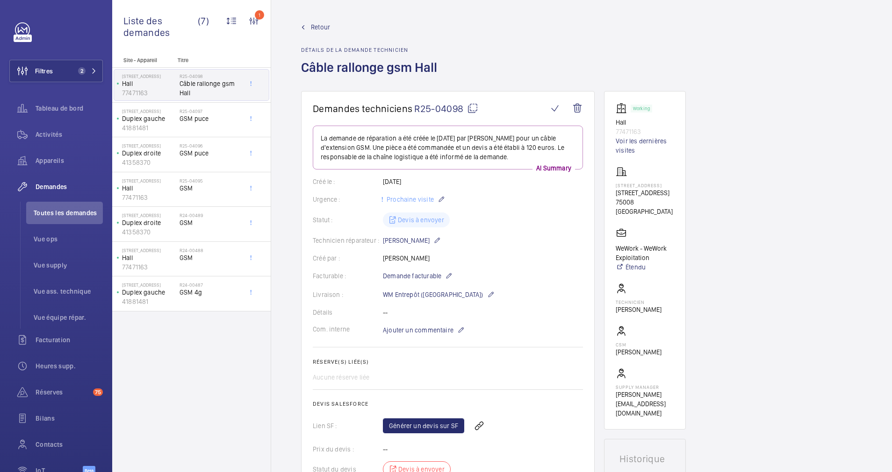
click at [317, 25] on span "Retour" at bounding box center [320, 26] width 19 height 9
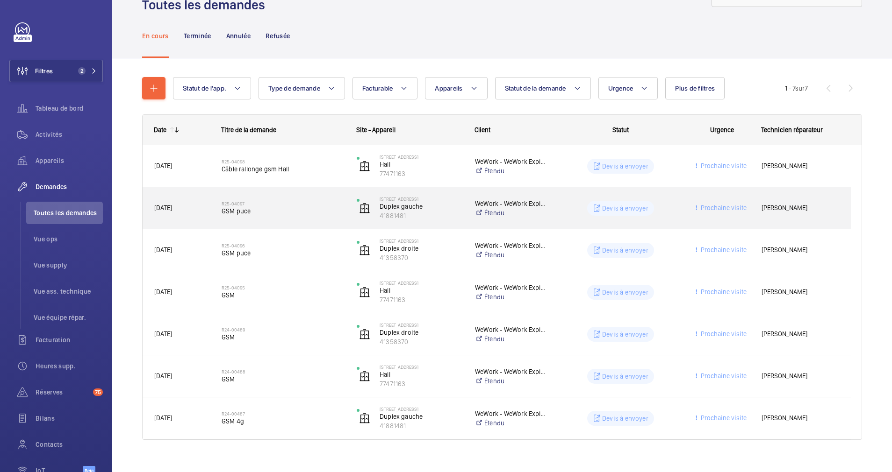
scroll to position [51, 0]
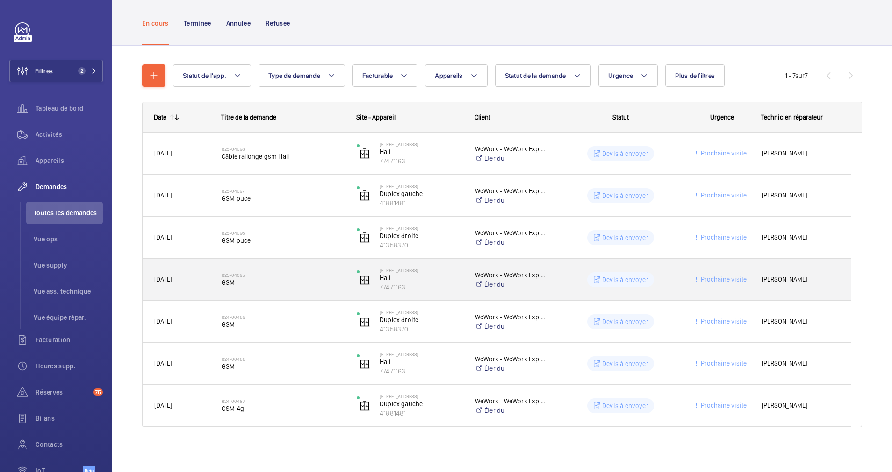
click at [329, 285] on span "GSM" at bounding box center [283, 282] width 123 height 9
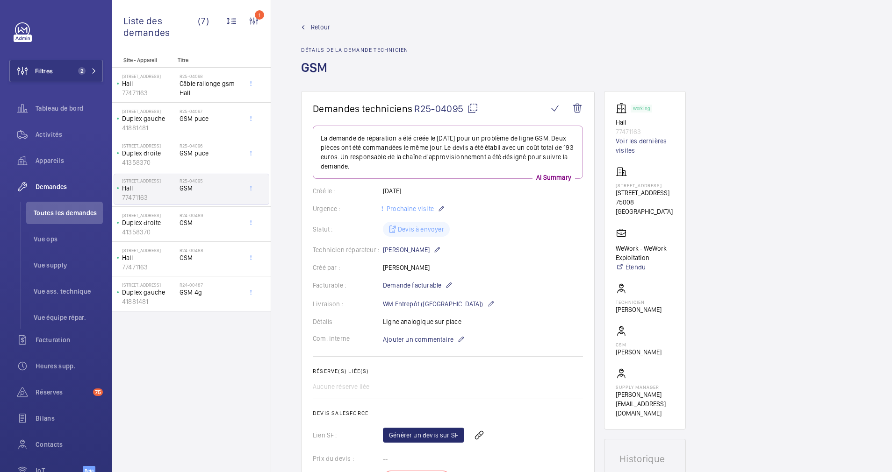
click at [325, 24] on span "Retour" at bounding box center [320, 26] width 19 height 9
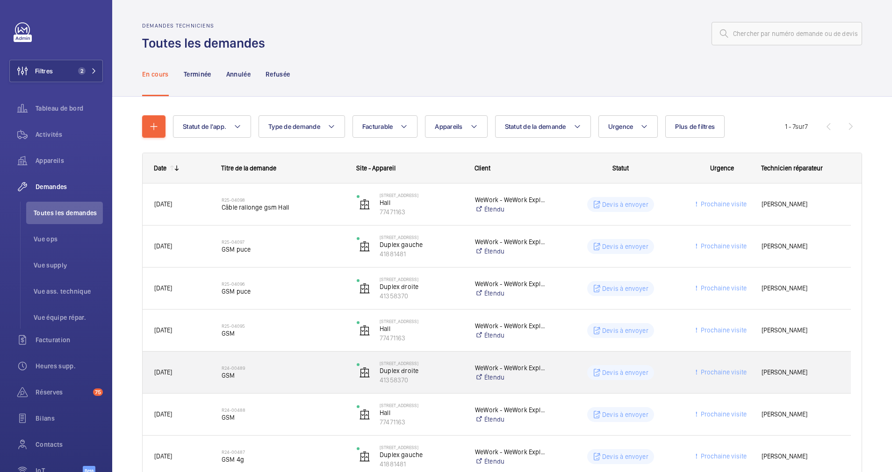
click at [299, 366] on h2 "R24-00489" at bounding box center [283, 368] width 123 height 6
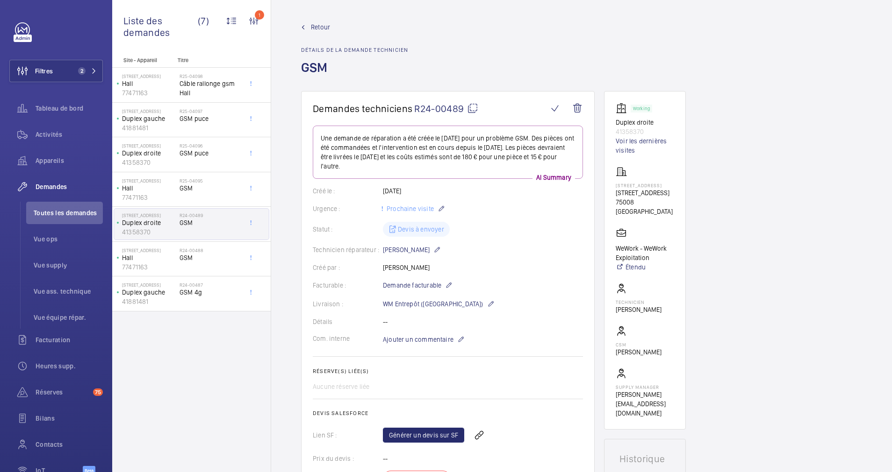
click at [313, 25] on span "Retour" at bounding box center [320, 26] width 19 height 9
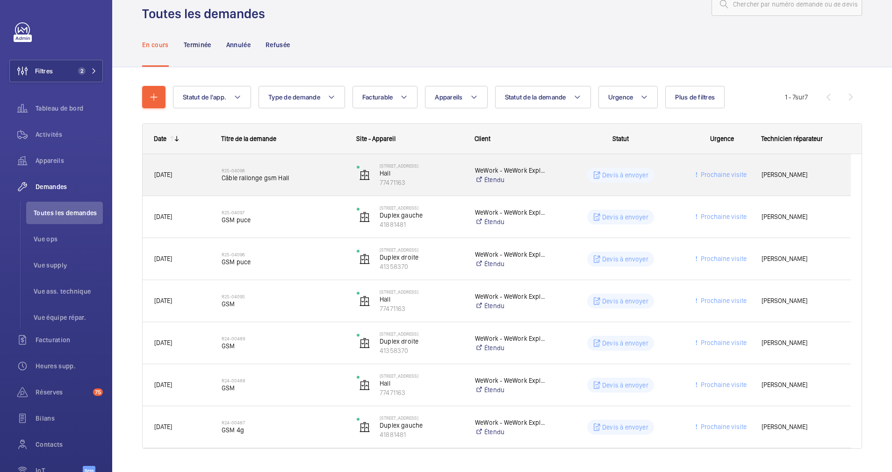
scroll to position [51, 0]
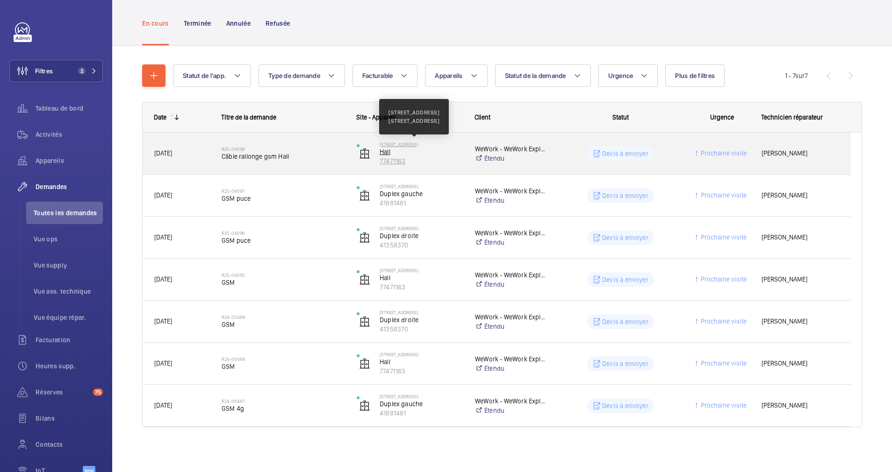
drag, startPoint x: 378, startPoint y: 144, endPoint x: 445, endPoint y: 147, distance: 67.3
click at [445, 147] on wm-front-device-cell "92 Avenue des Champs-Élysées Hall 77471163" at bounding box center [410, 153] width 106 height 23
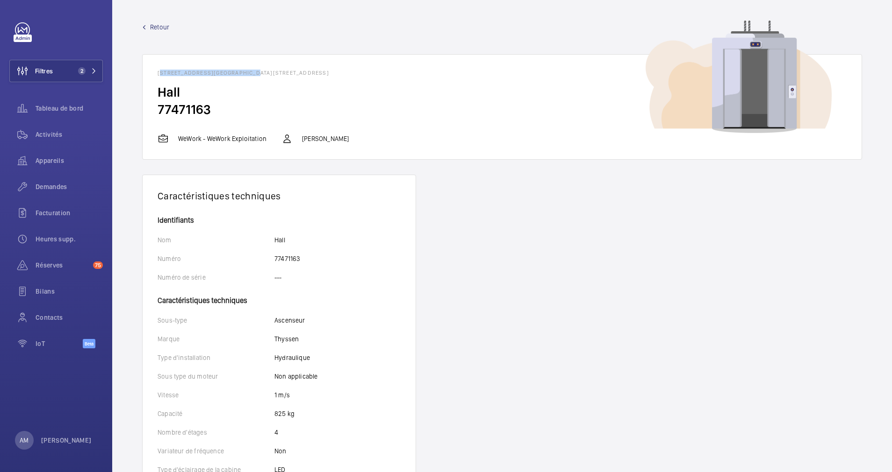
drag, startPoint x: 152, startPoint y: 75, endPoint x: 251, endPoint y: 72, distance: 99.6
click at [252, 72] on wm-front-card-header "92 Avenue des Champs-Élysées - 92 Avenue des Champs-Élysées, 75008 PARIS" at bounding box center [502, 69] width 719 height 29
copy h1 "[STREET_ADDRESS]"
click at [88, 71] on span "2" at bounding box center [85, 70] width 22 height 7
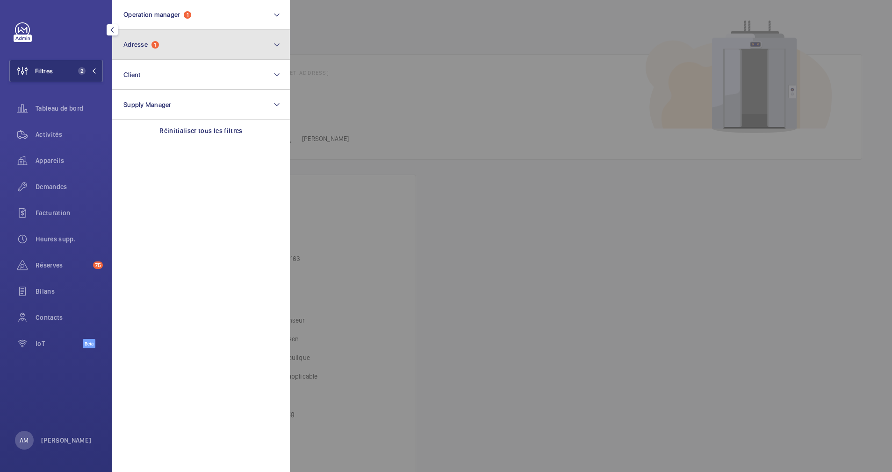
click at [188, 47] on button "Adresse 1" at bounding box center [201, 45] width 178 height 30
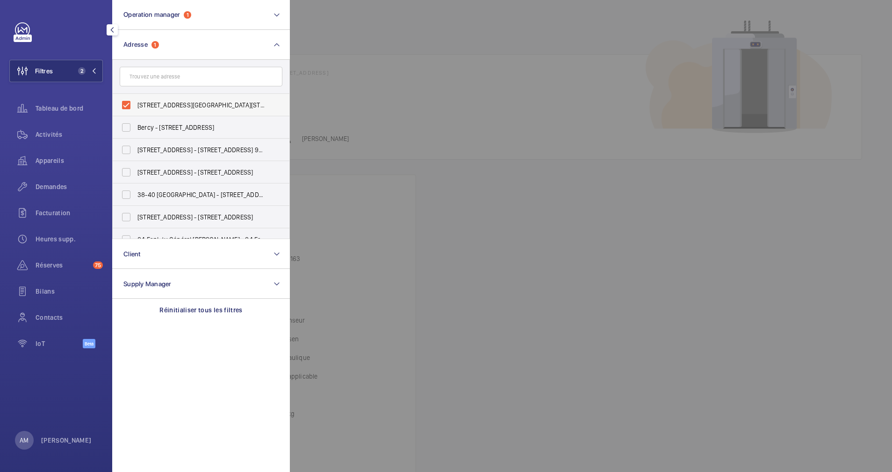
click at [123, 101] on label "[STREET_ADDRESS][GEOGRAPHIC_DATA][STREET_ADDRESS]" at bounding box center [194, 105] width 163 height 22
click at [123, 101] on input "[STREET_ADDRESS][GEOGRAPHIC_DATA][STREET_ADDRESS]" at bounding box center [126, 105] width 19 height 19
checkbox input "false"
click at [410, 43] on div at bounding box center [736, 236] width 892 height 472
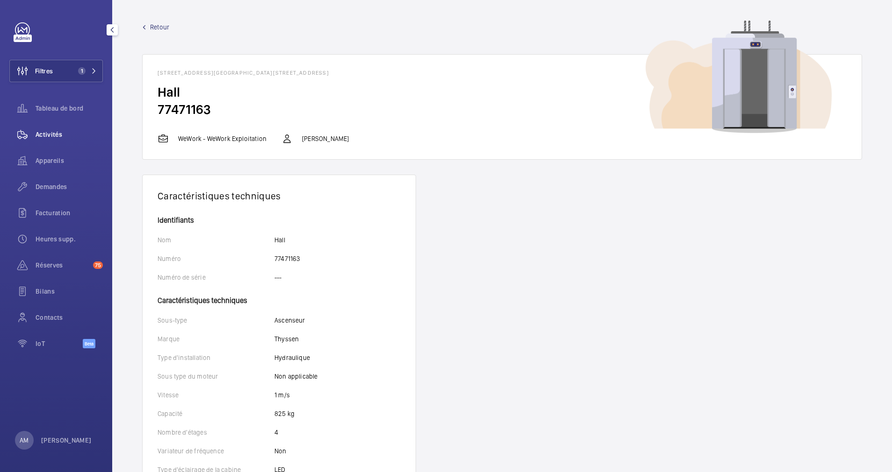
click at [58, 127] on div "Activités" at bounding box center [55, 134] width 93 height 22
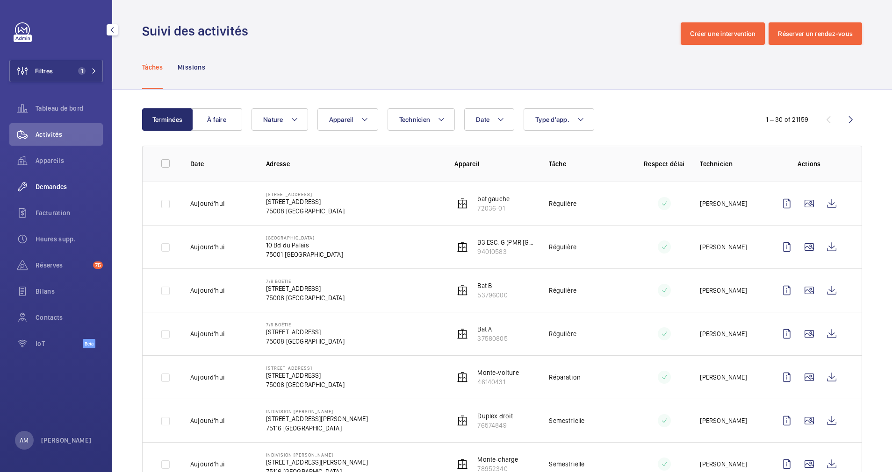
click at [63, 188] on span "Demandes" at bounding box center [69, 186] width 67 height 9
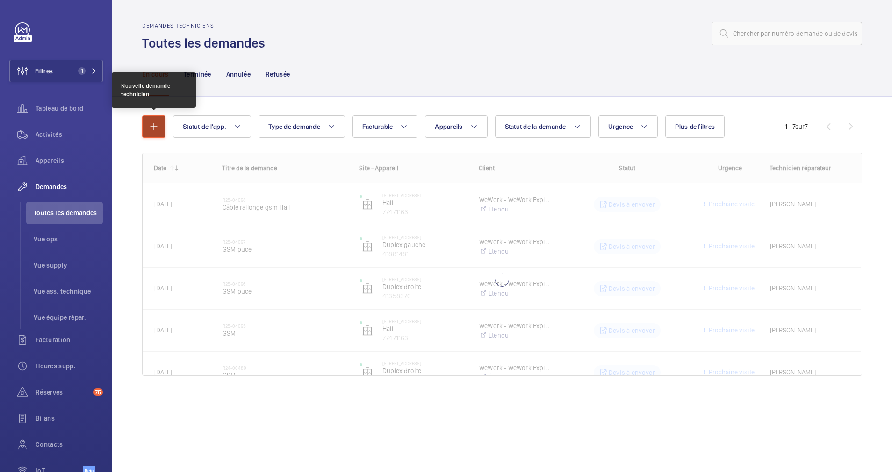
click at [153, 121] on mat-icon "button" at bounding box center [153, 126] width 11 height 11
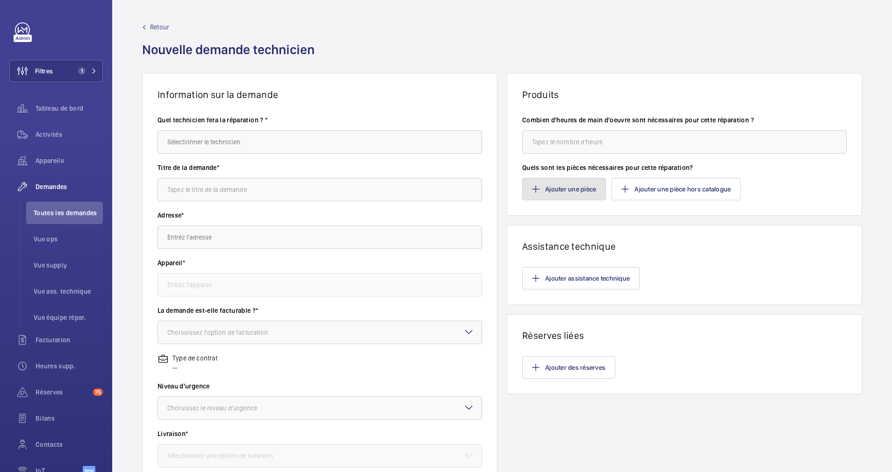
click at [559, 190] on button "Ajouter une pièce" at bounding box center [564, 189] width 84 height 22
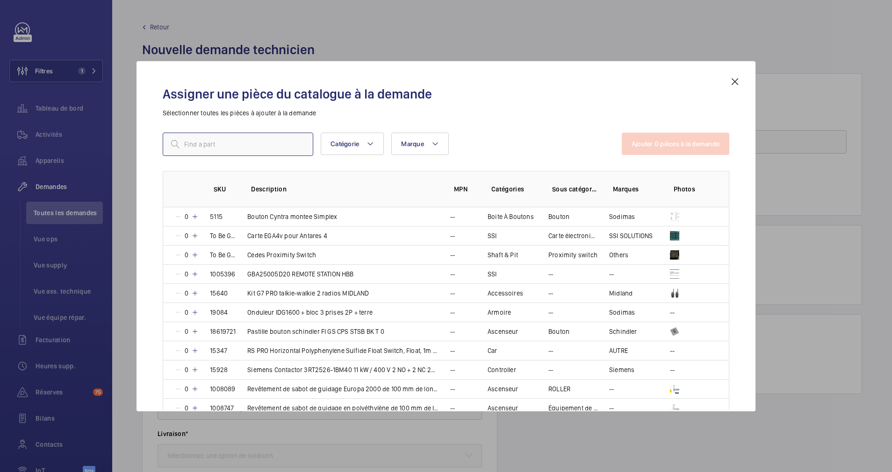
click at [263, 149] on input "text" at bounding box center [238, 144] width 150 height 23
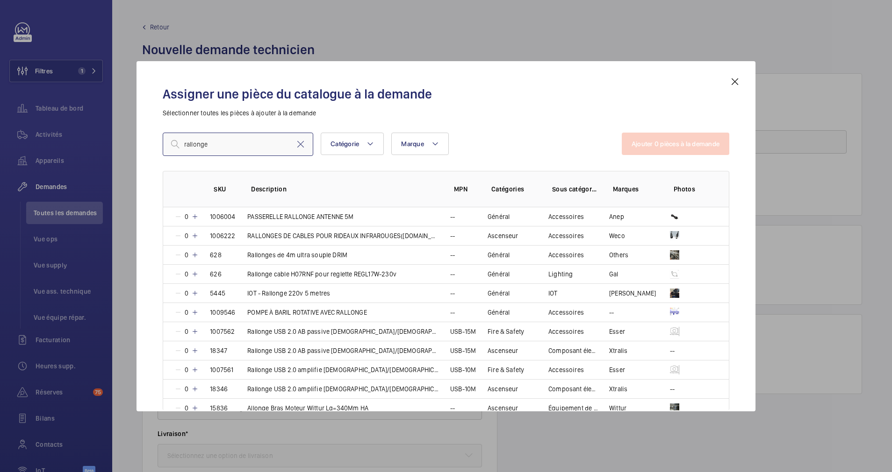
type input "rallonge"
click at [737, 83] on mat-icon at bounding box center [734, 81] width 11 height 11
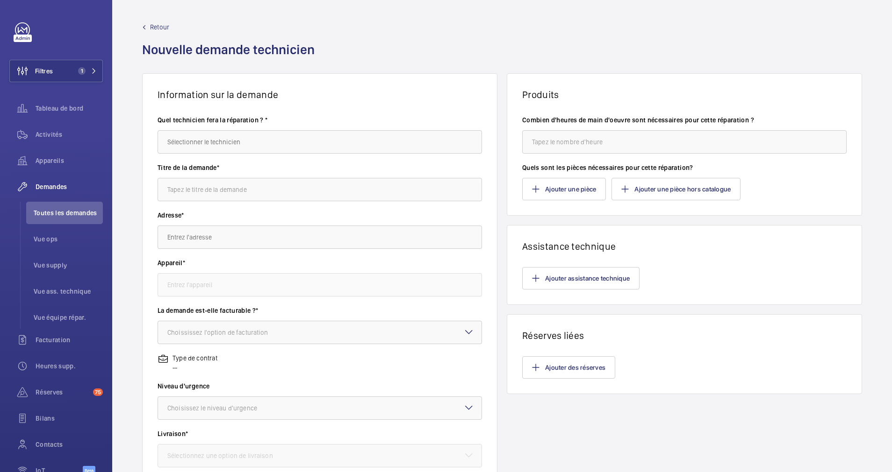
click at [157, 26] on span "Retour" at bounding box center [159, 26] width 19 height 9
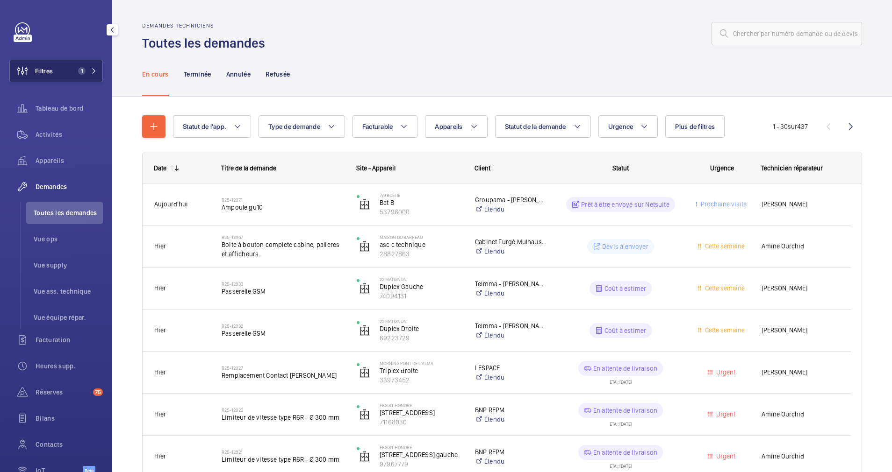
click at [78, 70] on span "1" at bounding box center [81, 70] width 7 height 7
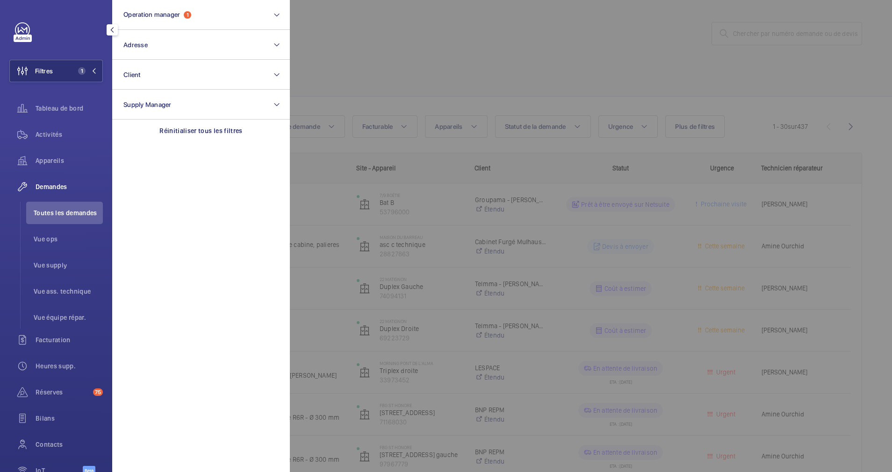
click at [557, 74] on div at bounding box center [736, 236] width 892 height 472
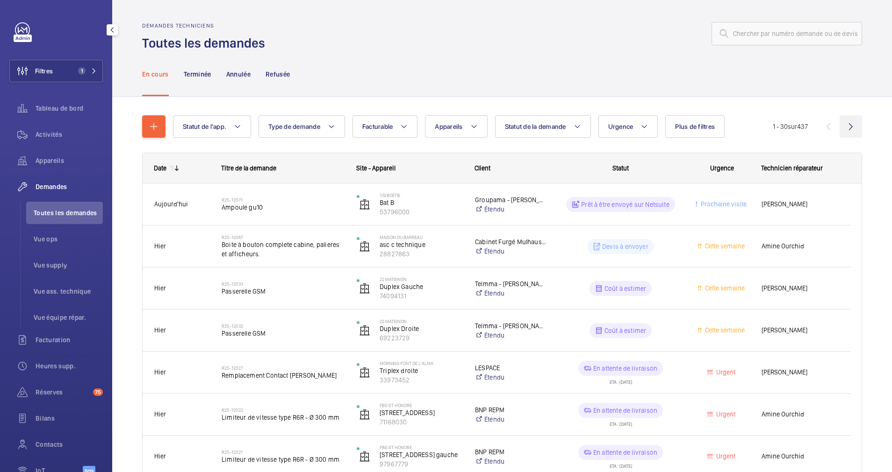
click at [842, 132] on wm-front-icon-button at bounding box center [850, 126] width 22 height 22
click at [842, 132] on wm-front-pagination "1 - 30 sur 437" at bounding box center [816, 126] width 89 height 22
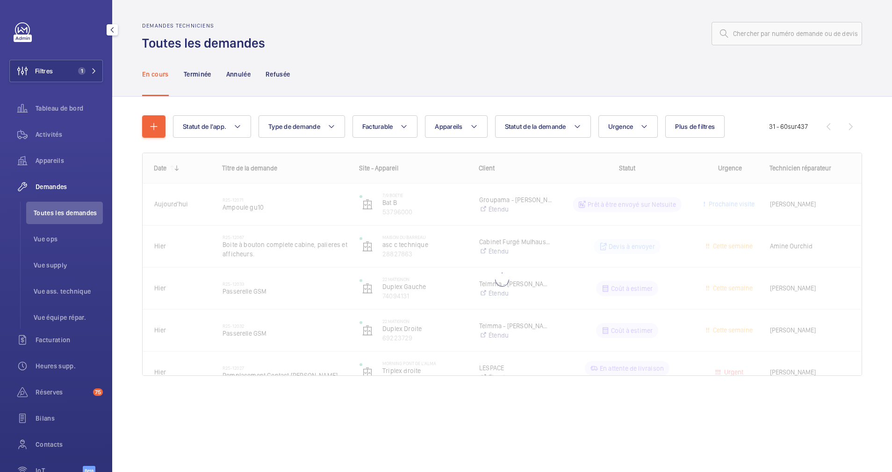
click at [842, 132] on wm-front-pagination "31 - 60 sur 437" at bounding box center [815, 126] width 93 height 22
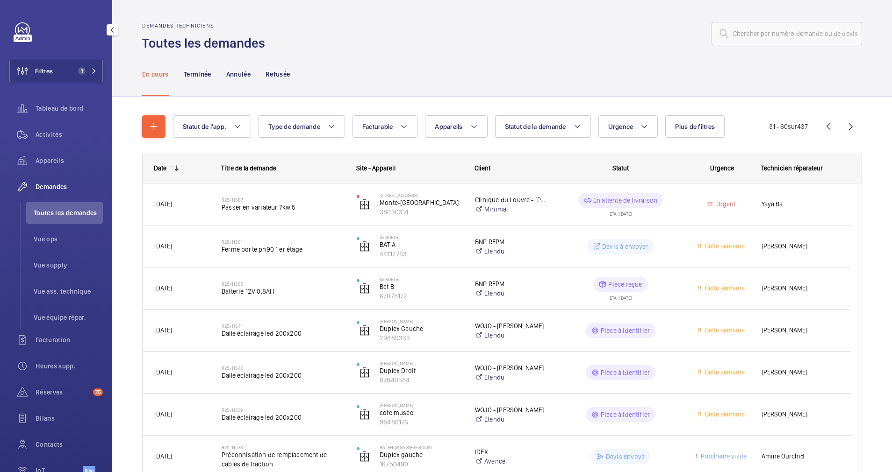
click at [845, 129] on wm-front-icon-button at bounding box center [850, 126] width 22 height 22
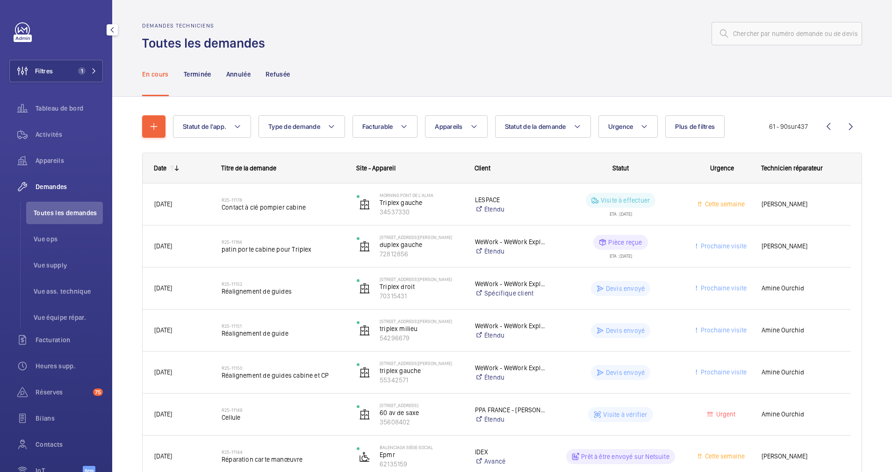
click at [839, 126] on wm-front-icon-button at bounding box center [850, 126] width 22 height 22
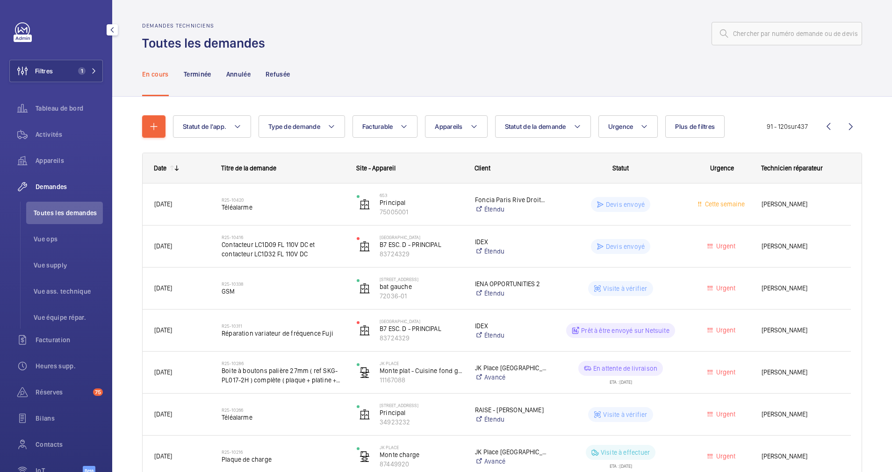
click at [839, 125] on wm-front-icon-button at bounding box center [850, 126] width 22 height 22
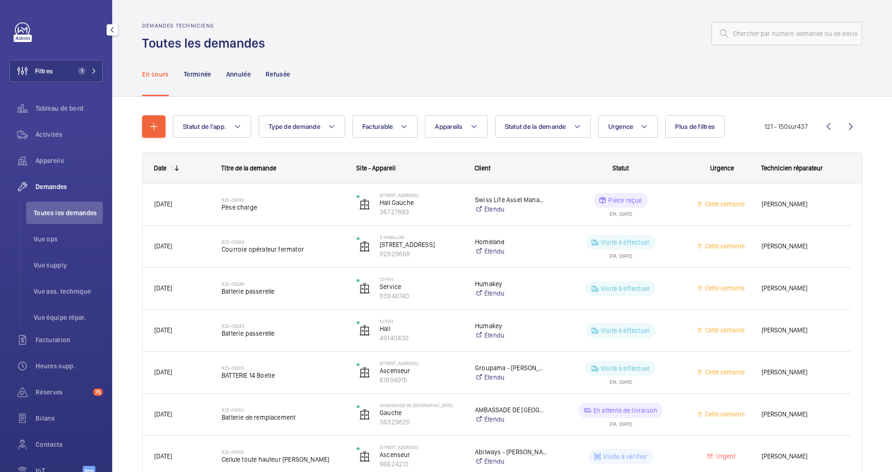
click at [839, 124] on wm-front-icon-button at bounding box center [850, 126] width 22 height 22
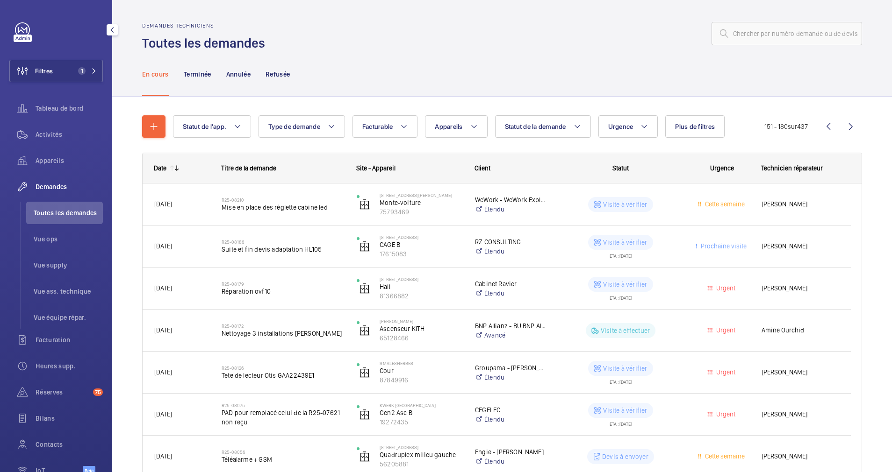
click at [839, 123] on wm-front-icon-button at bounding box center [850, 126] width 22 height 22
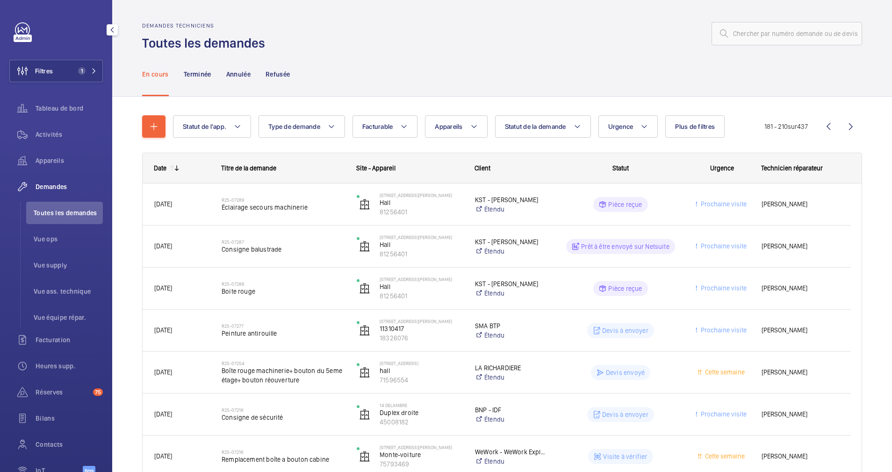
click at [839, 122] on wm-front-icon-button at bounding box center [850, 126] width 22 height 22
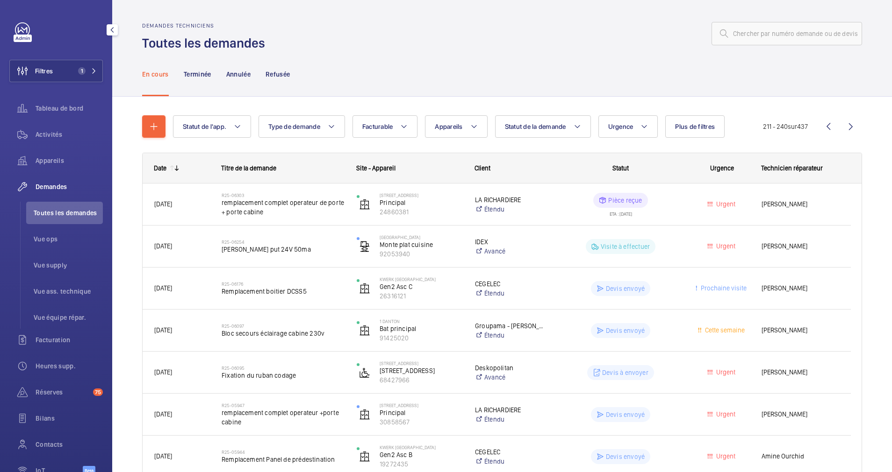
click at [839, 122] on wm-front-icon-button at bounding box center [850, 126] width 22 height 22
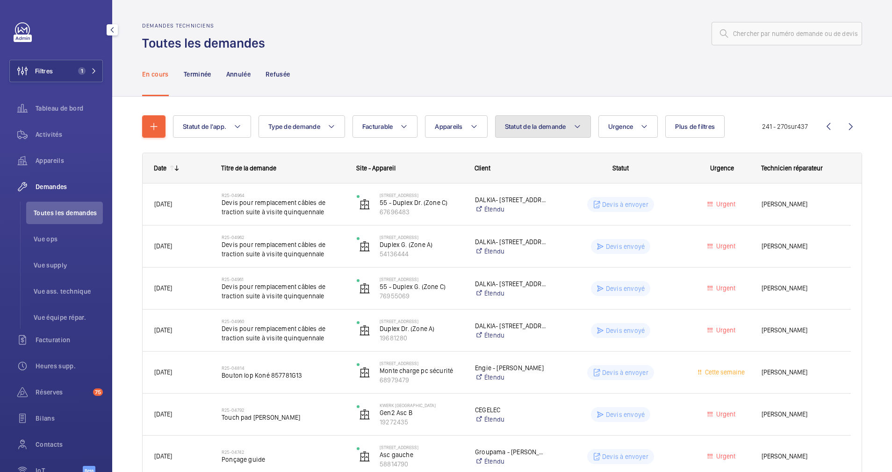
click at [569, 125] on button "Statut de la demande" at bounding box center [543, 126] width 96 height 22
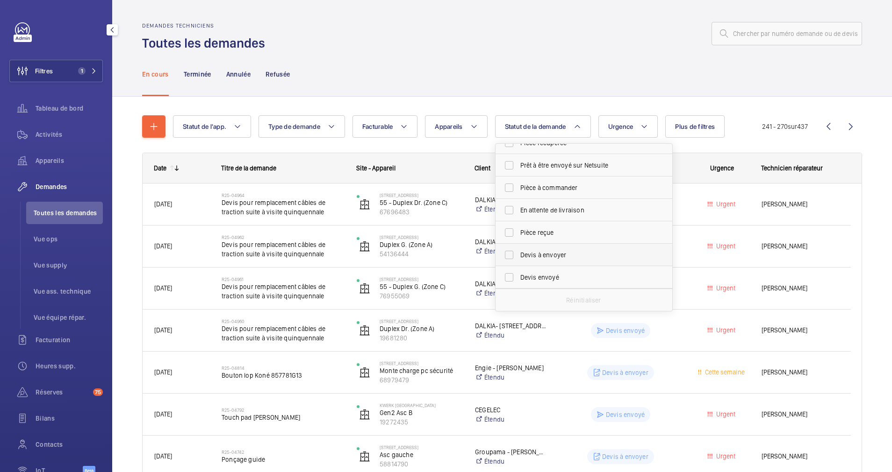
scroll to position [70, 0]
click at [514, 240] on label "Devis à envoyer" at bounding box center [576, 242] width 163 height 22
click at [514, 240] on input "Devis à envoyer" at bounding box center [509, 242] width 19 height 19
checkbox input "true"
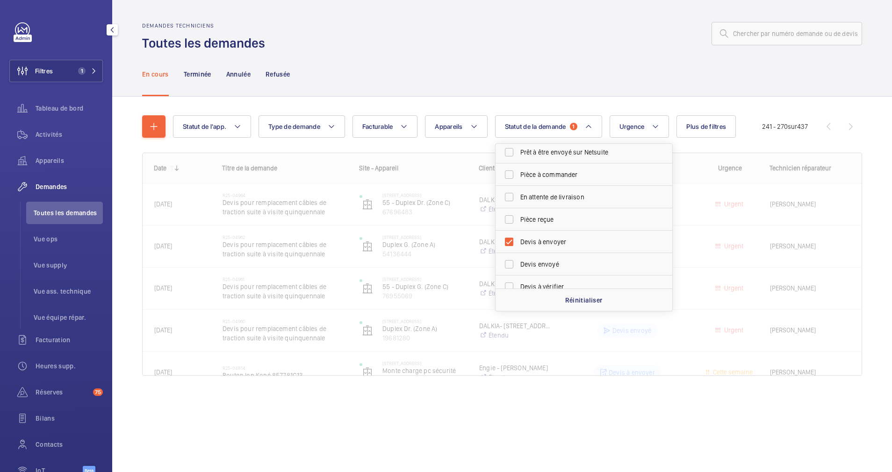
click at [742, 98] on div "Statut de l'app. Type de demande Facturable Appareils Statut de la demande 1 Co…" at bounding box center [501, 259] width 779 height 324
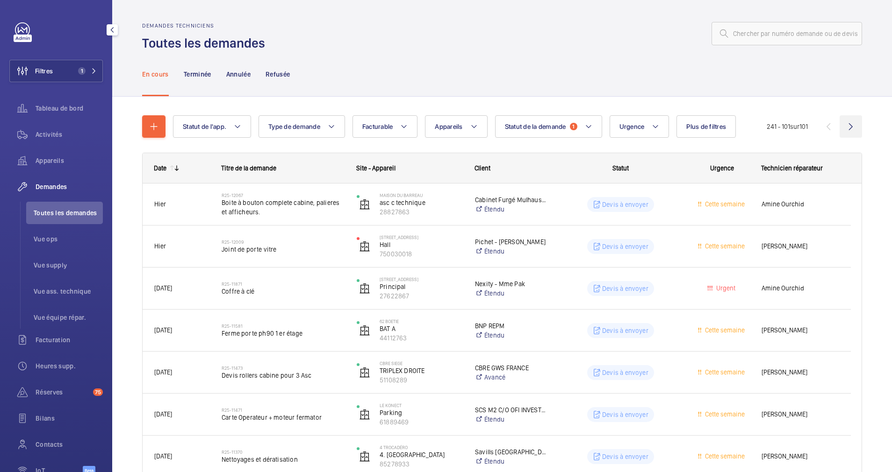
click at [839, 126] on wm-front-icon-button at bounding box center [850, 126] width 22 height 22
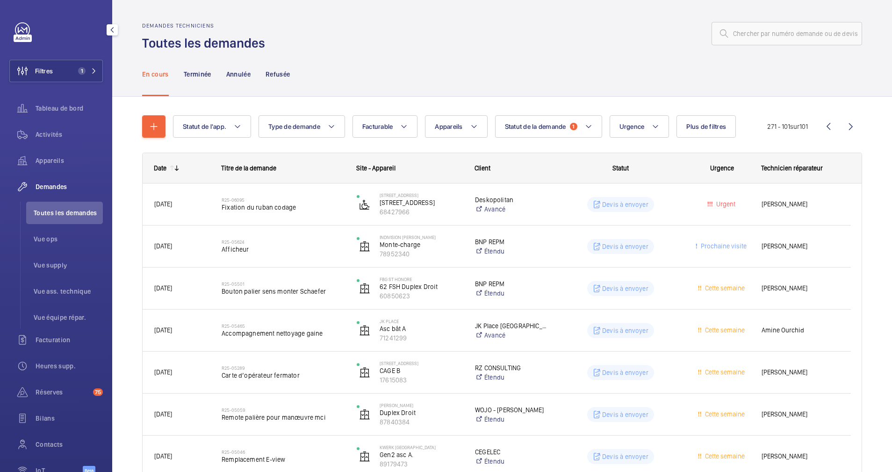
click at [844, 126] on wm-front-icon-button at bounding box center [850, 126] width 22 height 22
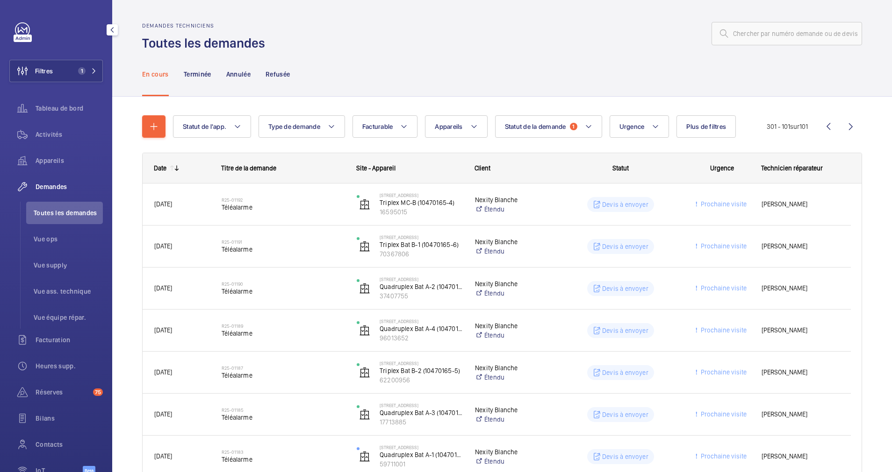
click at [844, 126] on wm-front-icon-button at bounding box center [850, 126] width 22 height 22
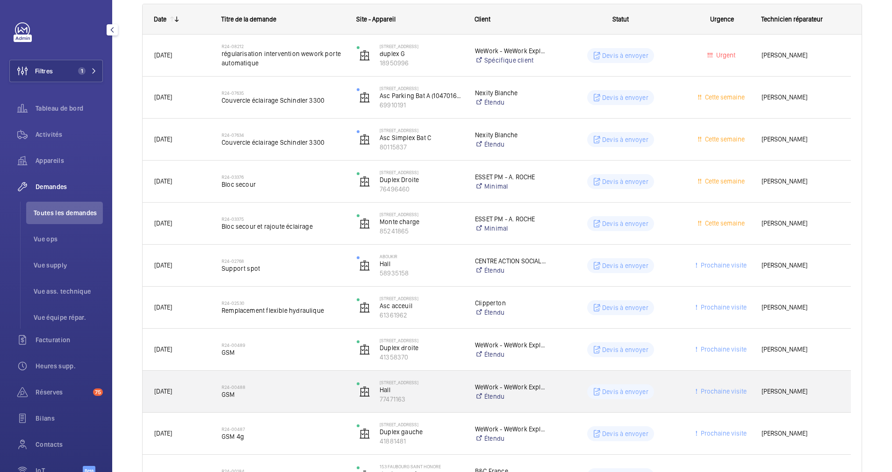
scroll to position [219, 0]
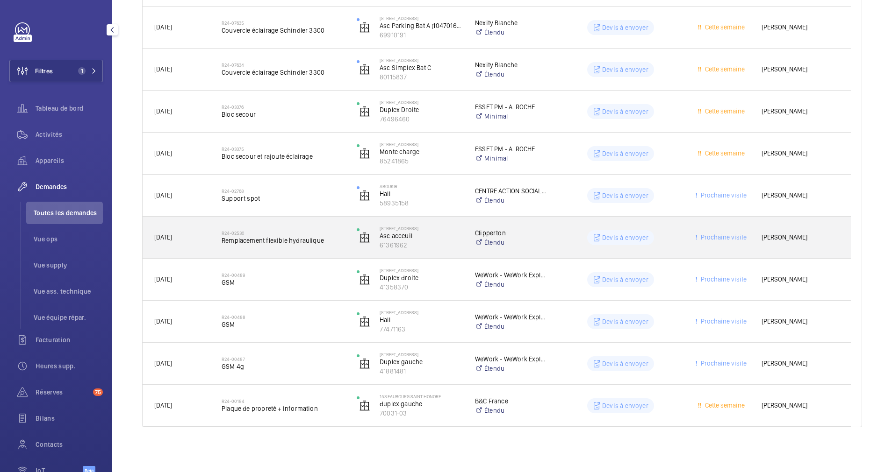
click at [294, 242] on span "Remplacement flexible hydraulique" at bounding box center [283, 240] width 123 height 9
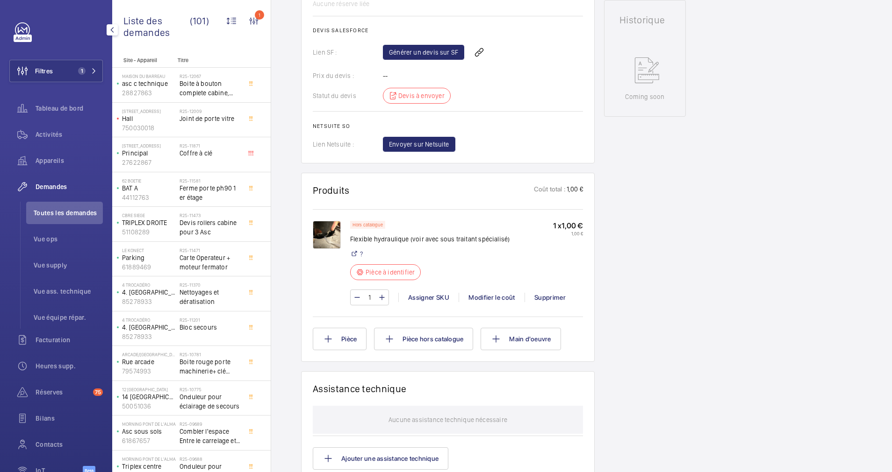
scroll to position [280, 0]
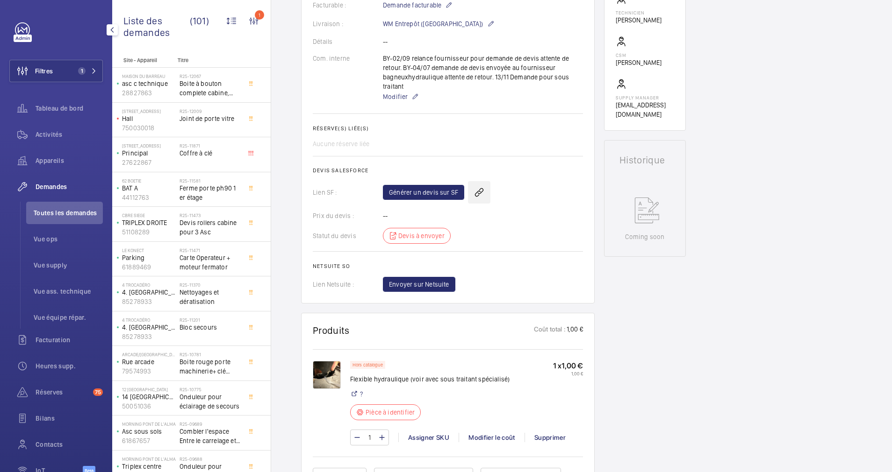
click at [475, 200] on wm-front-icon-button at bounding box center [479, 192] width 22 height 22
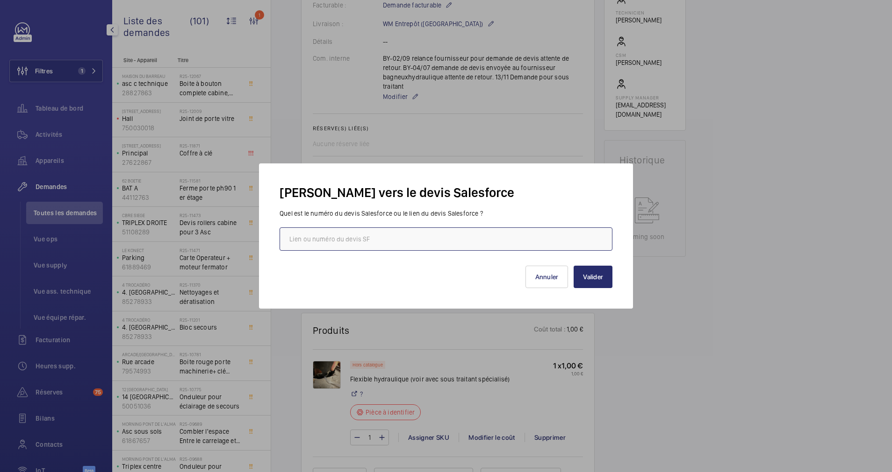
paste input "https://wemaintain.lightning.force.com/lightning/r/Quote/0Q0SZ000005lNvy0AE/view"
type input "https://wemaintain.lightning.force.com/lightning/r/Quote/0Q0SZ000005lNvy0AE/view"
click at [603, 279] on button "Valider" at bounding box center [592, 277] width 39 height 22
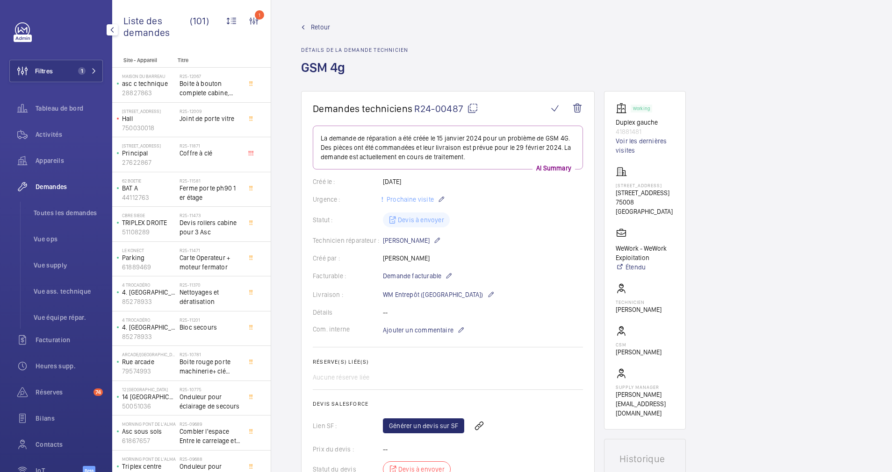
click at [314, 25] on span "Retour" at bounding box center [320, 26] width 19 height 9
